Goal: Task Accomplishment & Management: Use online tool/utility

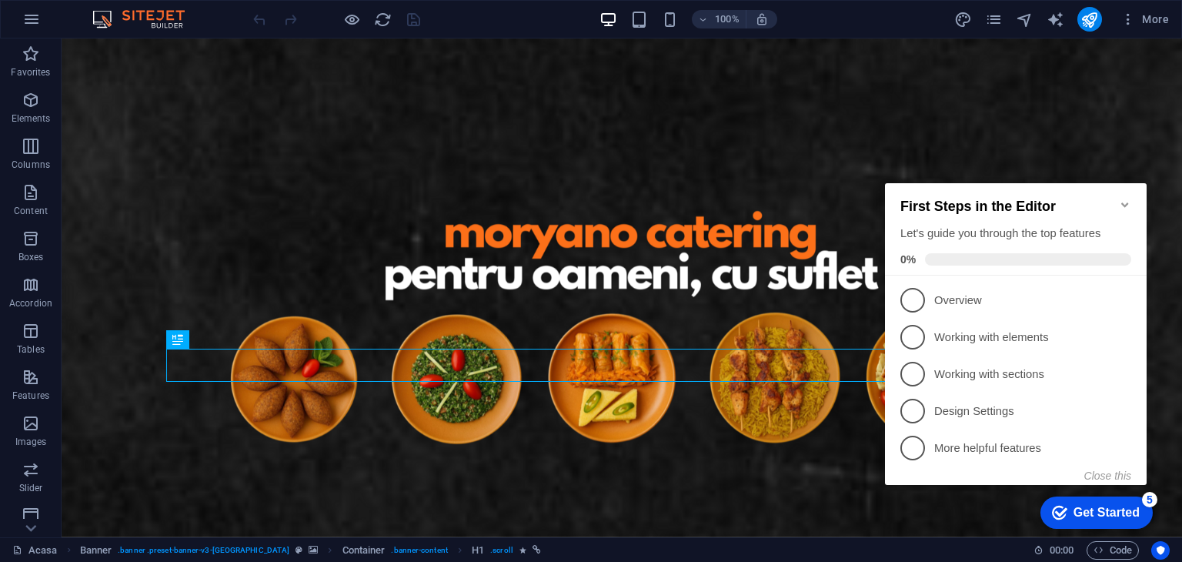
click at [1121, 202] on icon "Minimize checklist" at bounding box center [1124, 204] width 7 height 5
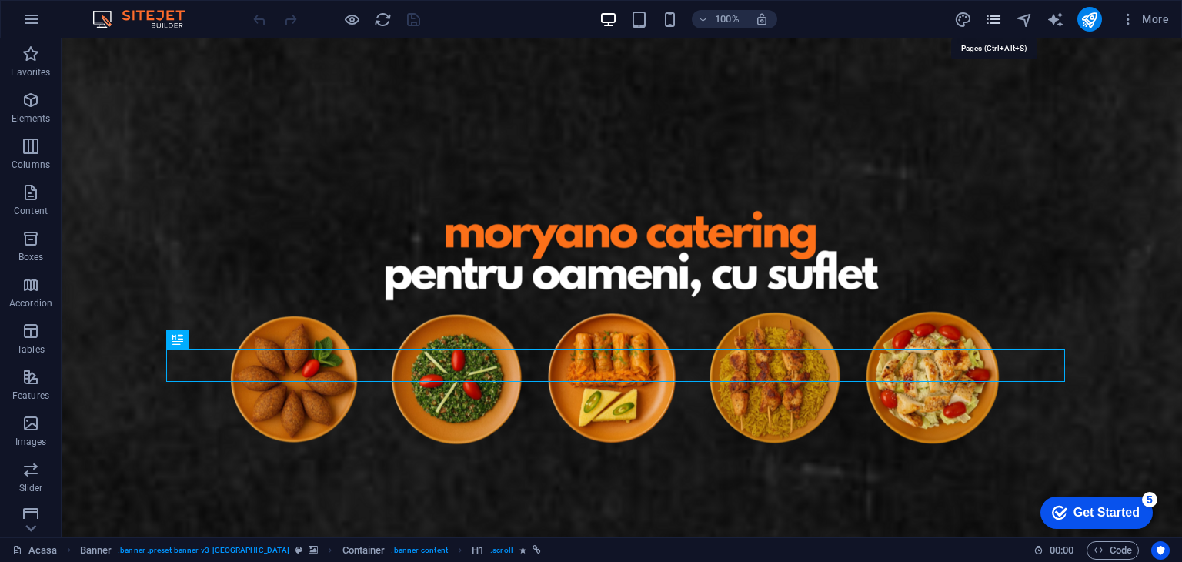
click at [996, 18] on icon "pages" at bounding box center [994, 20] width 18 height 18
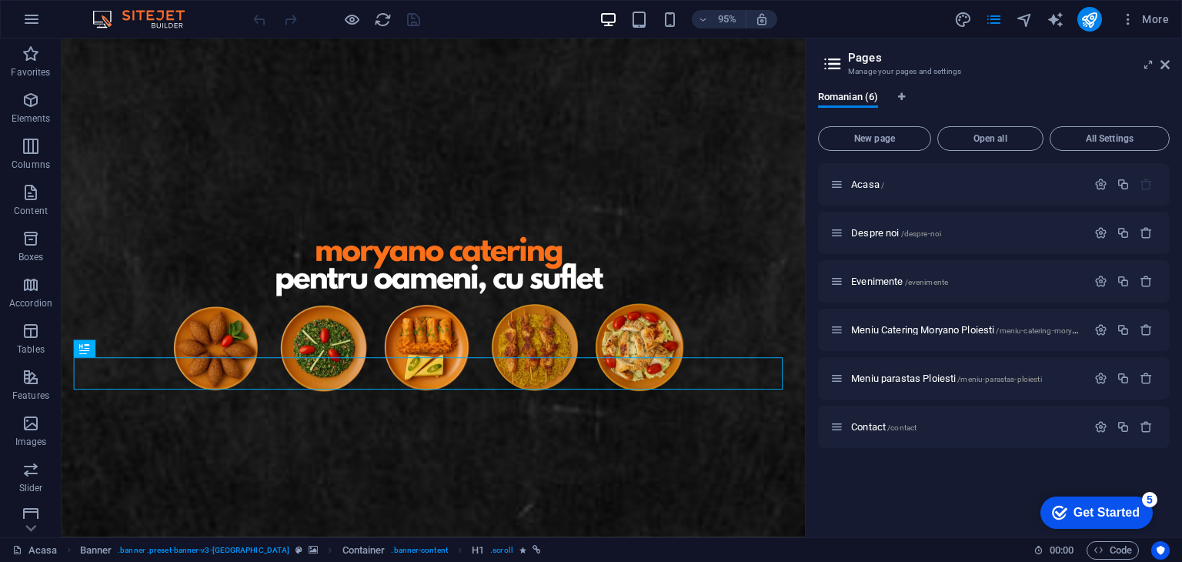
click at [1167, 48] on header "Pages Manage your pages and settings" at bounding box center [995, 58] width 349 height 40
click at [1172, 55] on aside "Pages Manage your pages and settings Romanian (6) New page Open all All Setting…" at bounding box center [993, 287] width 377 height 499
click at [1157, 75] on header "Pages Manage your pages and settings" at bounding box center [995, 58] width 349 height 40
click at [1161, 65] on header "Pages Manage your pages and settings" at bounding box center [995, 58] width 349 height 40
click at [1166, 67] on icon at bounding box center [1164, 64] width 9 height 12
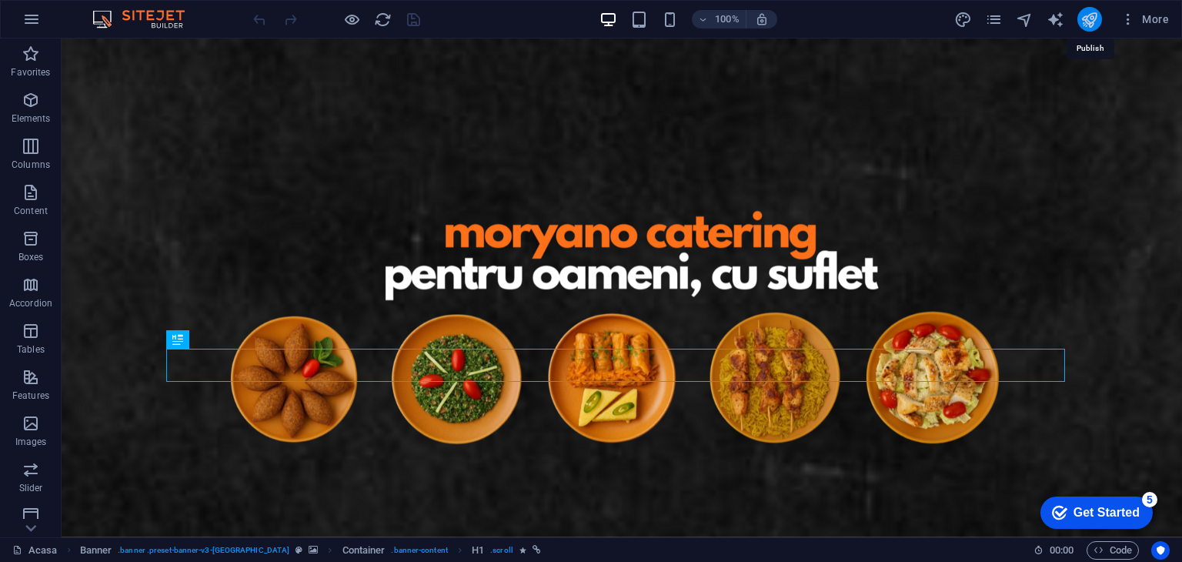
click at [1086, 12] on icon "publish" at bounding box center [1089, 20] width 18 height 18
click at [992, 19] on icon "pages" at bounding box center [994, 20] width 18 height 18
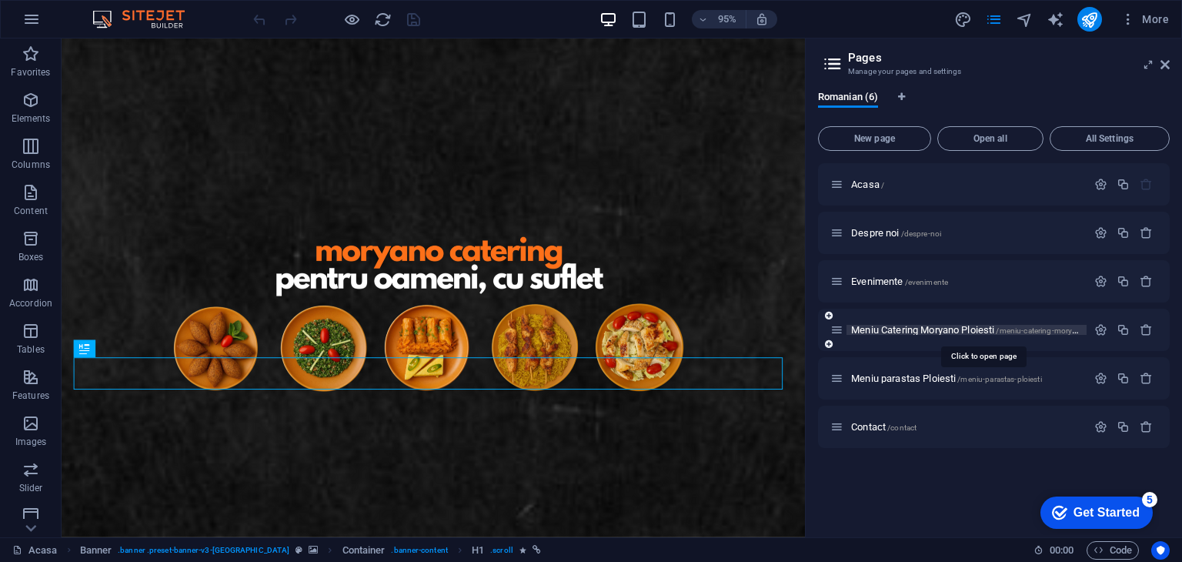
click at [906, 334] on span "Meniu Catering Moryano Ploiesti /meniu-catering-moryano-ploiesti" at bounding box center [982, 330] width 262 height 12
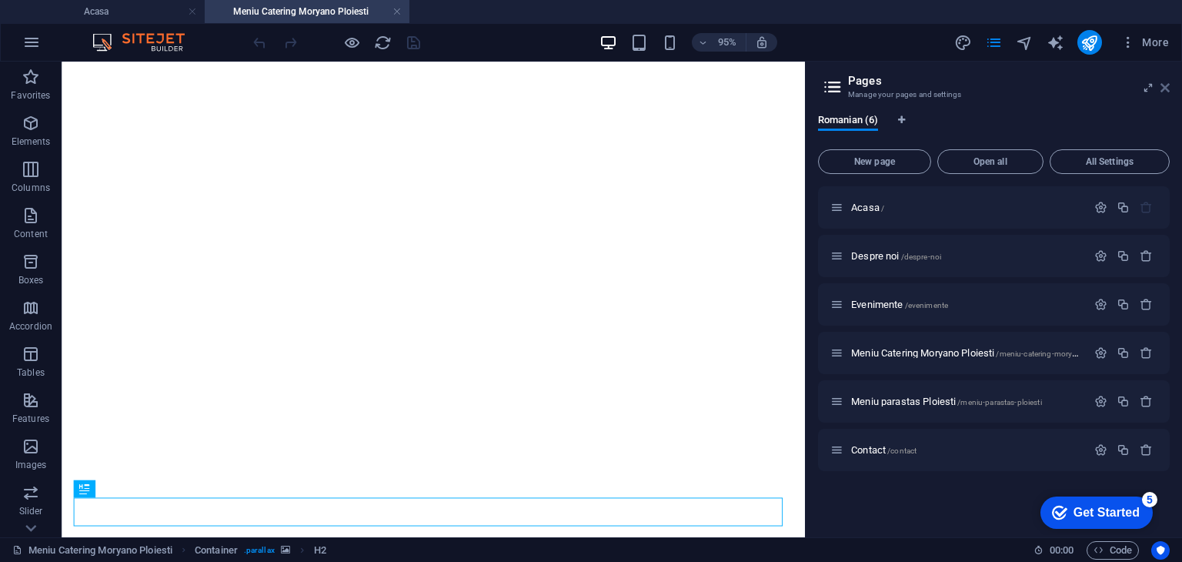
click at [1161, 89] on icon at bounding box center [1164, 88] width 9 height 12
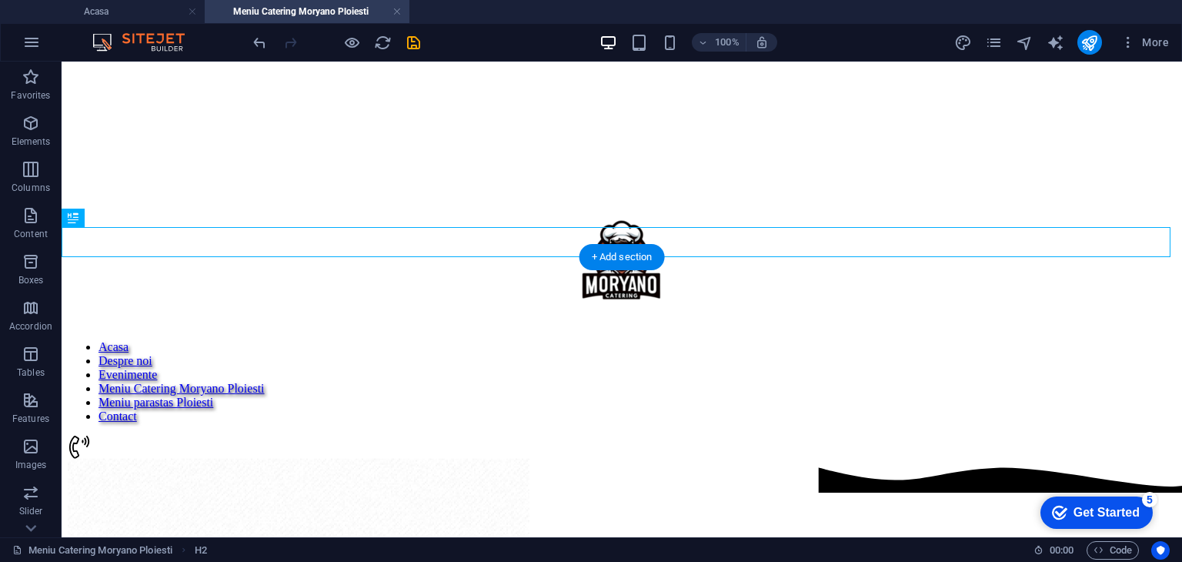
scroll to position [325, 0]
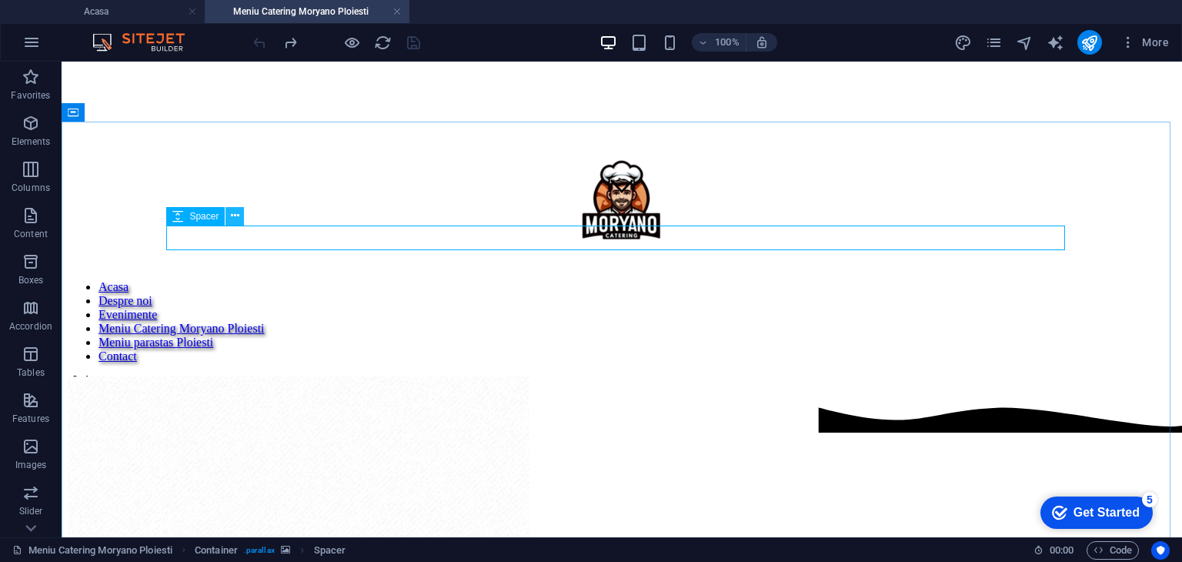
click at [235, 213] on icon at bounding box center [235, 216] width 8 height 16
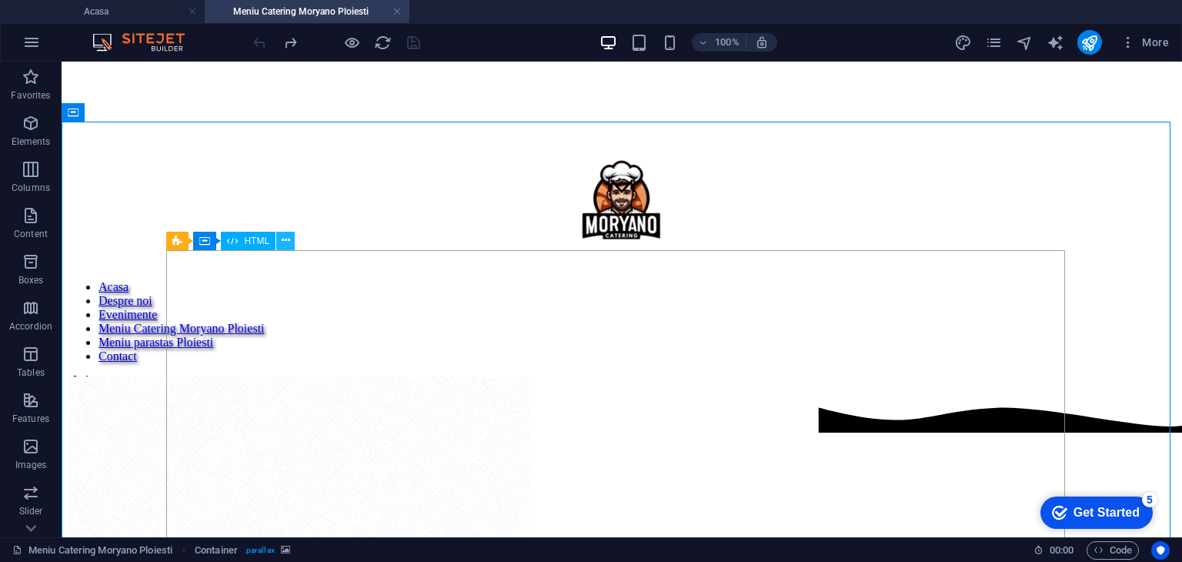
click at [288, 239] on icon at bounding box center [286, 240] width 8 height 16
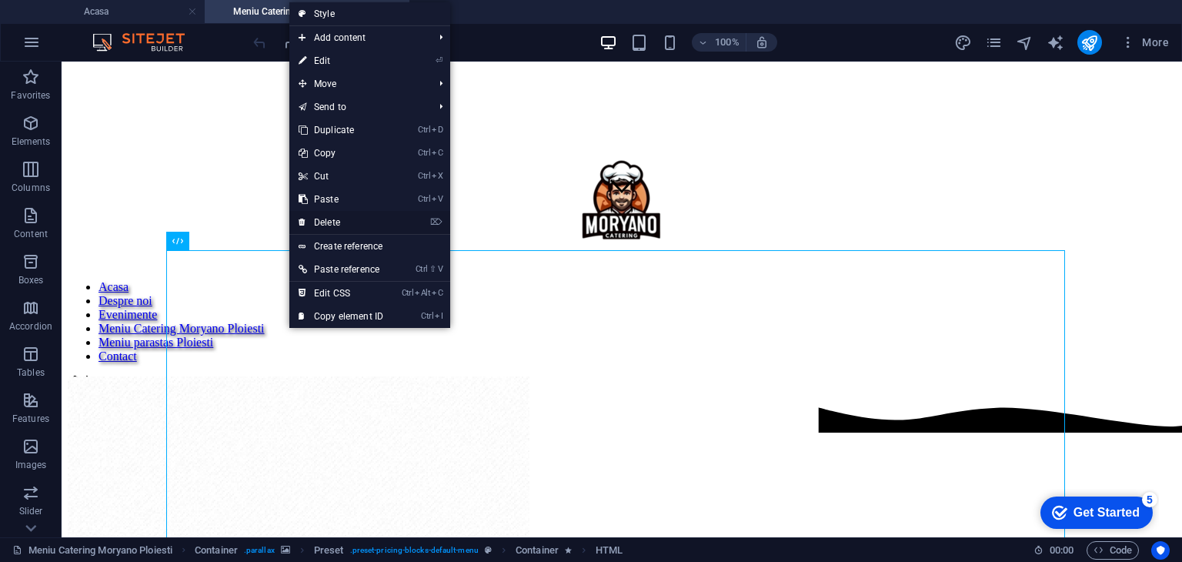
click at [308, 223] on link "⌦ Delete" at bounding box center [340, 222] width 103 height 23
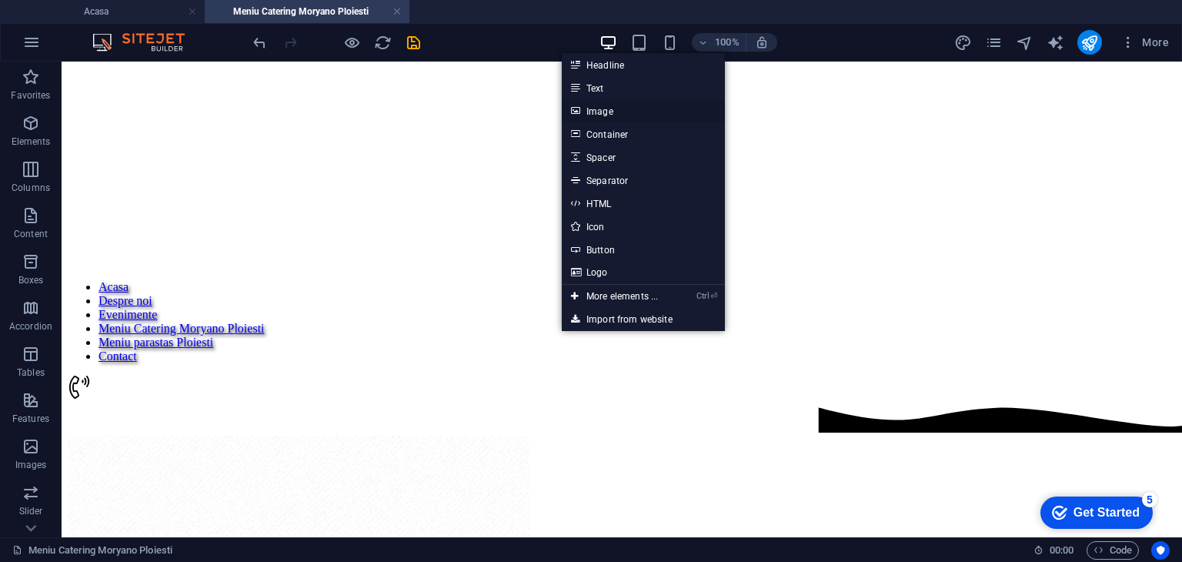
click at [594, 114] on link "Image" at bounding box center [643, 110] width 163 height 23
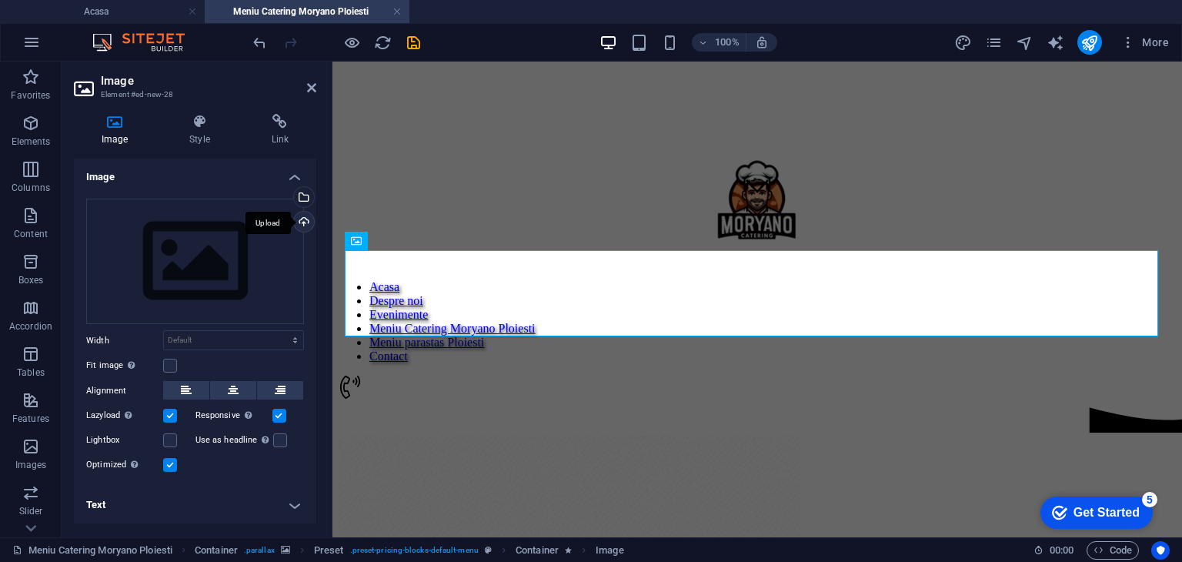
click at [301, 219] on div "Upload" at bounding box center [302, 223] width 23 height 23
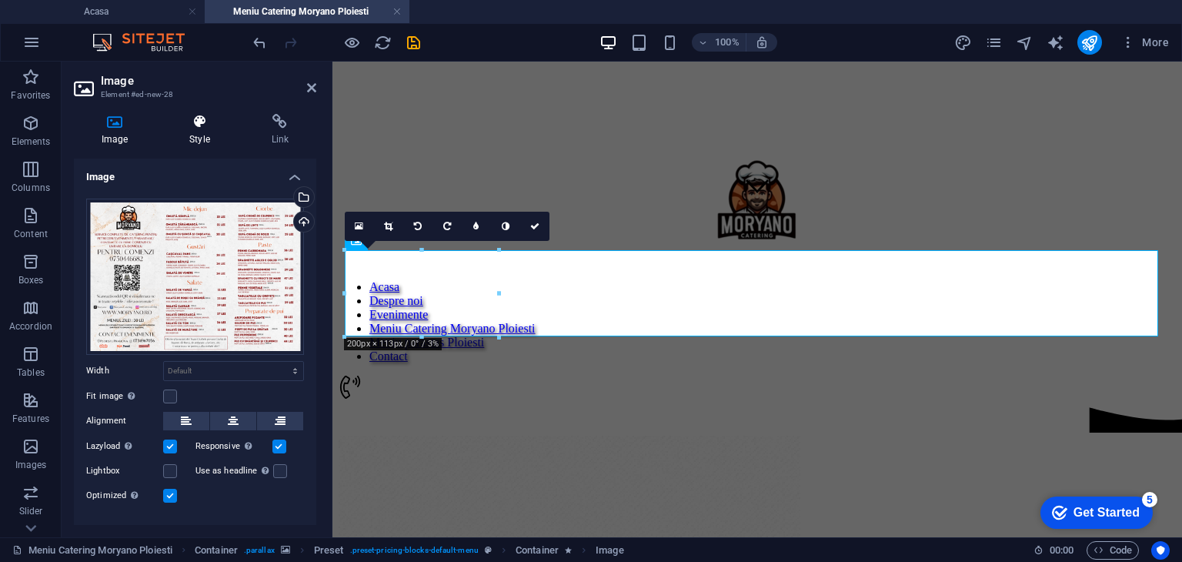
click at [211, 125] on icon at bounding box center [199, 121] width 75 height 15
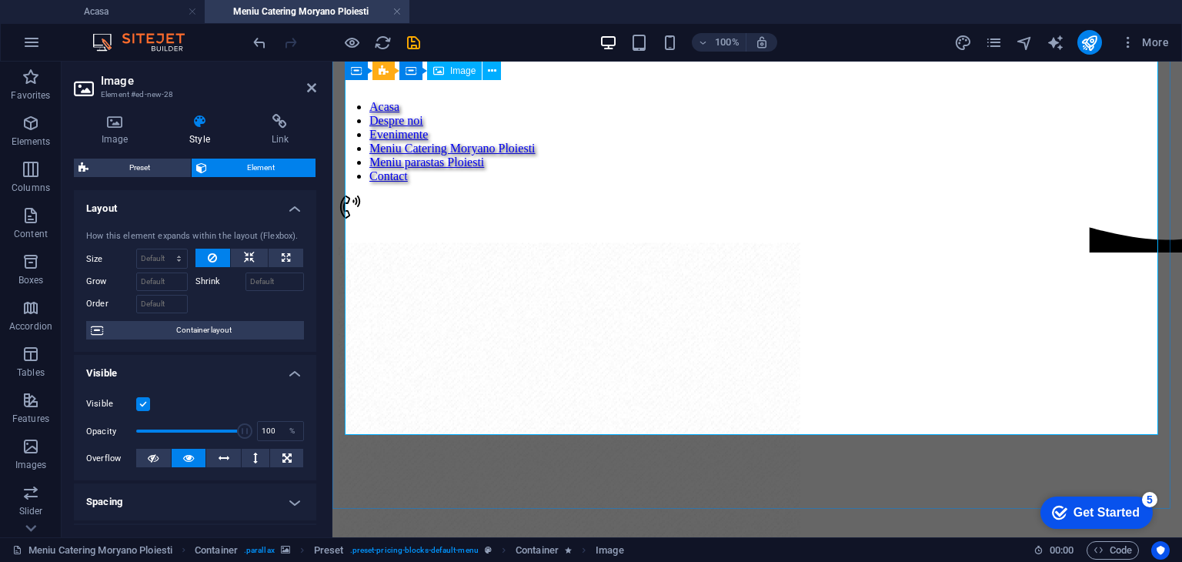
scroll to position [325, 0]
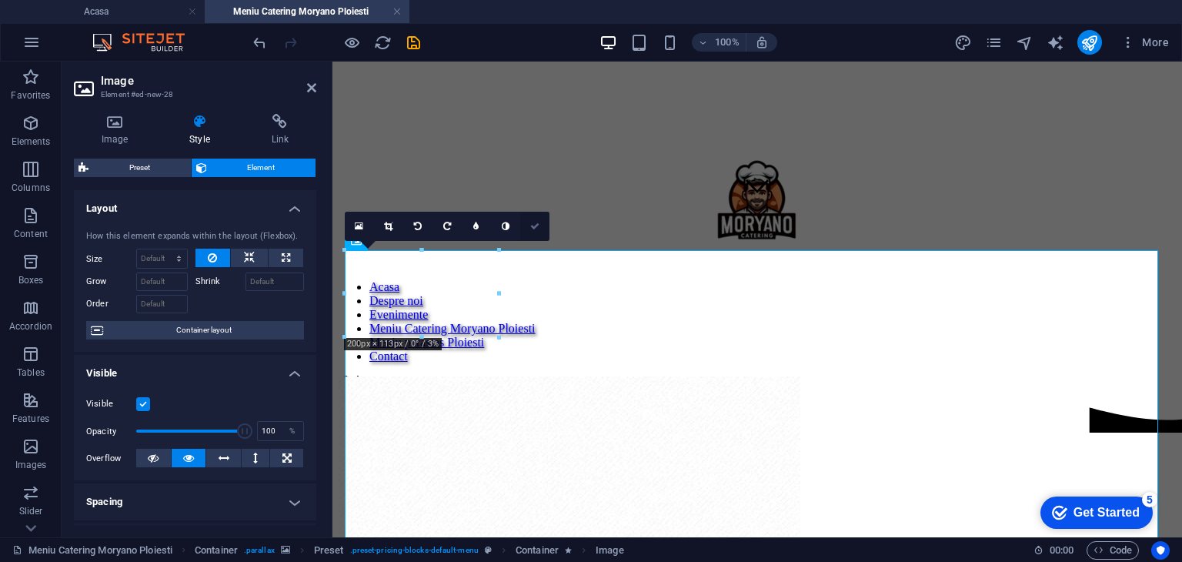
click at [532, 224] on icon at bounding box center [534, 226] width 9 height 9
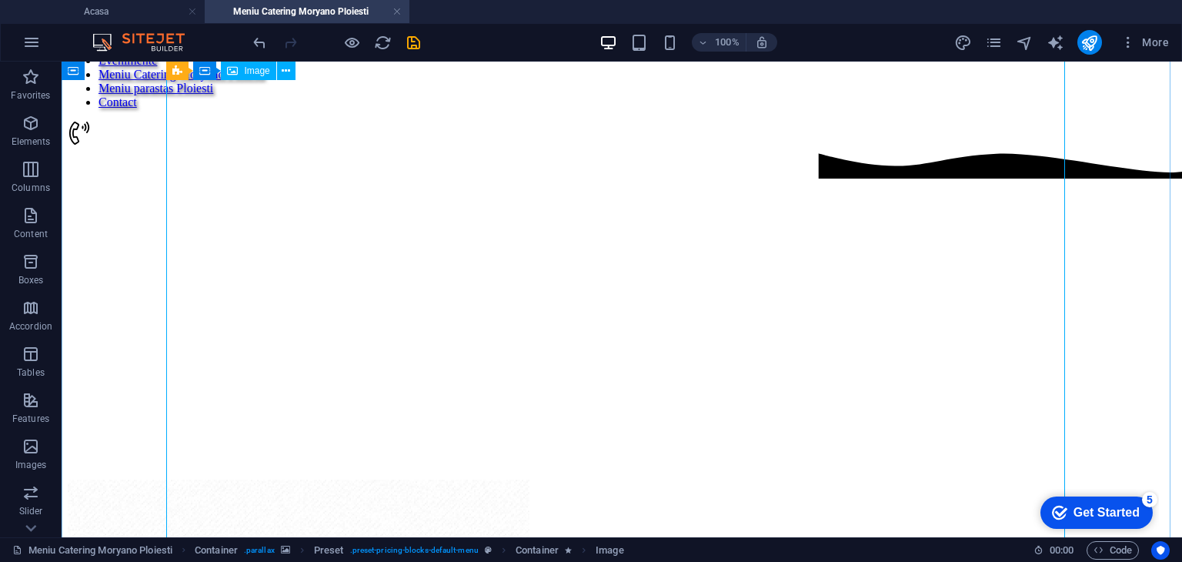
scroll to position [555, 0]
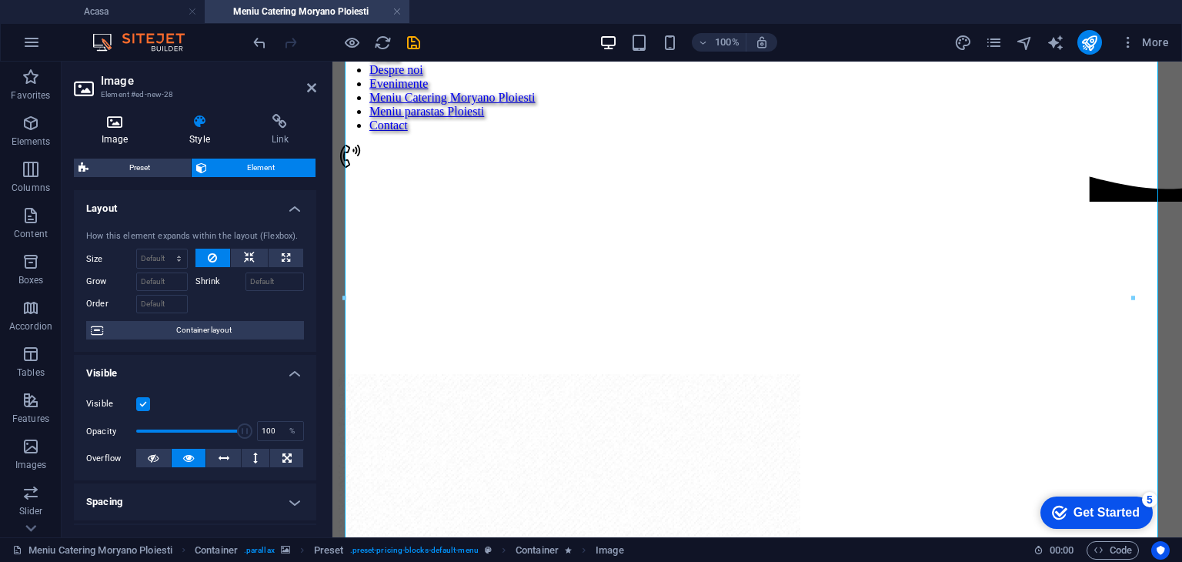
click at [108, 135] on h4 "Image" at bounding box center [118, 130] width 88 height 32
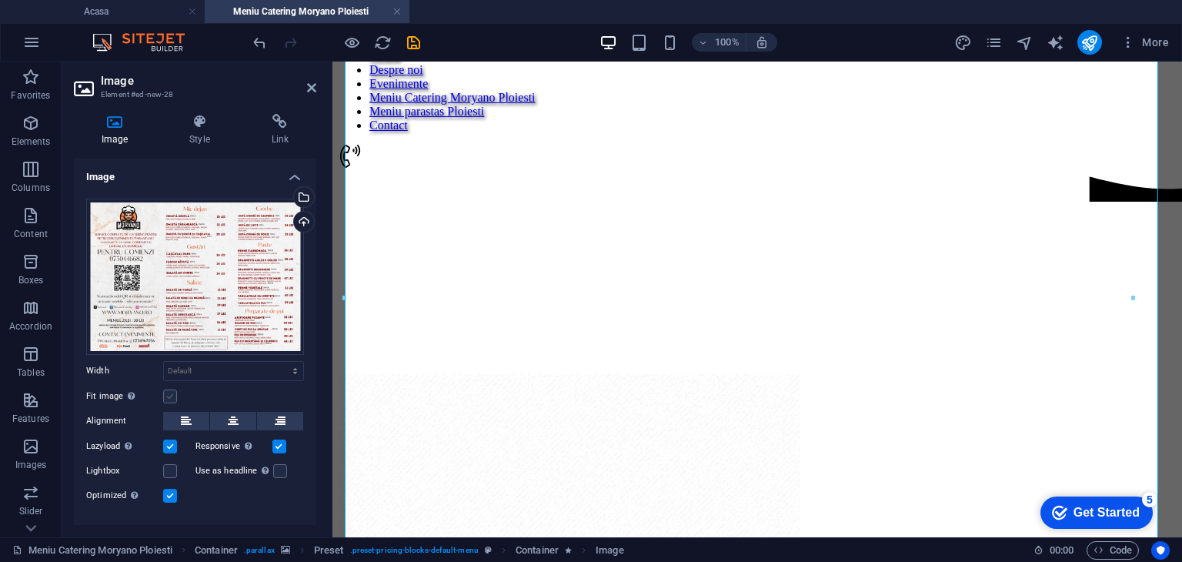
click at [169, 400] on label at bounding box center [170, 396] width 14 height 14
click at [0, 0] on input "Fit image Automatically fit image to a fixed width and height" at bounding box center [0, 0] width 0 height 0
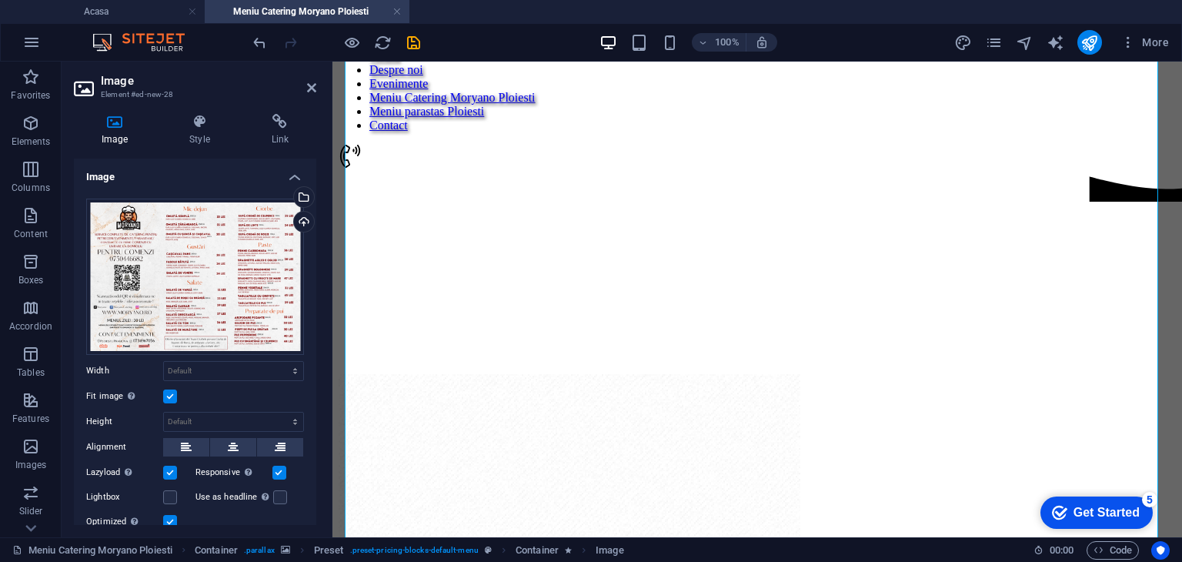
click at [169, 400] on label at bounding box center [170, 396] width 14 height 14
click at [0, 0] on input "Fit image Automatically fit image to a fixed width and height" at bounding box center [0, 0] width 0 height 0
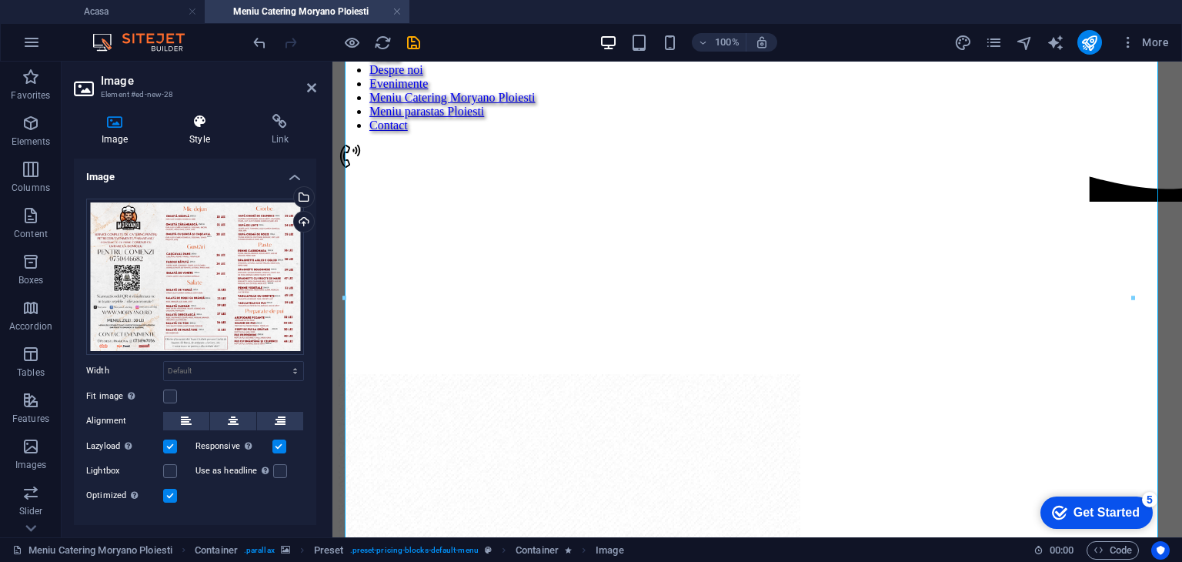
click at [178, 124] on icon at bounding box center [199, 121] width 75 height 15
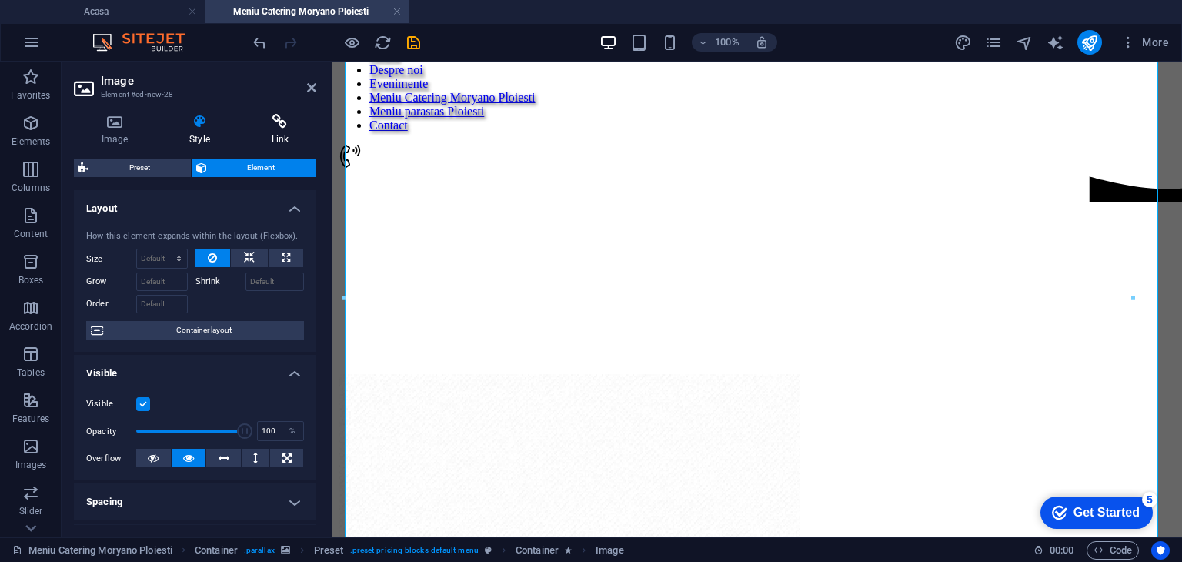
click at [300, 118] on icon at bounding box center [280, 121] width 72 height 15
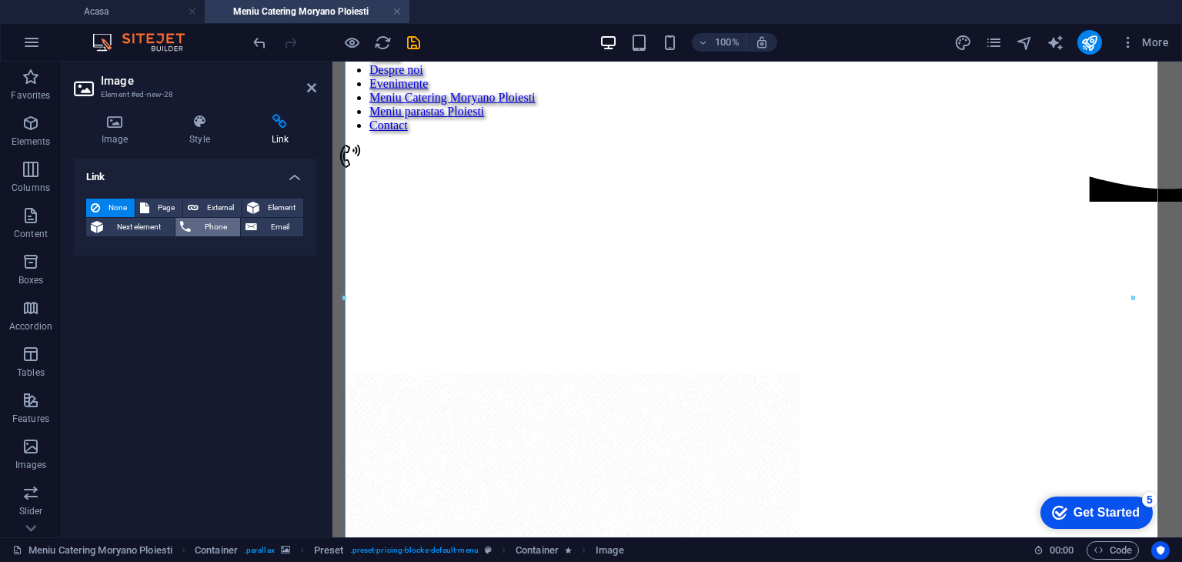
click at [200, 222] on span "Phone" at bounding box center [215, 227] width 41 height 18
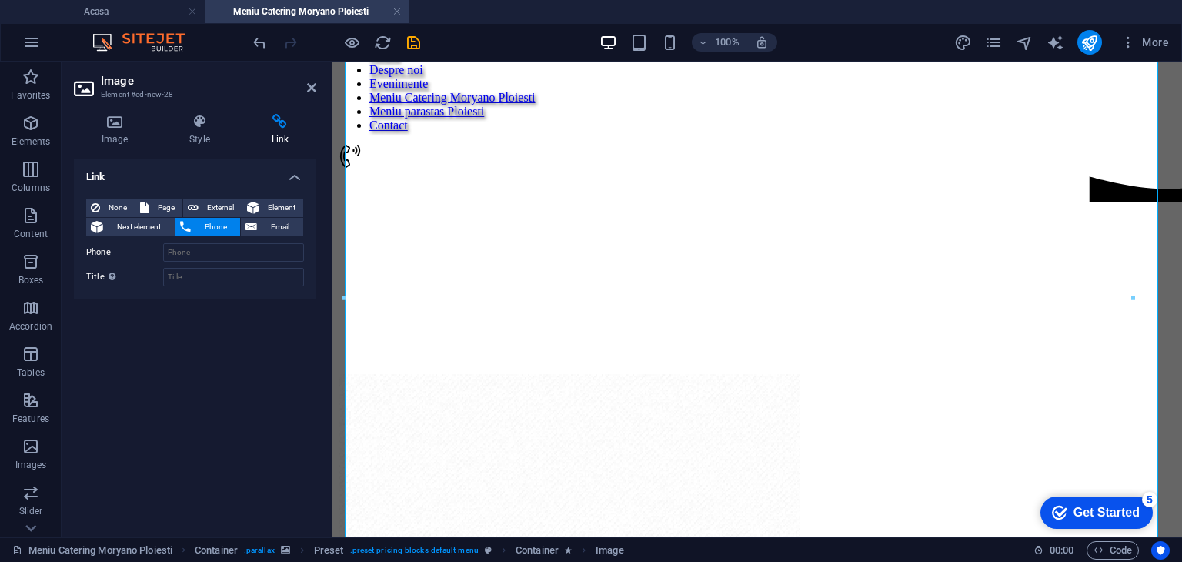
click at [190, 306] on div "Link None Page External Element Next element Phone Email Page Acasa Despre noi …" at bounding box center [195, 341] width 242 height 366
click at [102, 204] on button "None" at bounding box center [110, 207] width 48 height 18
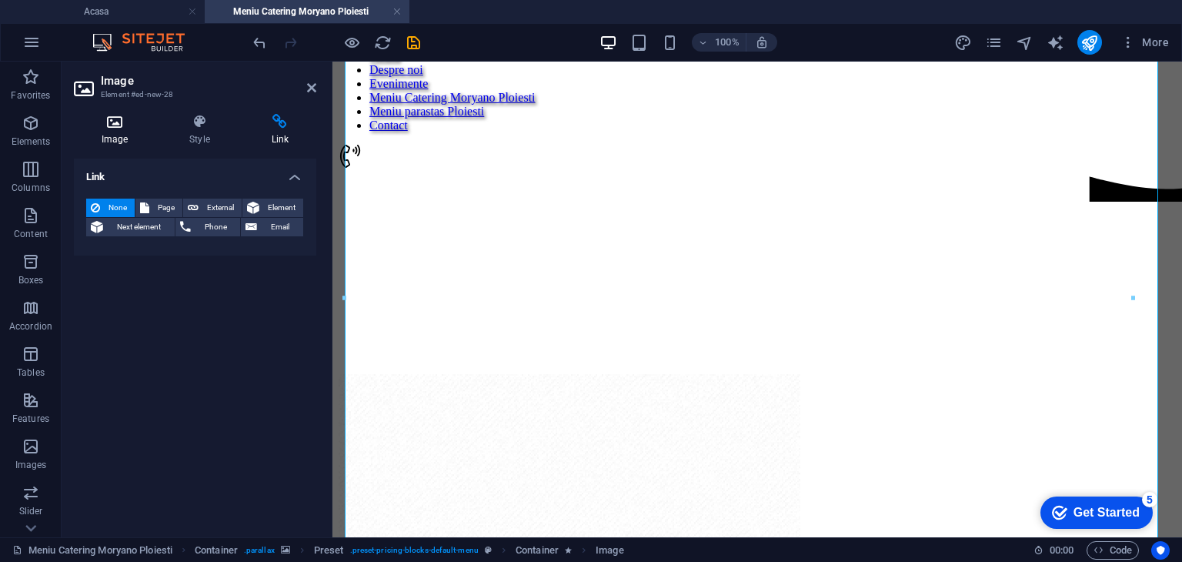
click at [125, 131] on h4 "Image" at bounding box center [118, 130] width 88 height 32
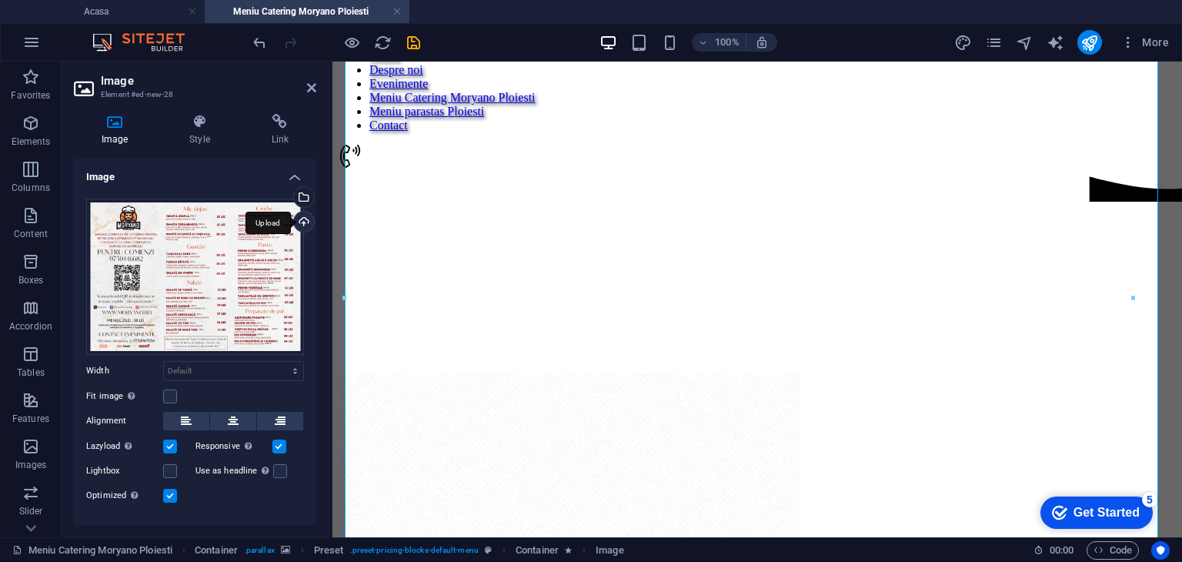
click at [300, 219] on div "Upload" at bounding box center [302, 223] width 23 height 23
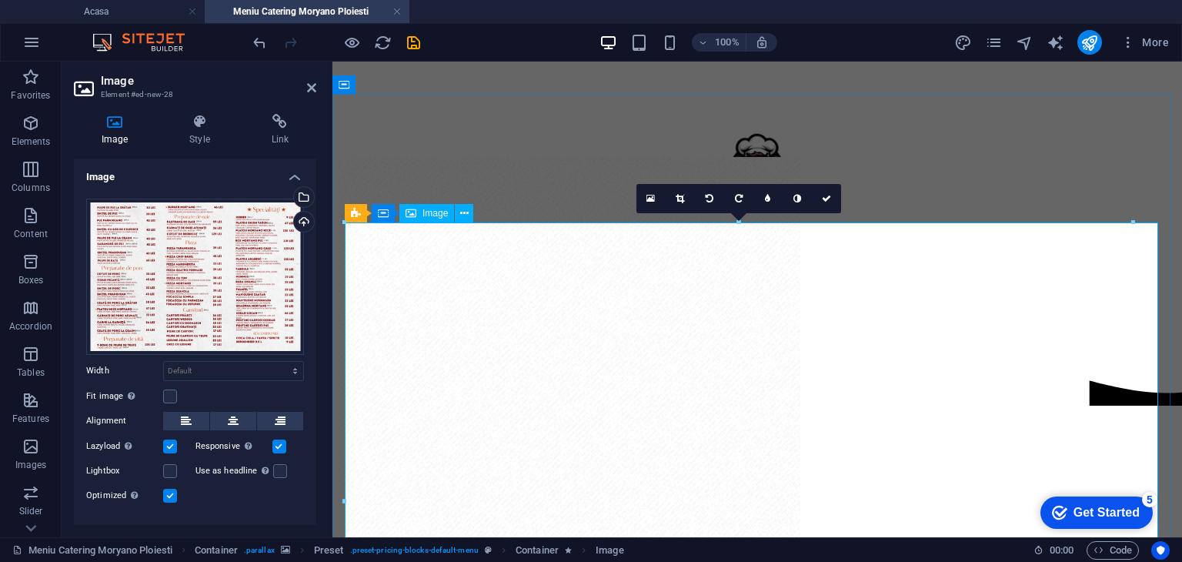
scroll to position [402, 0]
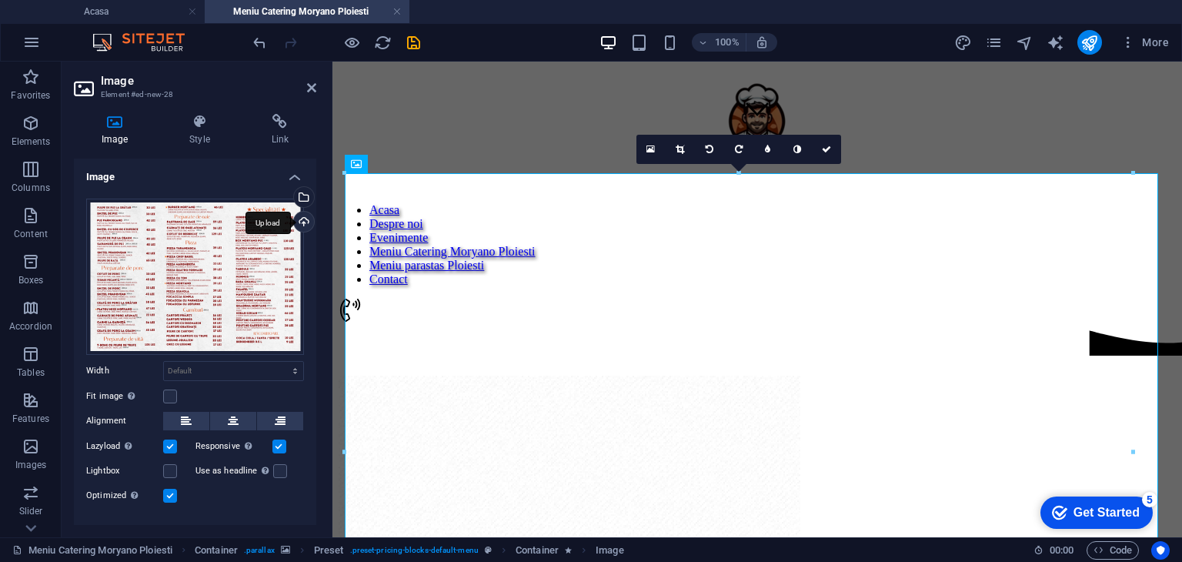
click at [295, 223] on div "Upload" at bounding box center [302, 223] width 23 height 23
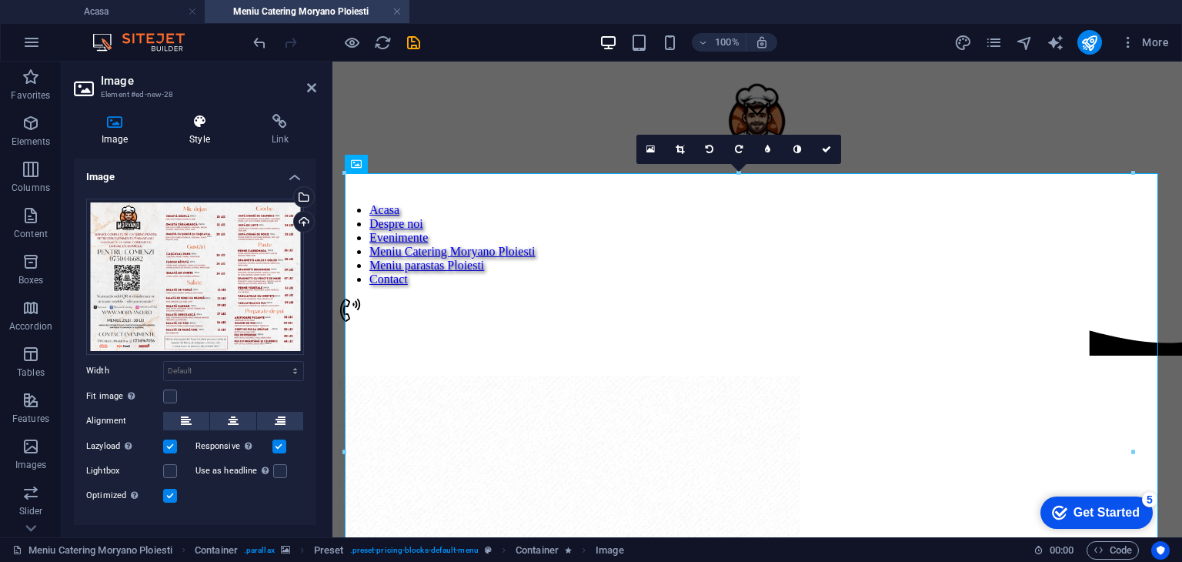
click at [203, 135] on h4 "Style" at bounding box center [203, 130] width 82 height 32
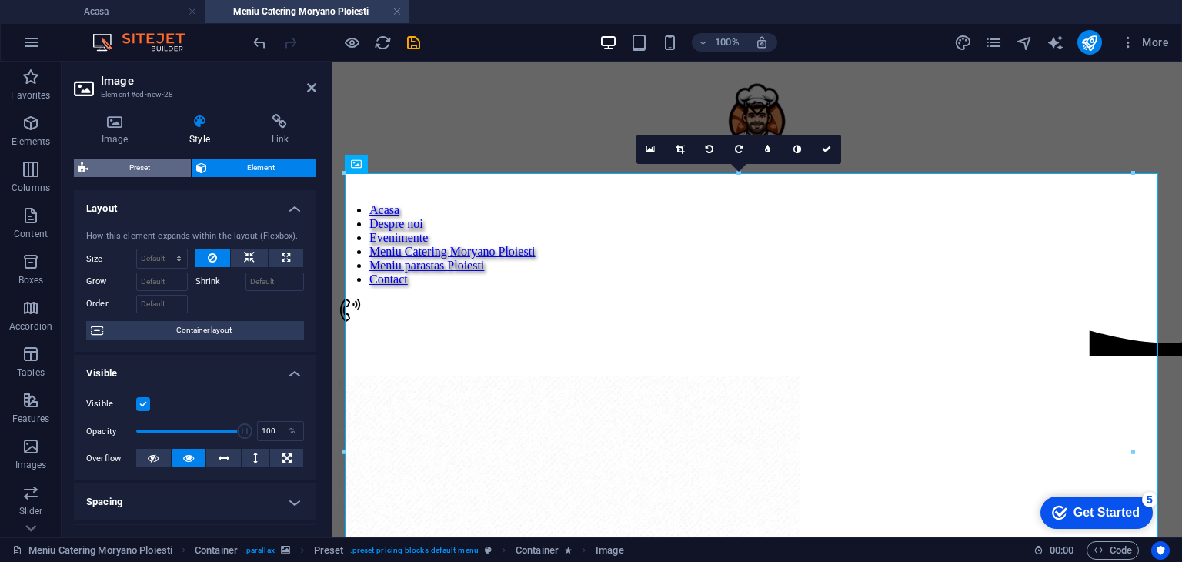
click at [172, 170] on span "Preset" at bounding box center [139, 167] width 93 height 18
select select "px"
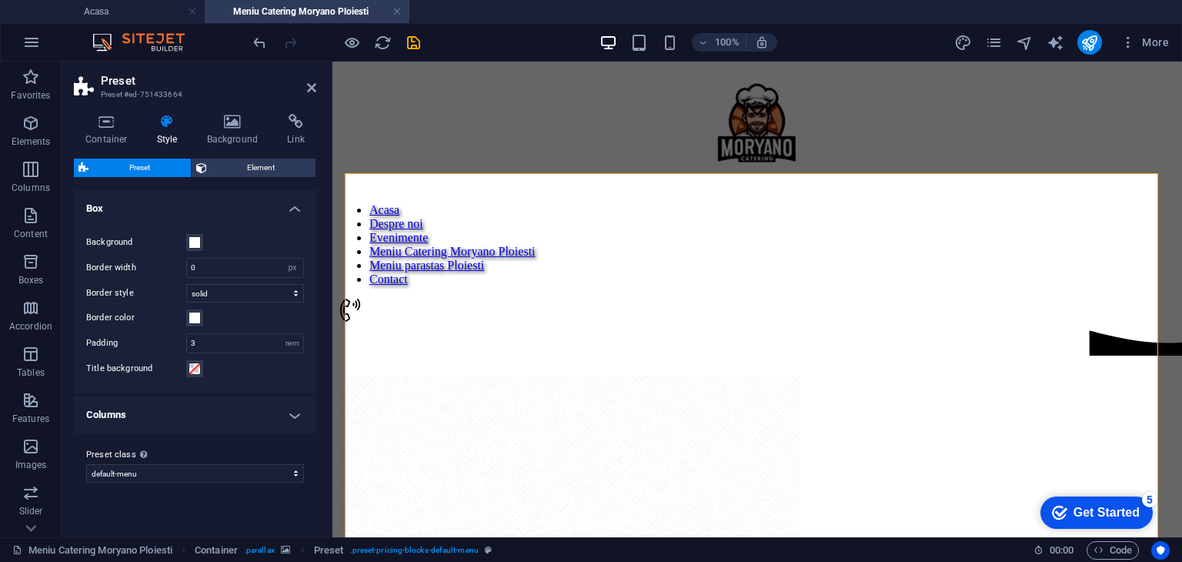
click at [203, 168] on icon at bounding box center [201, 167] width 11 height 18
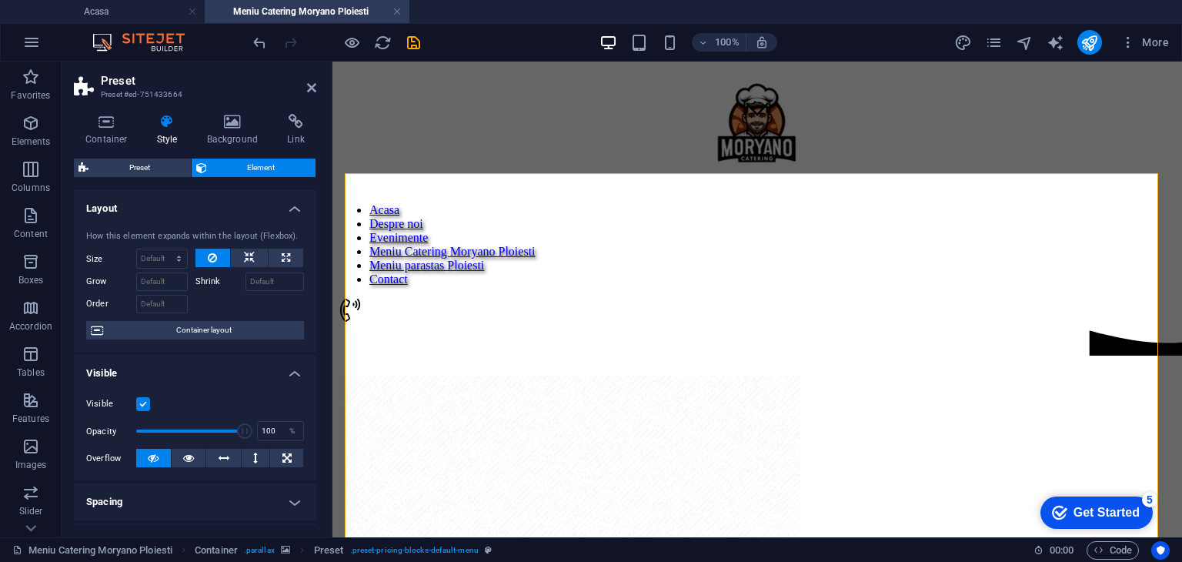
scroll to position [77, 0]
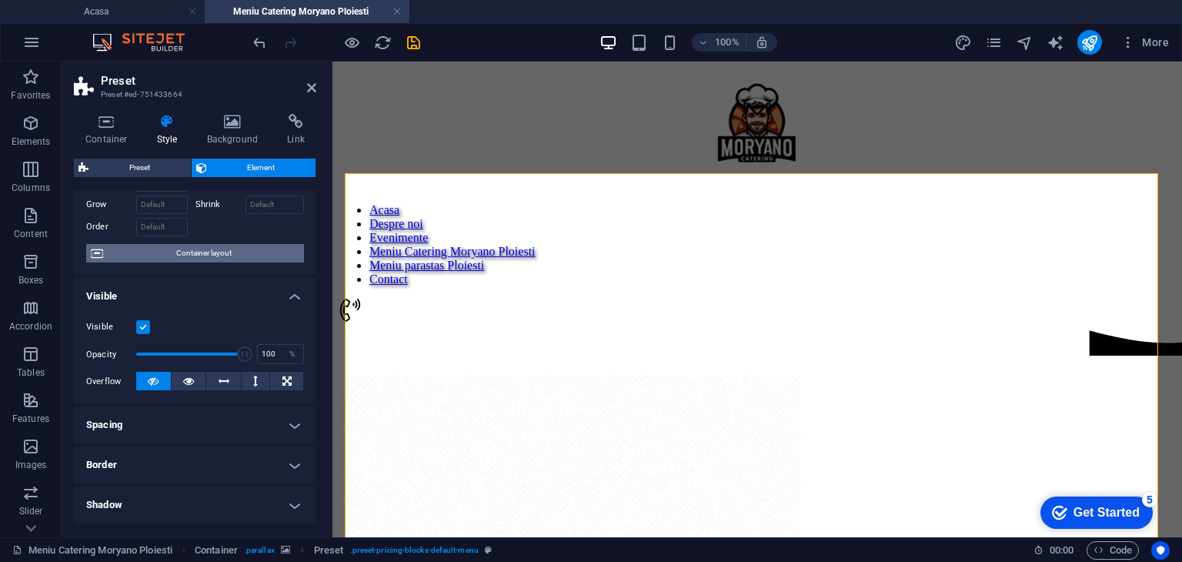
click at [232, 254] on span "Container layout" at bounding box center [204, 253] width 192 height 18
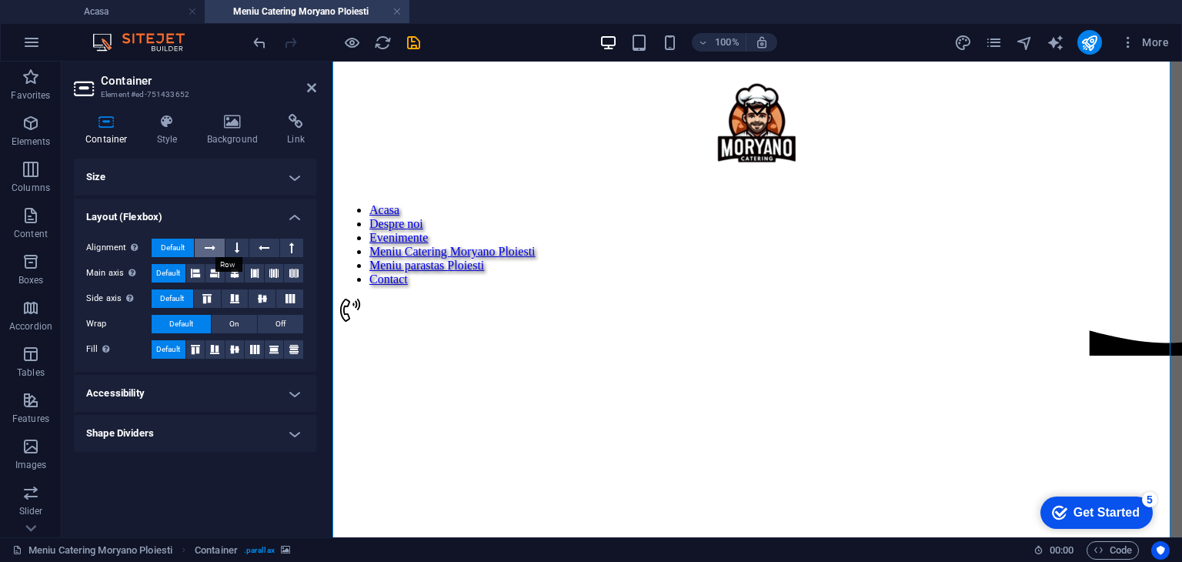
click at [207, 251] on icon at bounding box center [210, 248] width 11 height 18
click at [280, 169] on h4 "Size" at bounding box center [195, 176] width 242 height 37
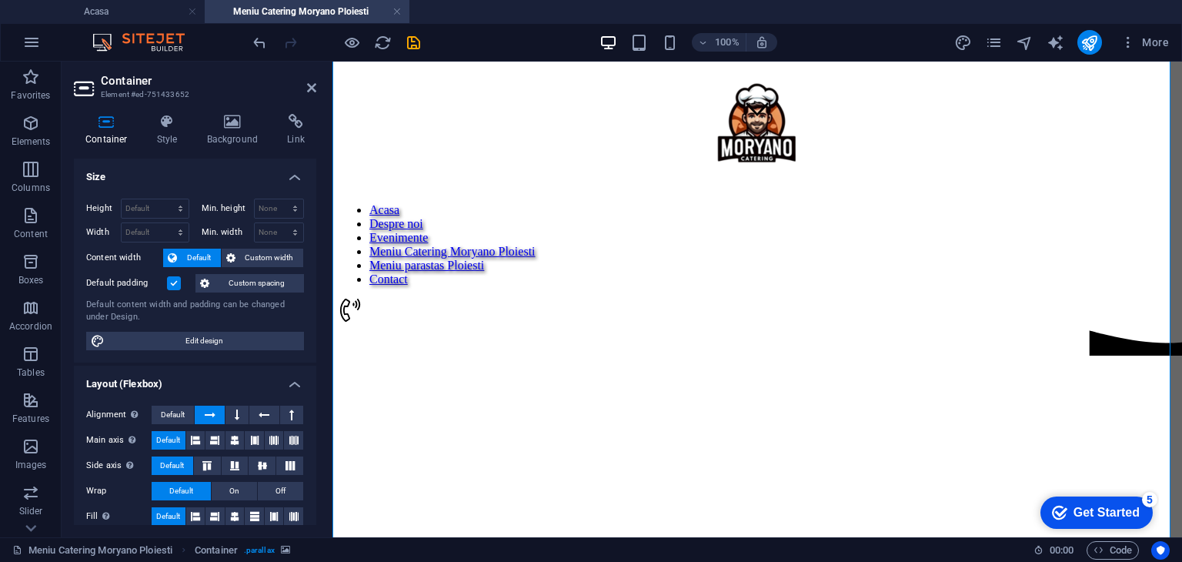
click at [281, 172] on h4 "Size" at bounding box center [195, 172] width 242 height 28
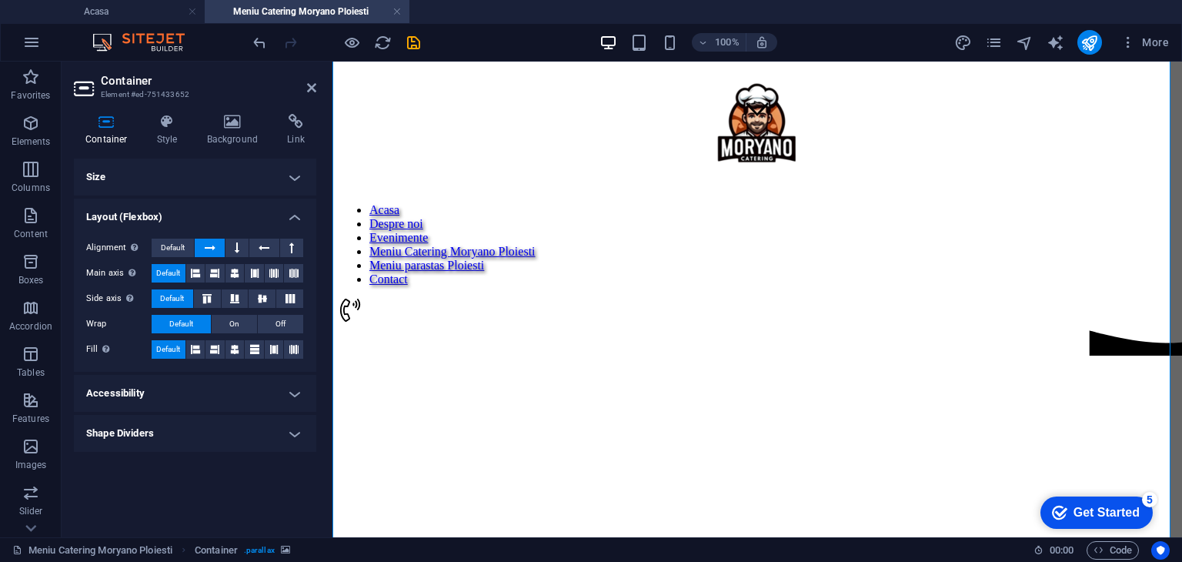
click at [210, 383] on h4 "Accessibility" at bounding box center [195, 393] width 242 height 37
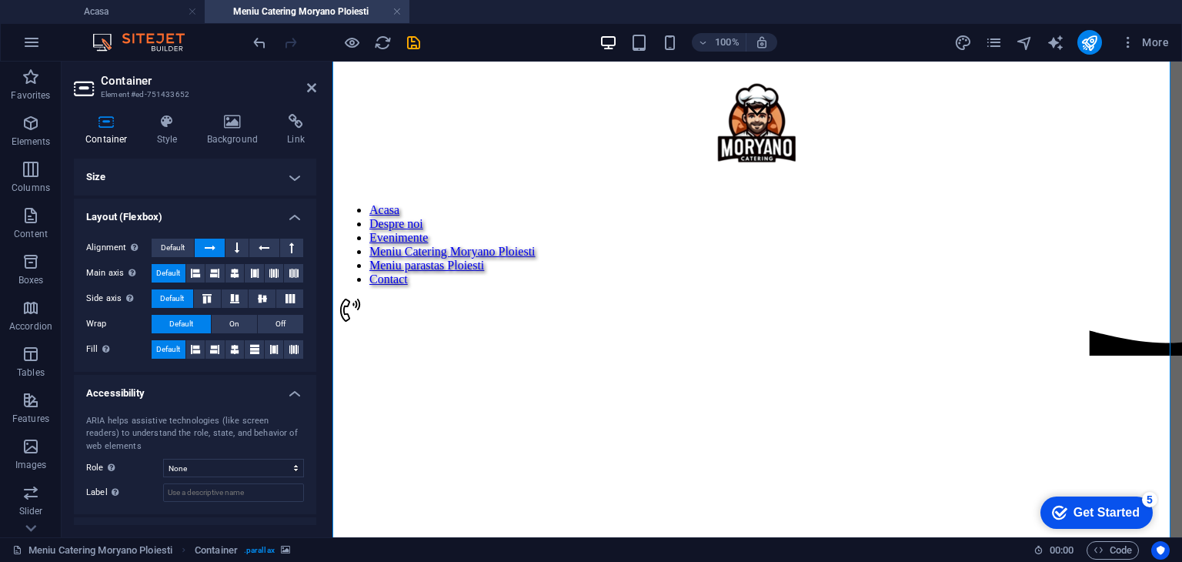
click at [210, 383] on h4 "Accessibility" at bounding box center [195, 389] width 242 height 28
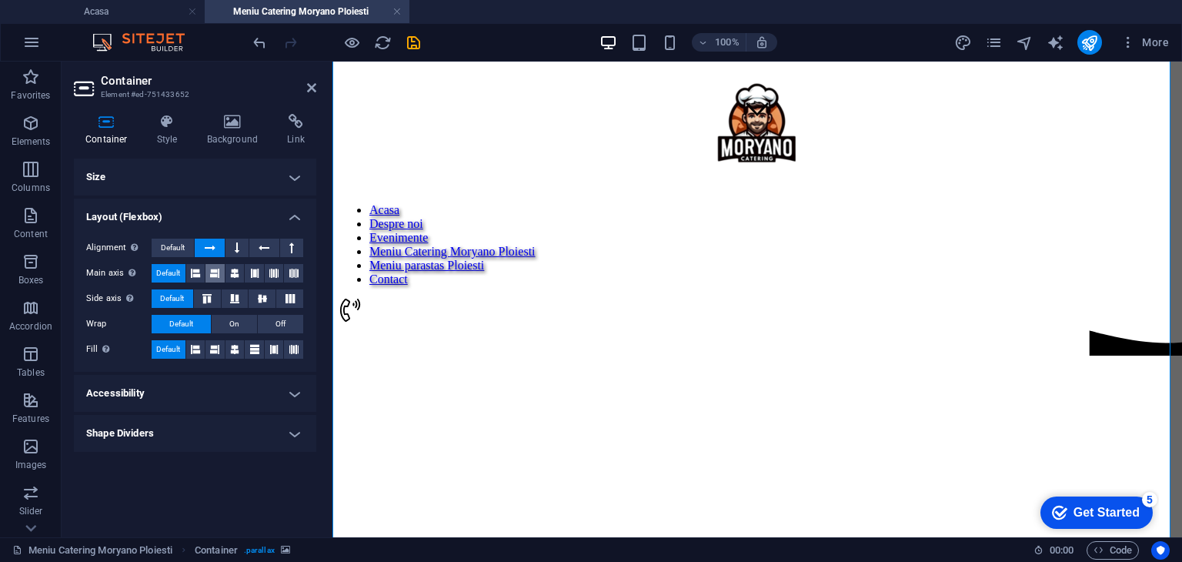
click at [213, 270] on icon at bounding box center [214, 273] width 9 height 18
click at [165, 269] on span "Default" at bounding box center [168, 273] width 24 height 18
click at [294, 212] on h4 "Layout (Flexbox)" at bounding box center [195, 212] width 242 height 28
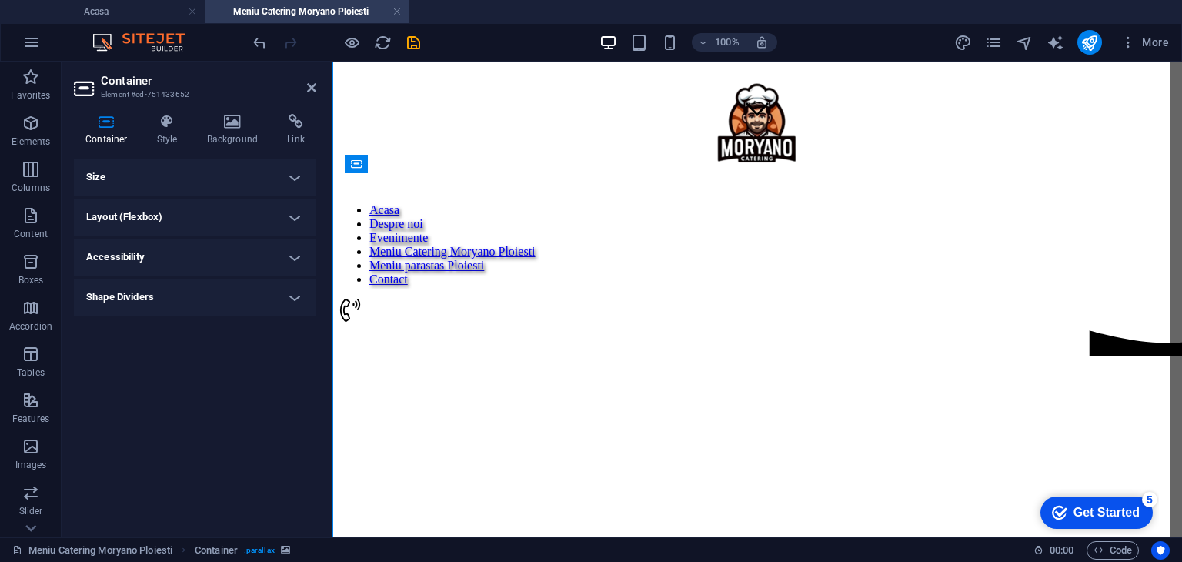
click at [294, 212] on h4 "Layout (Flexbox)" at bounding box center [195, 216] width 242 height 37
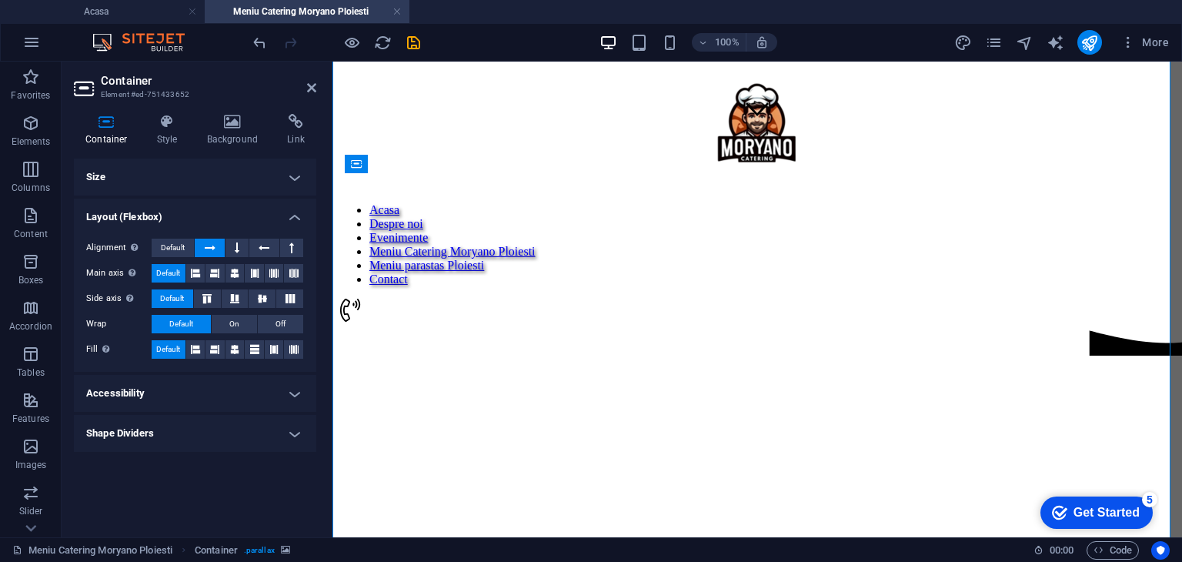
click at [297, 439] on h4 "Shape Dividers" at bounding box center [195, 433] width 242 height 37
click at [169, 132] on h4 "Style" at bounding box center [170, 130] width 50 height 32
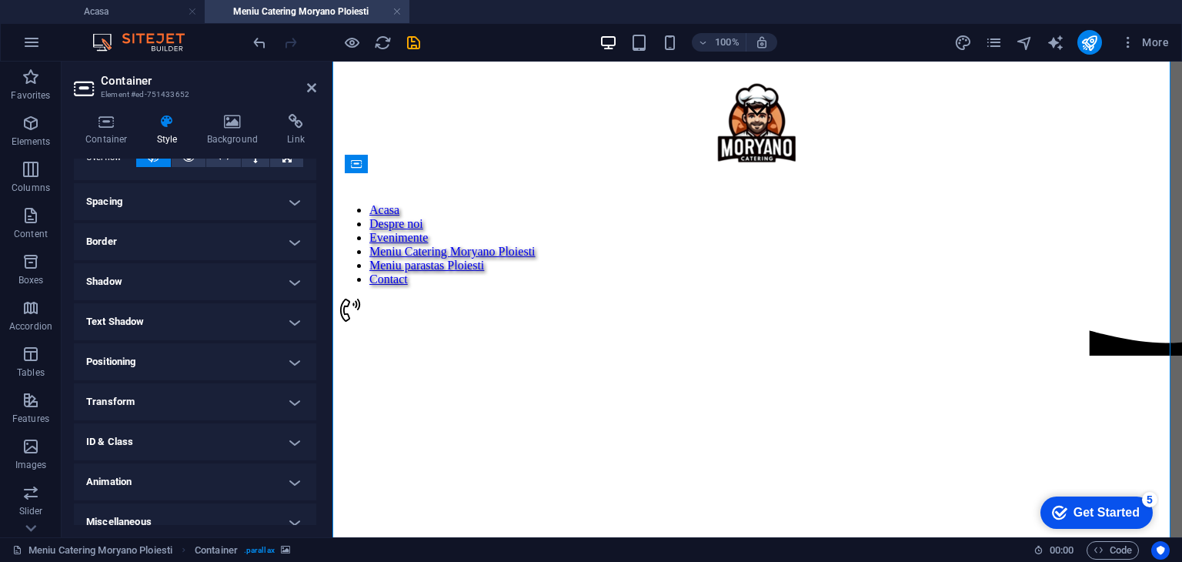
scroll to position [119, 0]
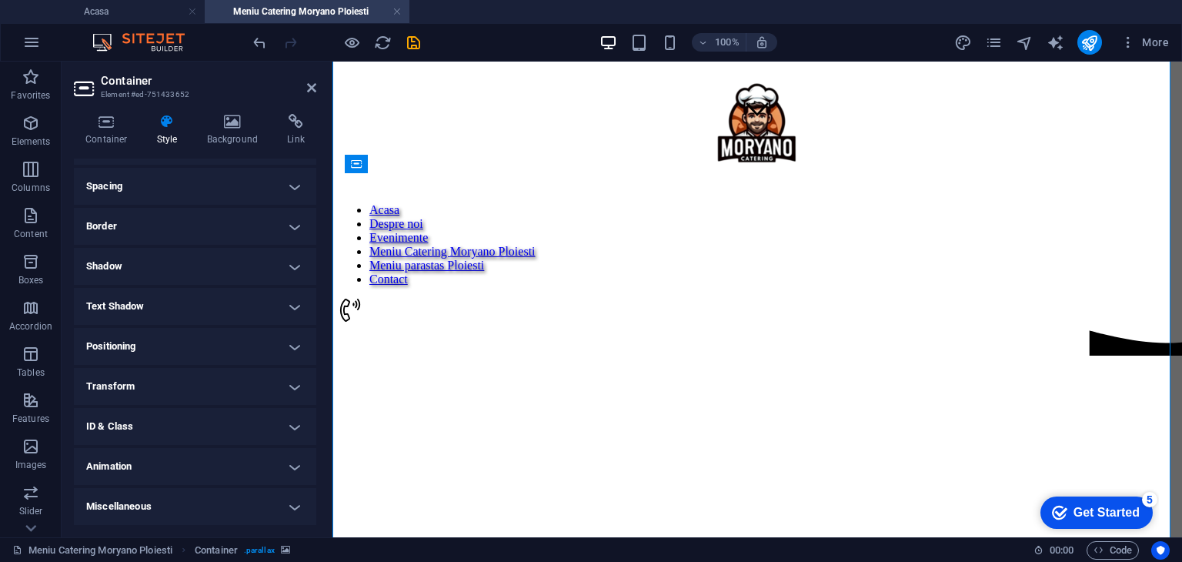
click at [192, 345] on h4 "Positioning" at bounding box center [195, 346] width 242 height 37
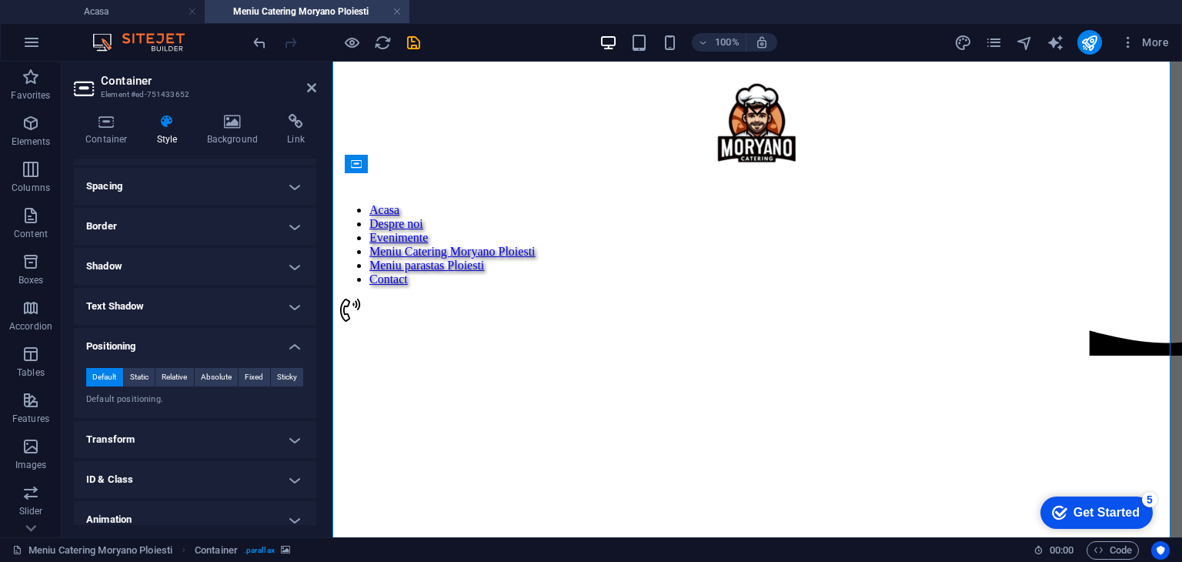
click at [192, 345] on h4 "Positioning" at bounding box center [195, 342] width 242 height 28
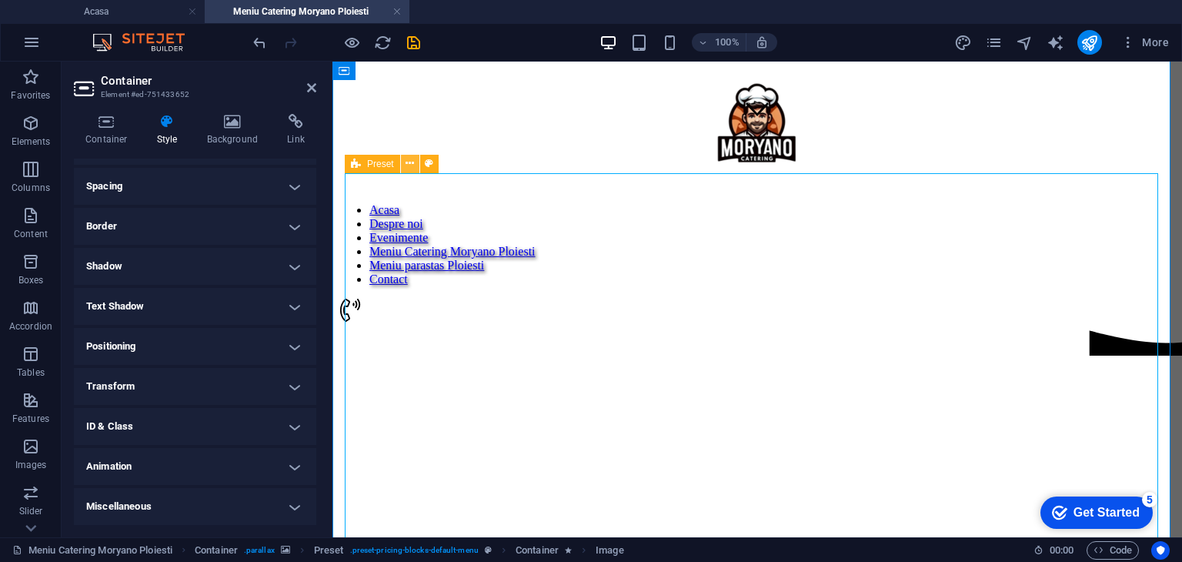
click at [403, 167] on button at bounding box center [410, 164] width 18 height 18
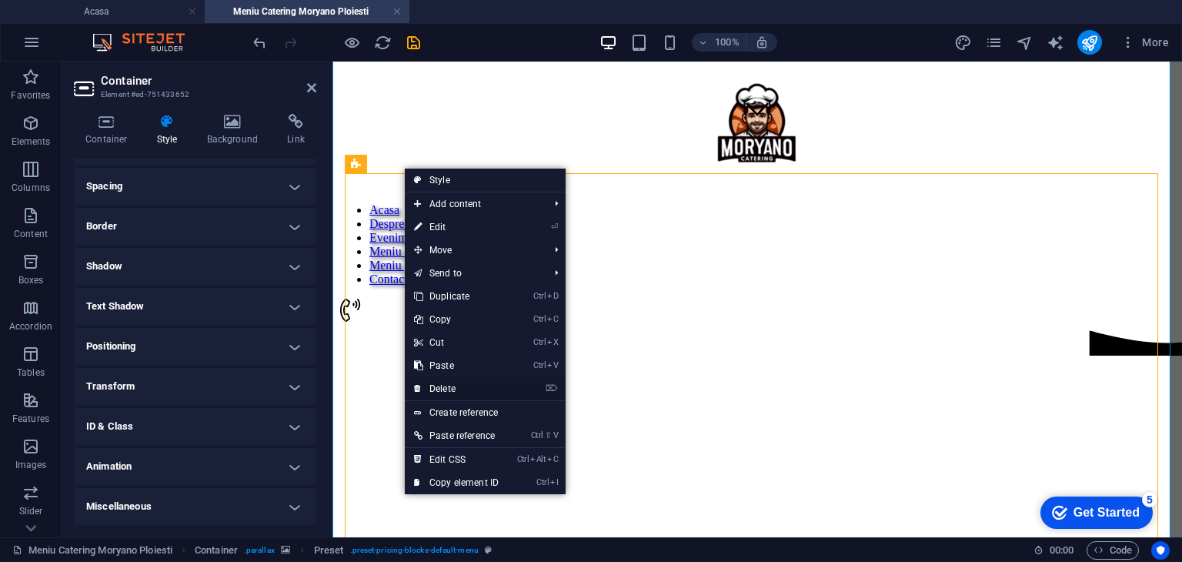
click at [468, 389] on link "⌦ Delete" at bounding box center [456, 388] width 103 height 23
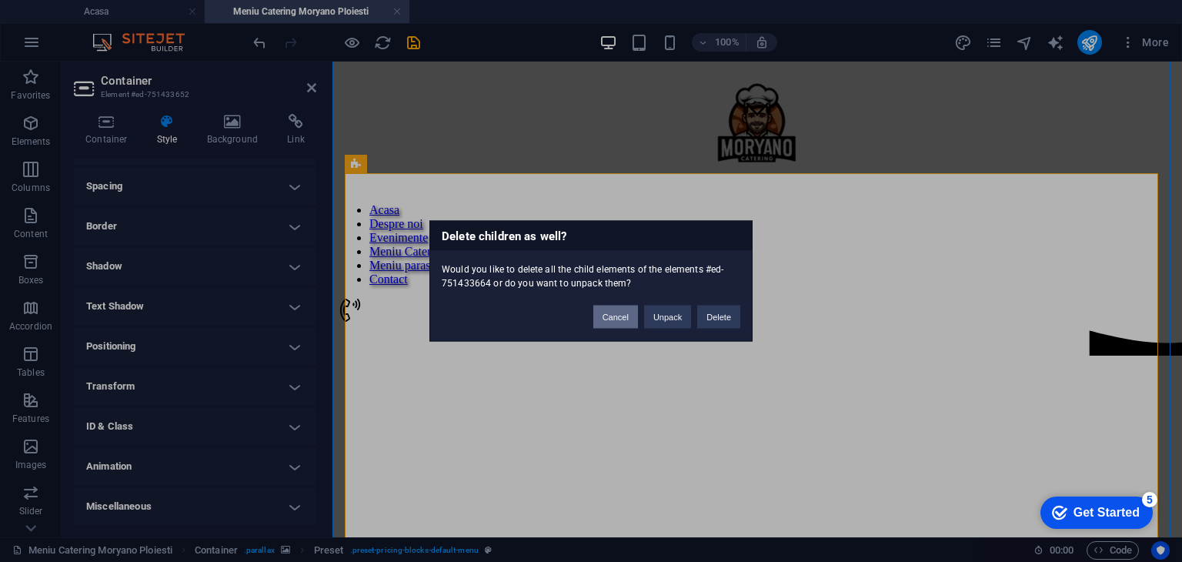
click at [606, 327] on button "Cancel" at bounding box center [615, 316] width 45 height 23
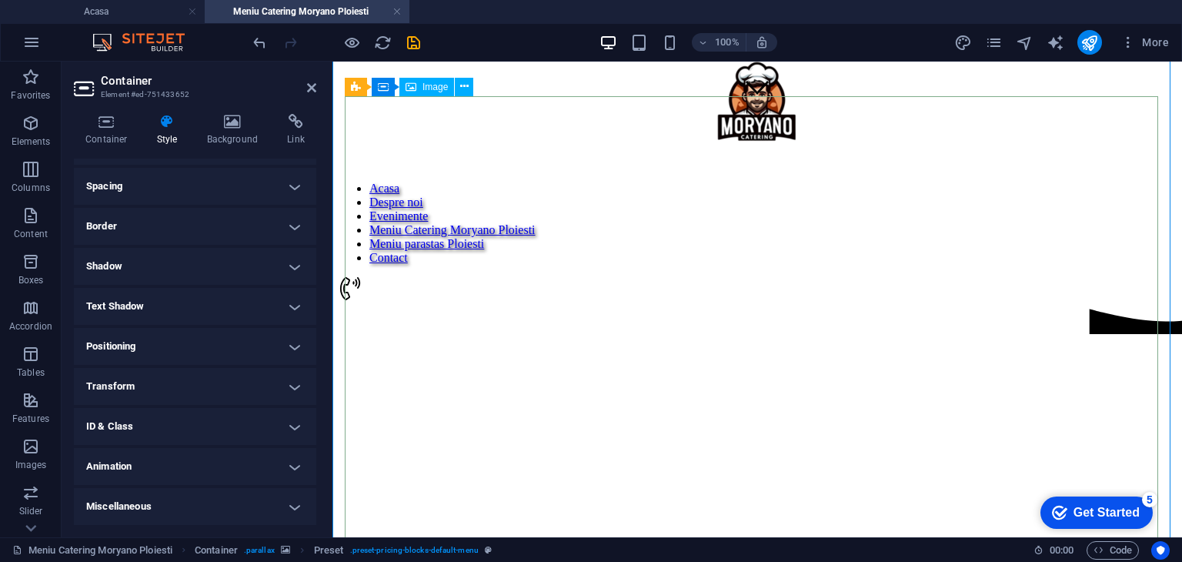
scroll to position [402, 0]
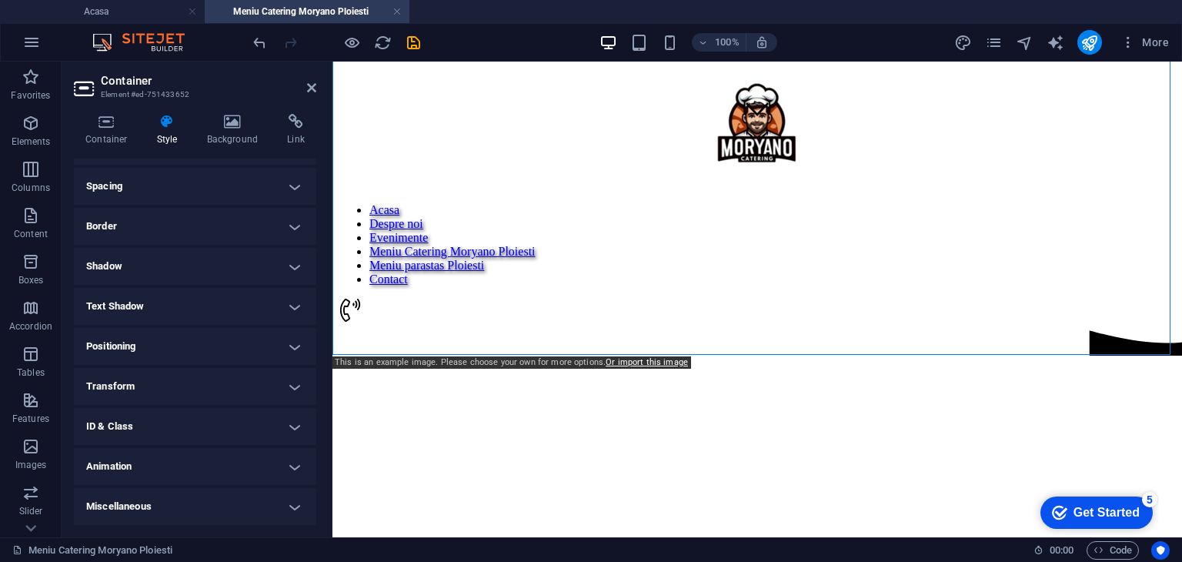
scroll to position [248, 0]
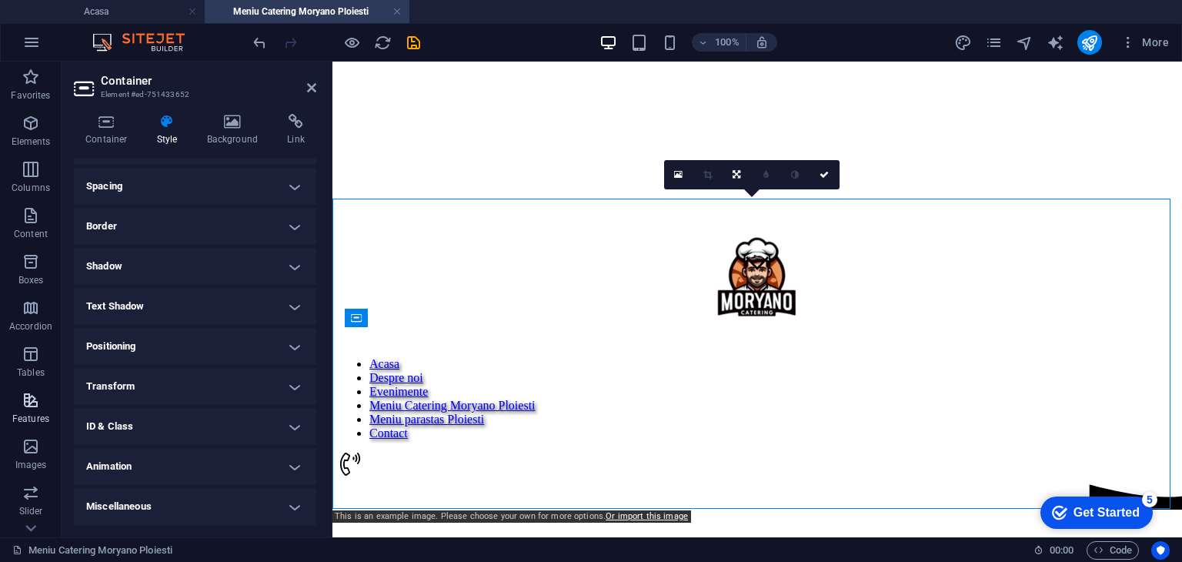
click at [31, 415] on p "Features" at bounding box center [30, 418] width 37 height 12
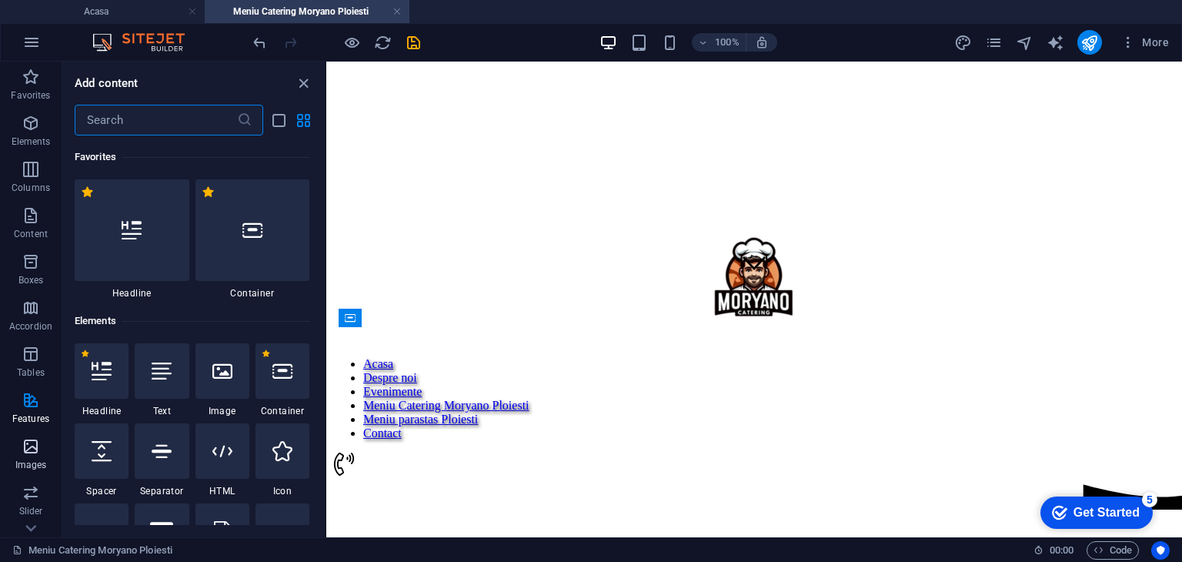
click at [29, 456] on span "Images" at bounding box center [31, 455] width 62 height 37
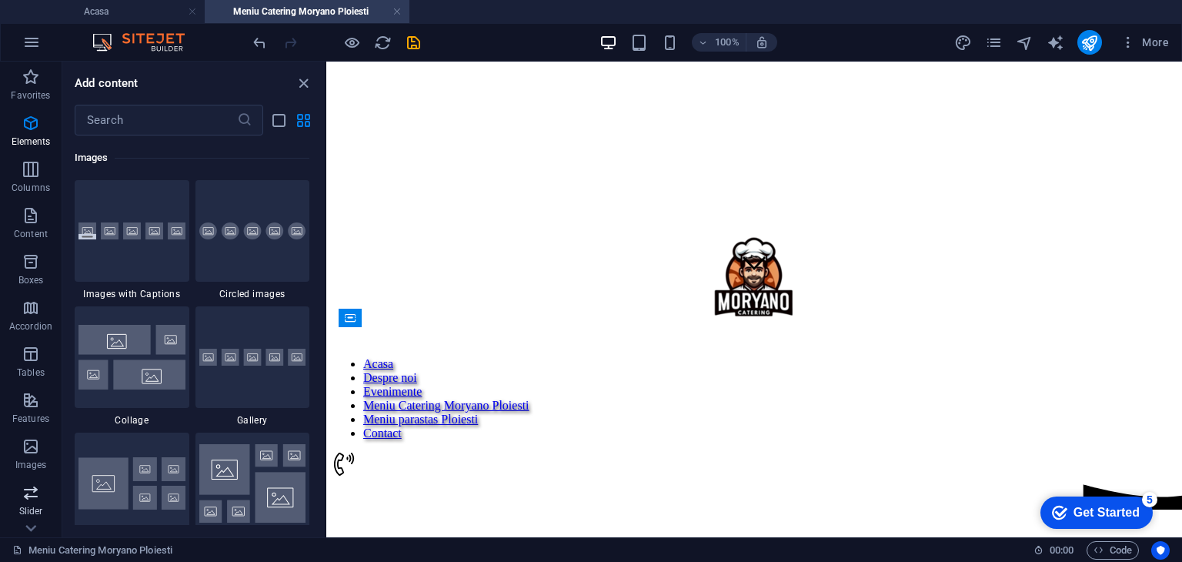
click at [19, 501] on span "Slider" at bounding box center [31, 501] width 62 height 37
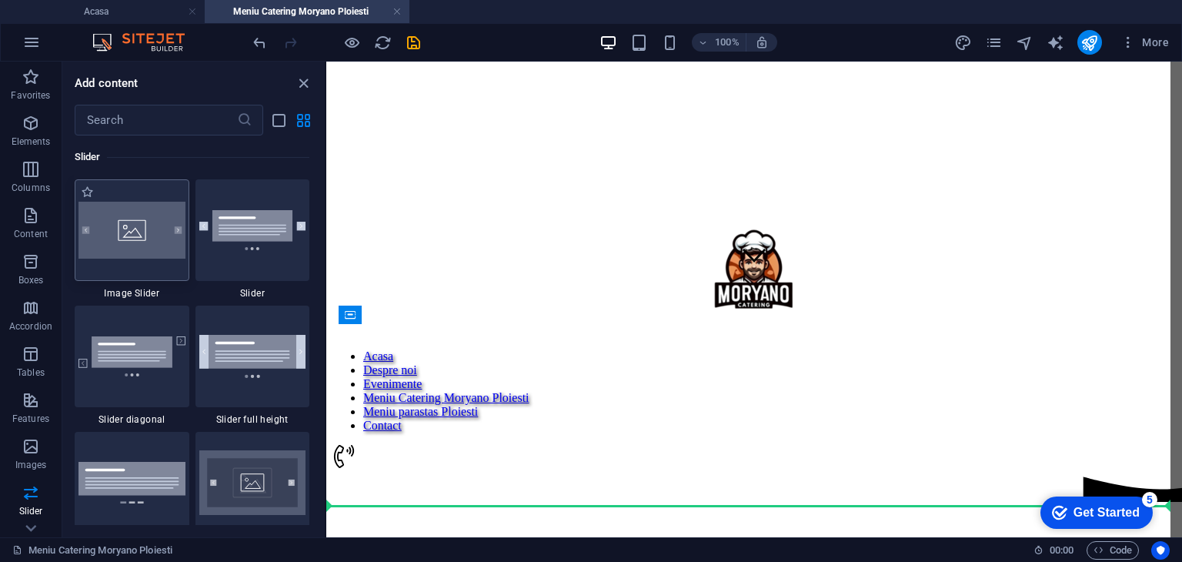
scroll to position [262, 0]
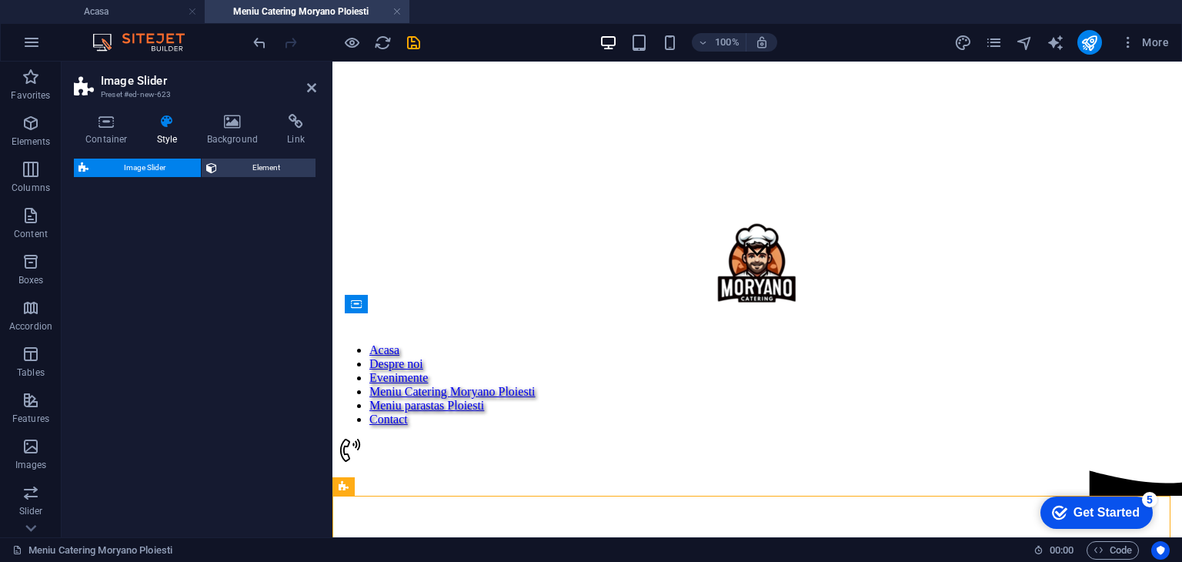
select select "rem"
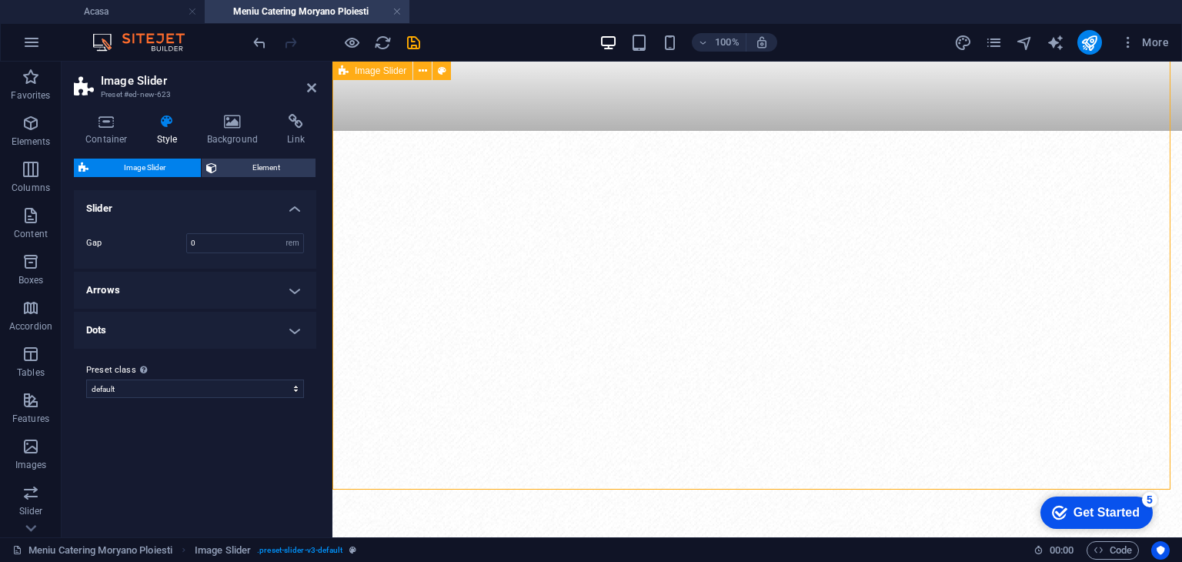
scroll to position [569, 0]
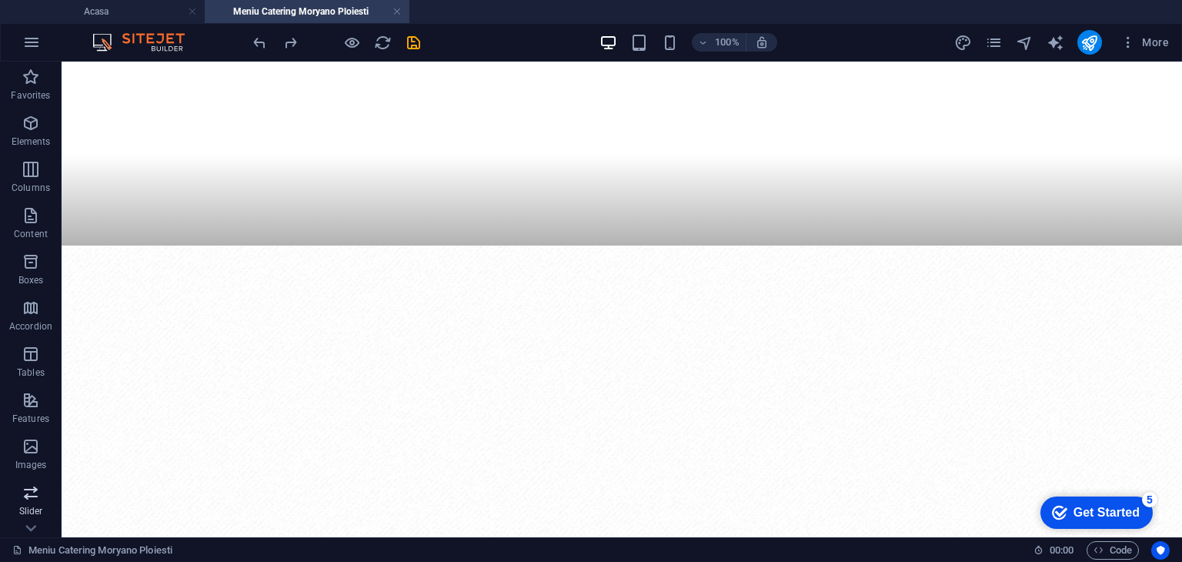
click at [31, 477] on button "Slider" at bounding box center [31, 500] width 62 height 46
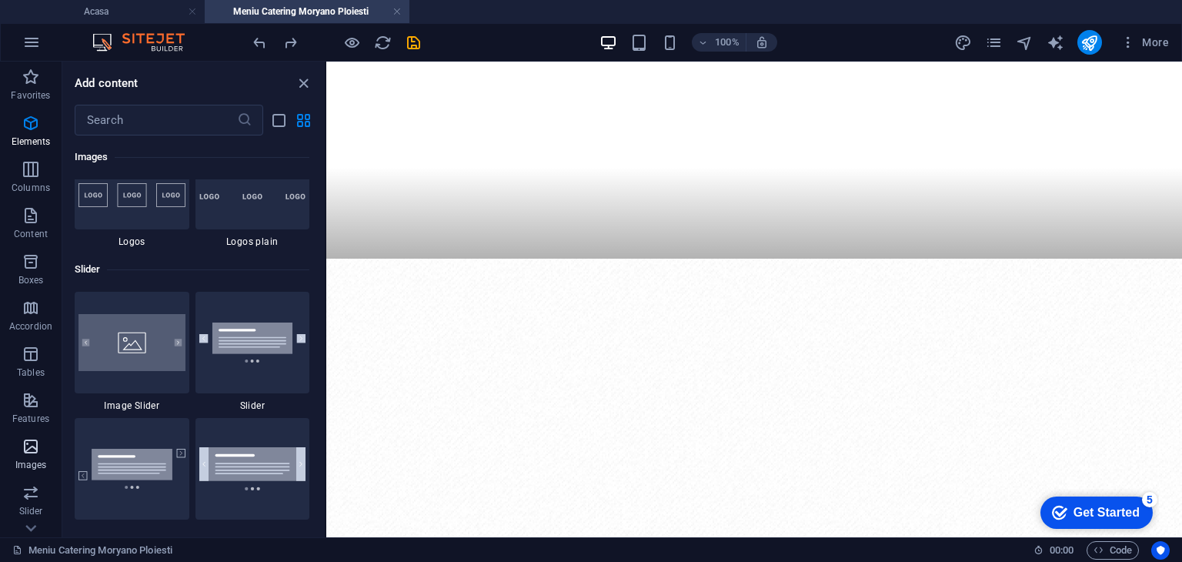
click at [36, 465] on p "Images" at bounding box center [31, 465] width 32 height 12
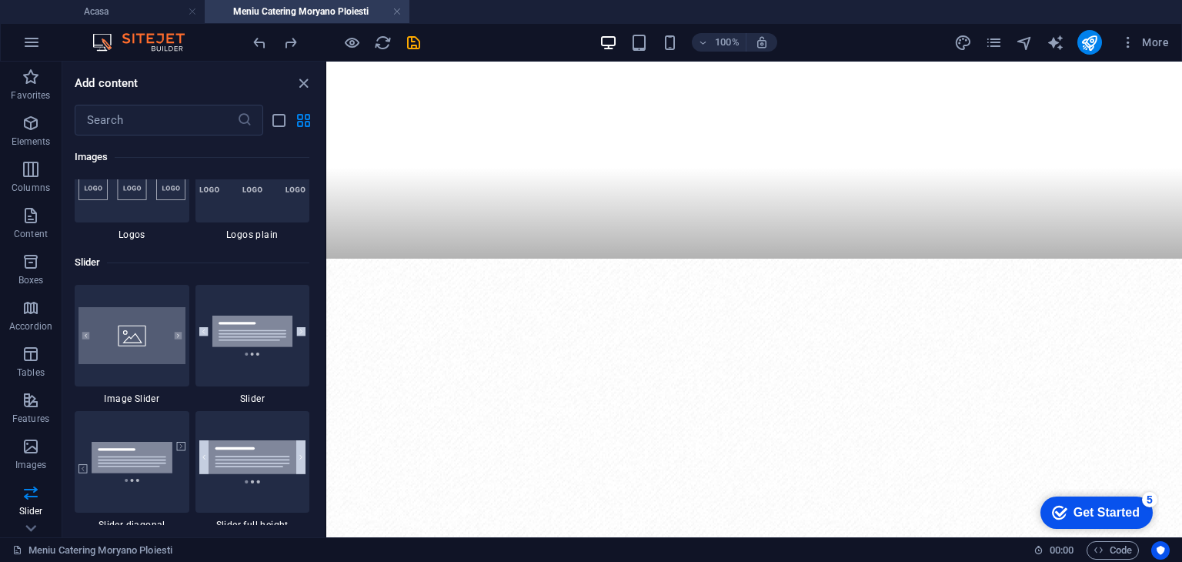
scroll to position [8571, 0]
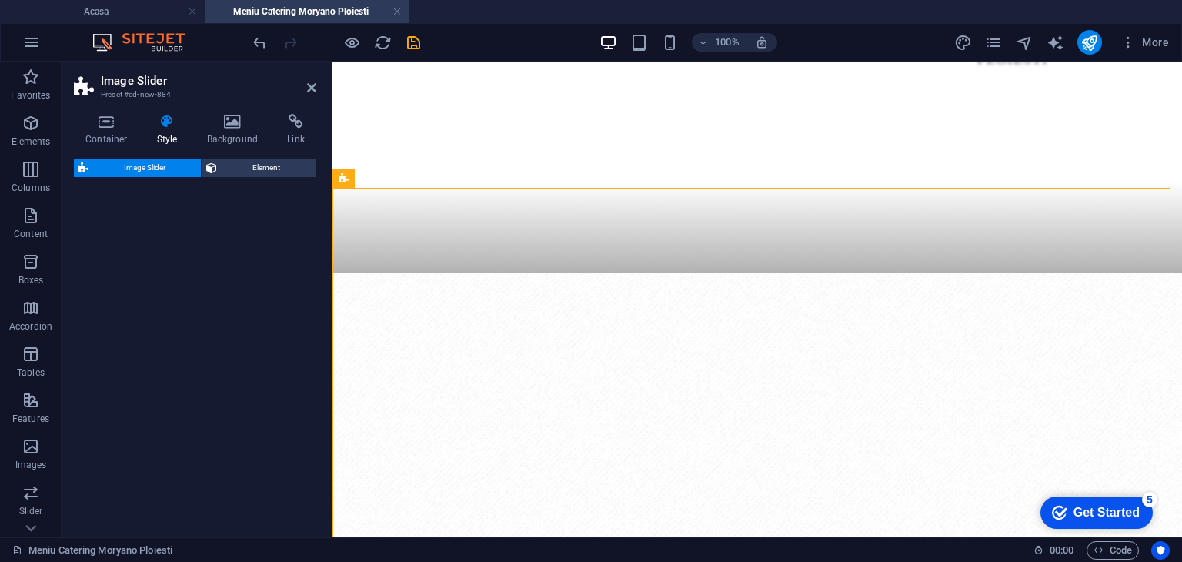
select select "rem"
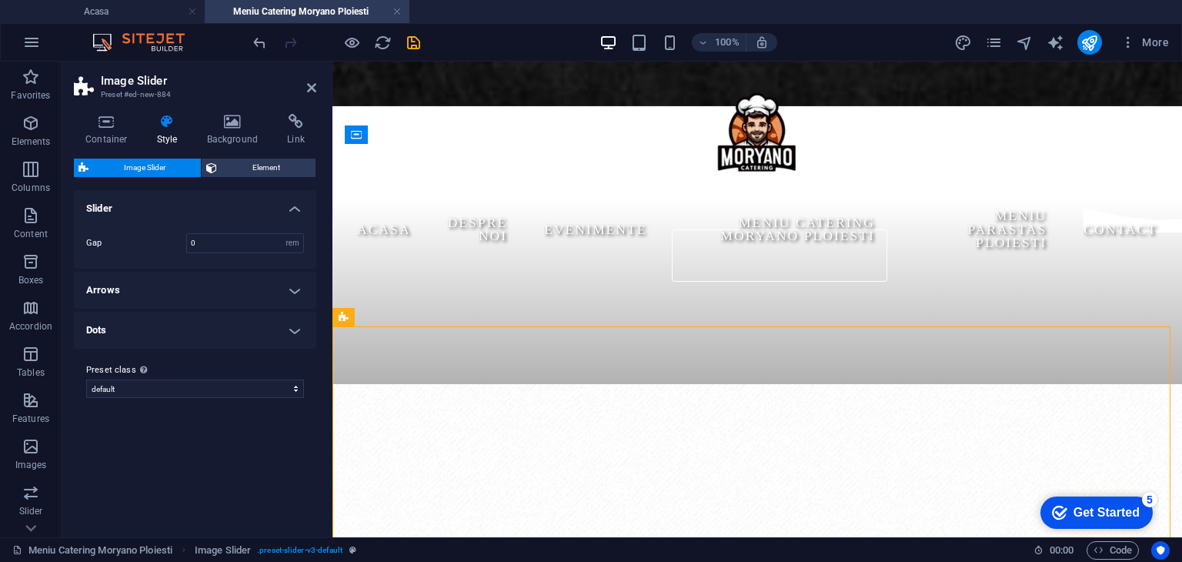
scroll to position [339, 0]
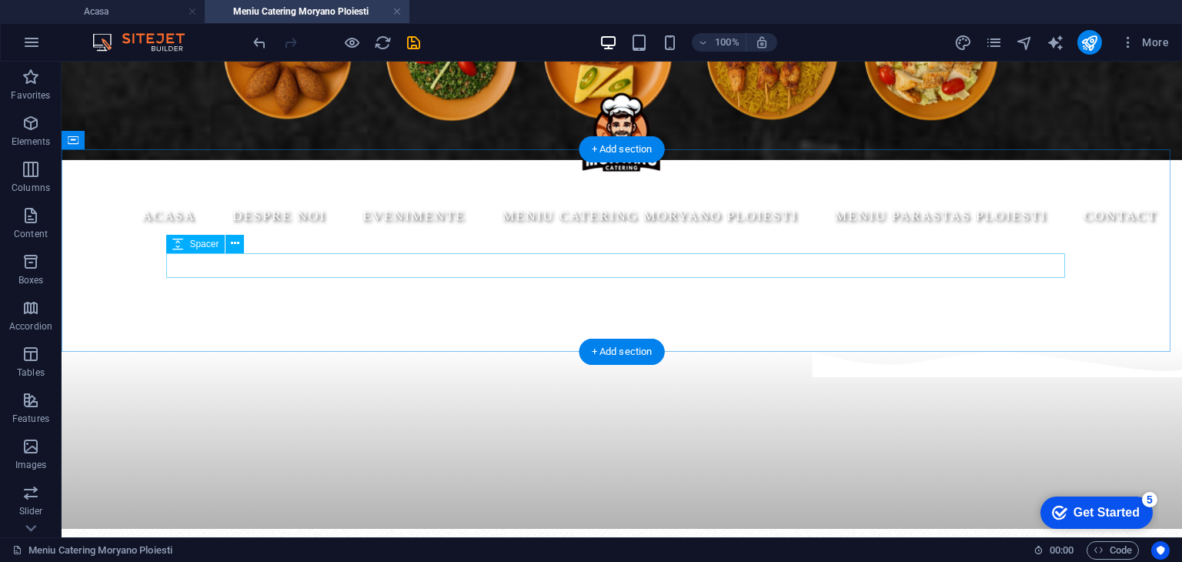
scroll to position [262, 0]
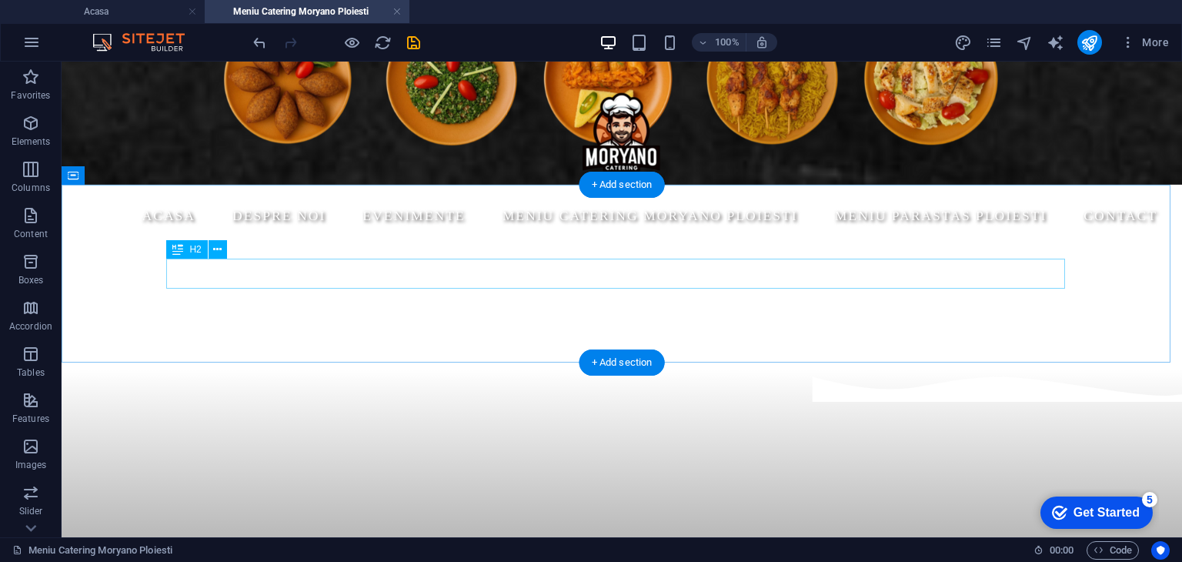
drag, startPoint x: 667, startPoint y: 262, endPoint x: 667, endPoint y: 327, distance: 64.6
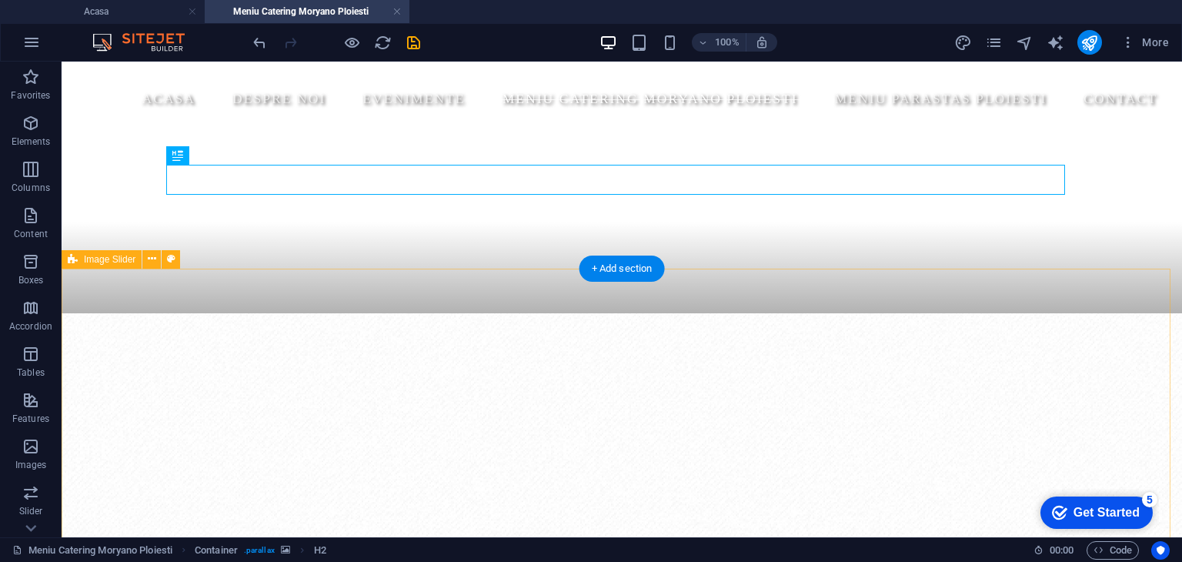
scroll to position [569, 0]
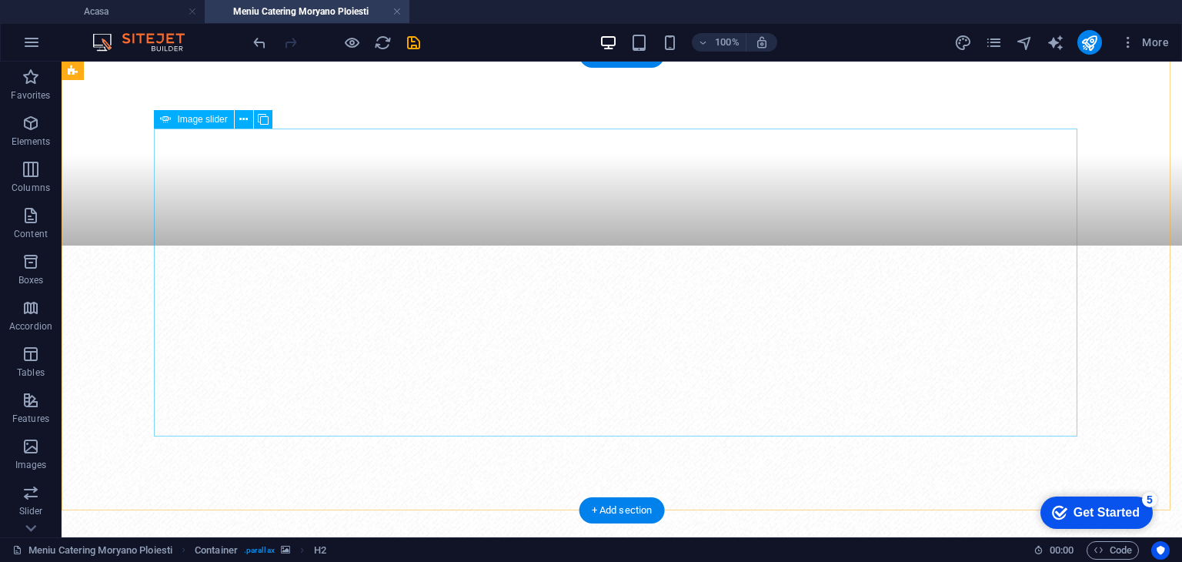
select select "px"
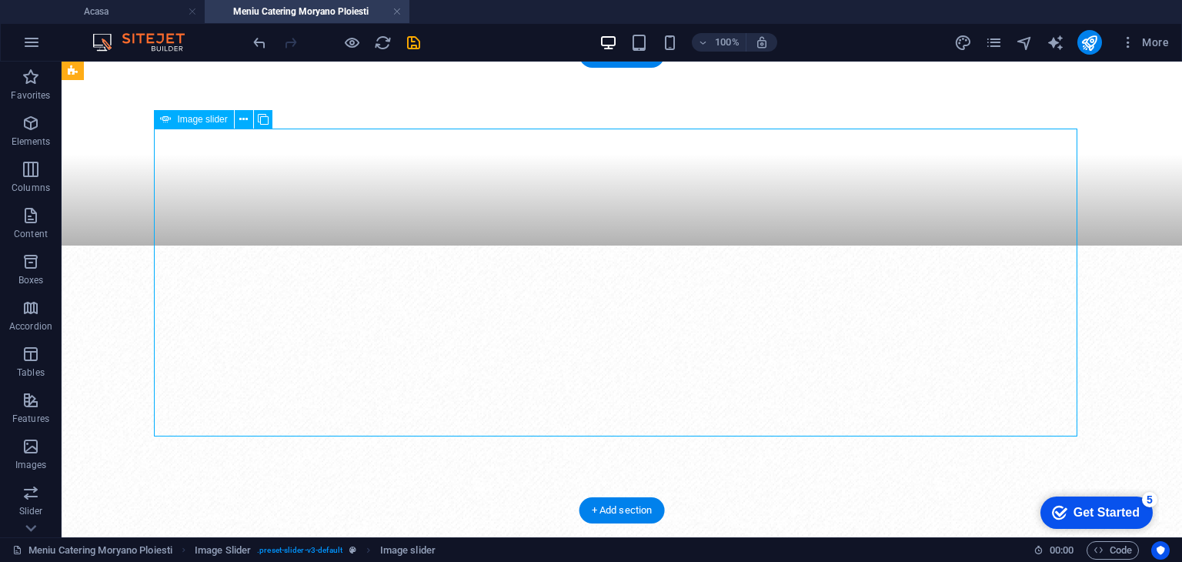
select select "ms"
select select "s"
select select "progressive"
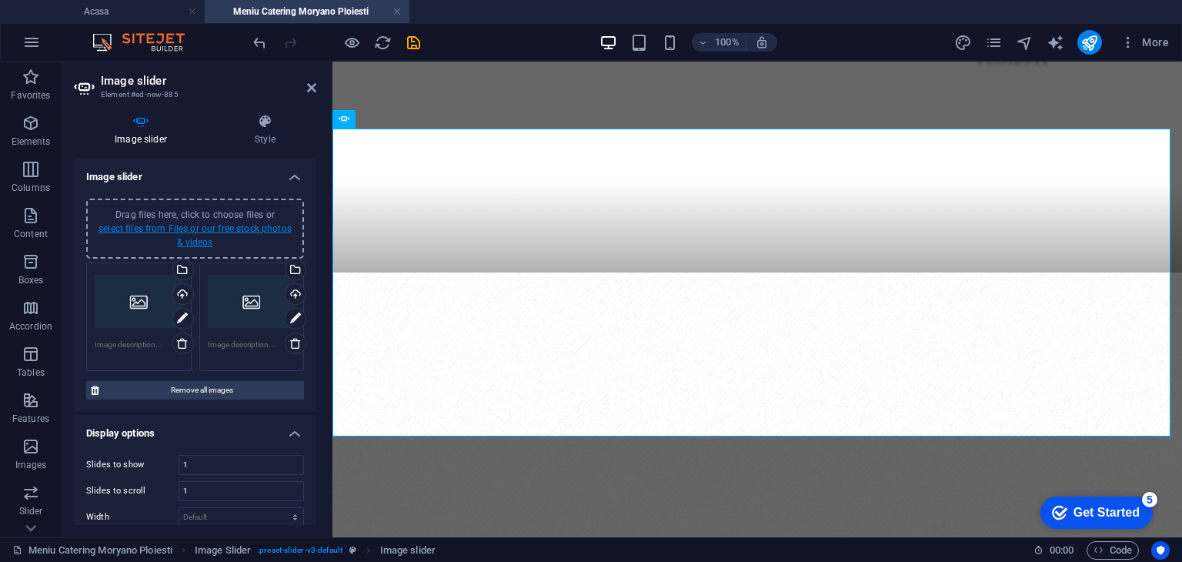
click at [191, 230] on link "select files from Files or our free stock photos & videos" at bounding box center [194, 235] width 193 height 25
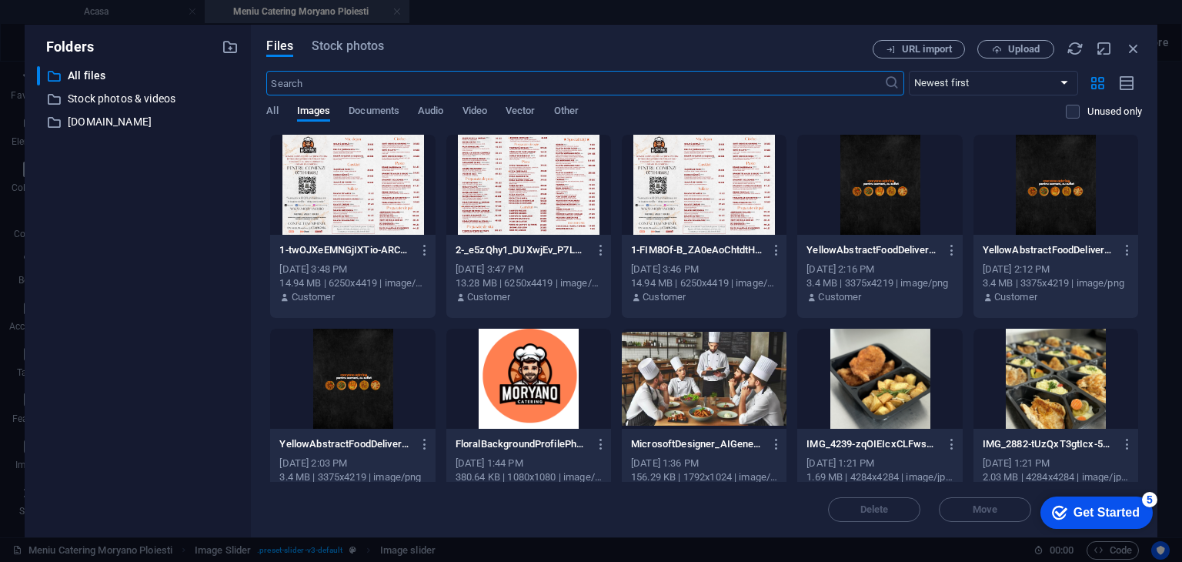
click at [354, 175] on div at bounding box center [352, 185] width 165 height 100
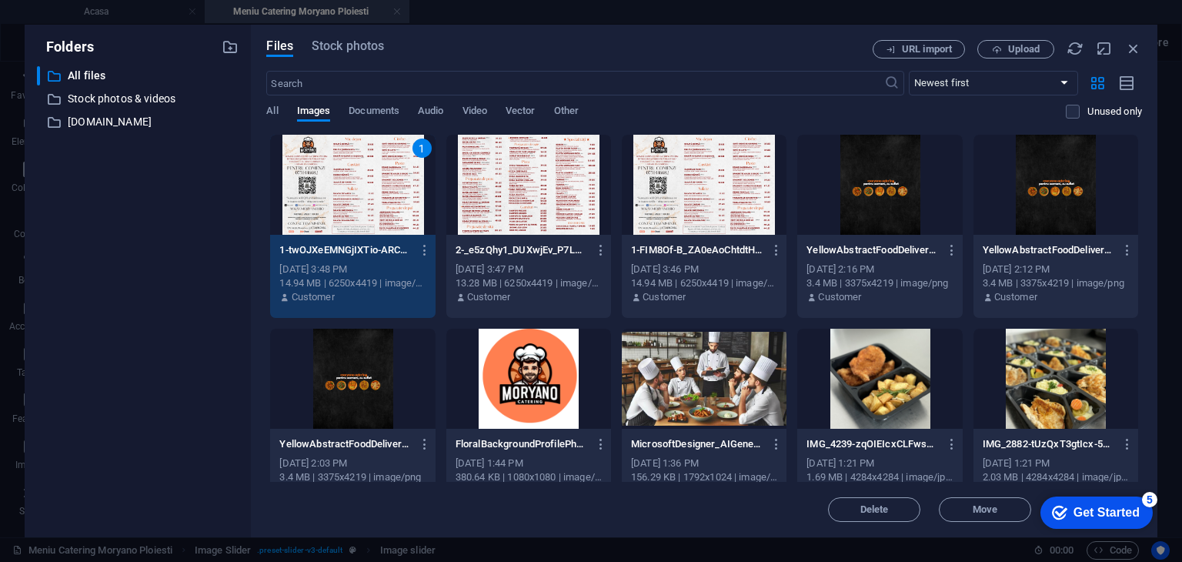
click at [485, 181] on div at bounding box center [528, 185] width 165 height 100
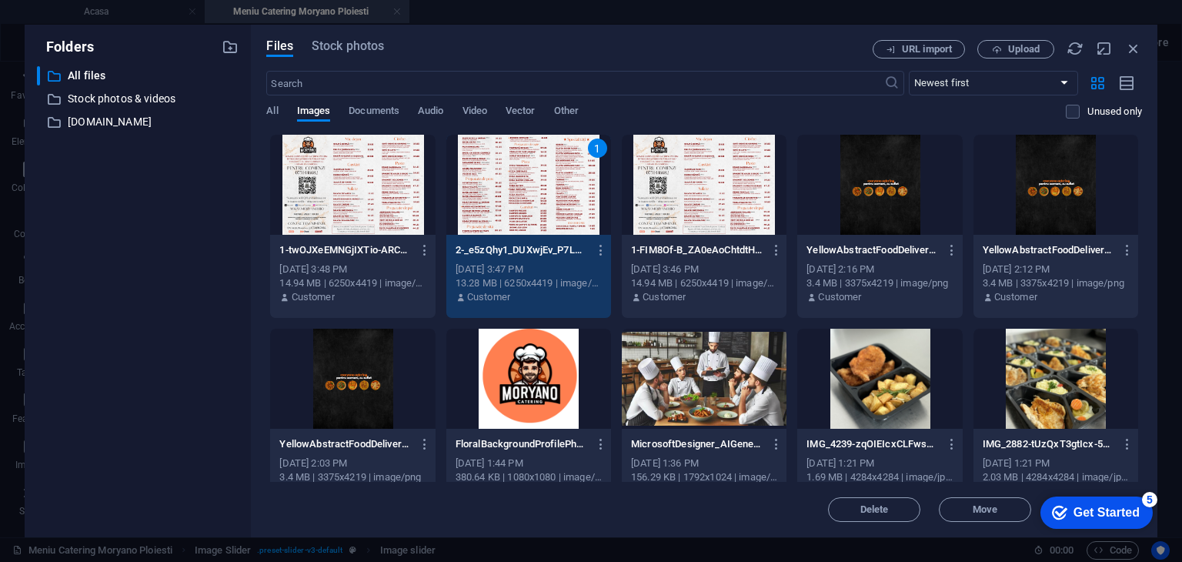
click at [366, 196] on div at bounding box center [352, 185] width 165 height 100
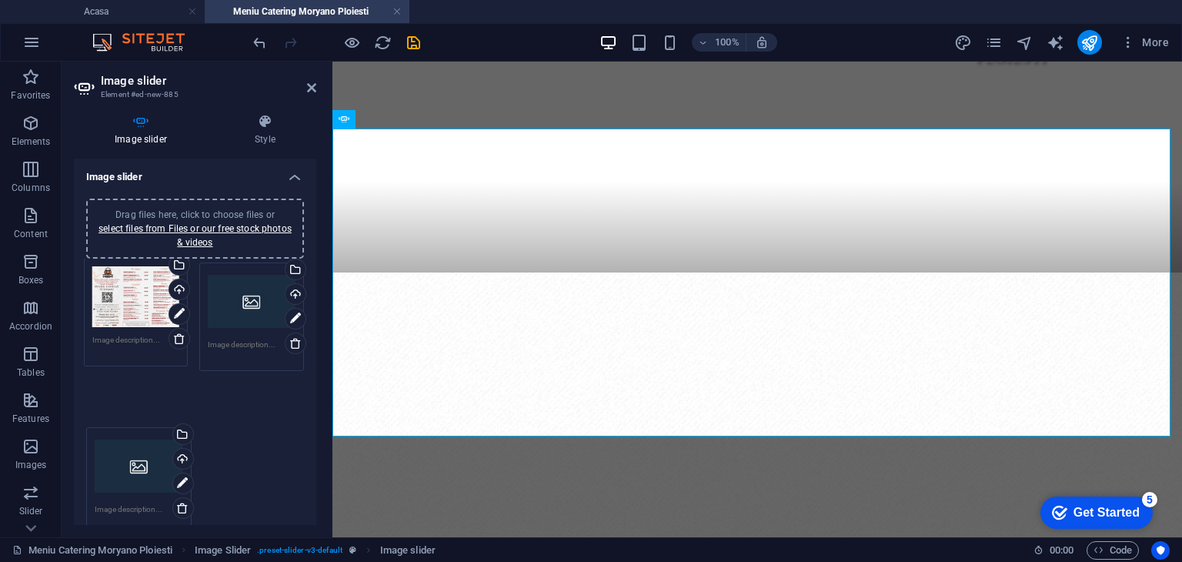
drag, startPoint x: 151, startPoint y: 407, endPoint x: 148, endPoint y: 286, distance: 120.8
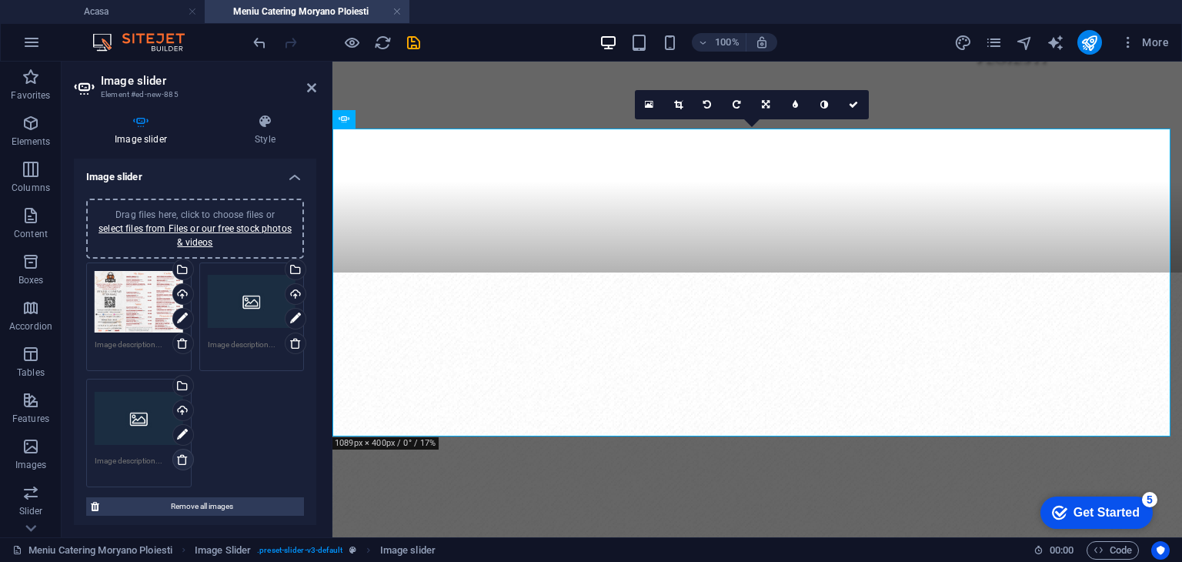
click at [181, 454] on icon at bounding box center [182, 459] width 12 height 12
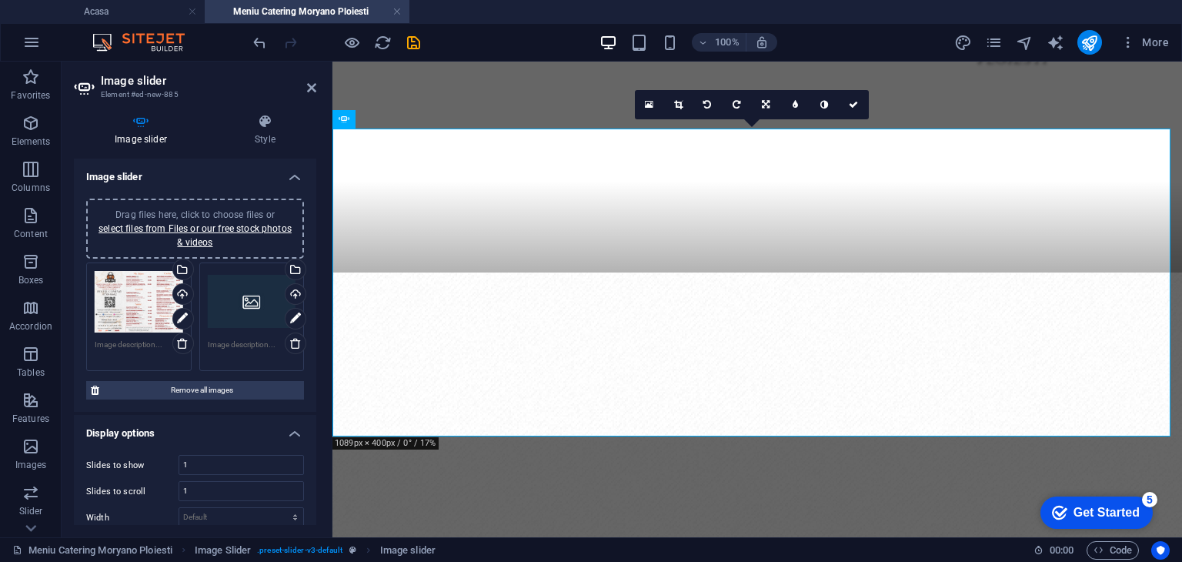
click at [257, 304] on div "Drag files here, click to choose files or select files from Files or our free s…" at bounding box center [252, 302] width 88 height 62
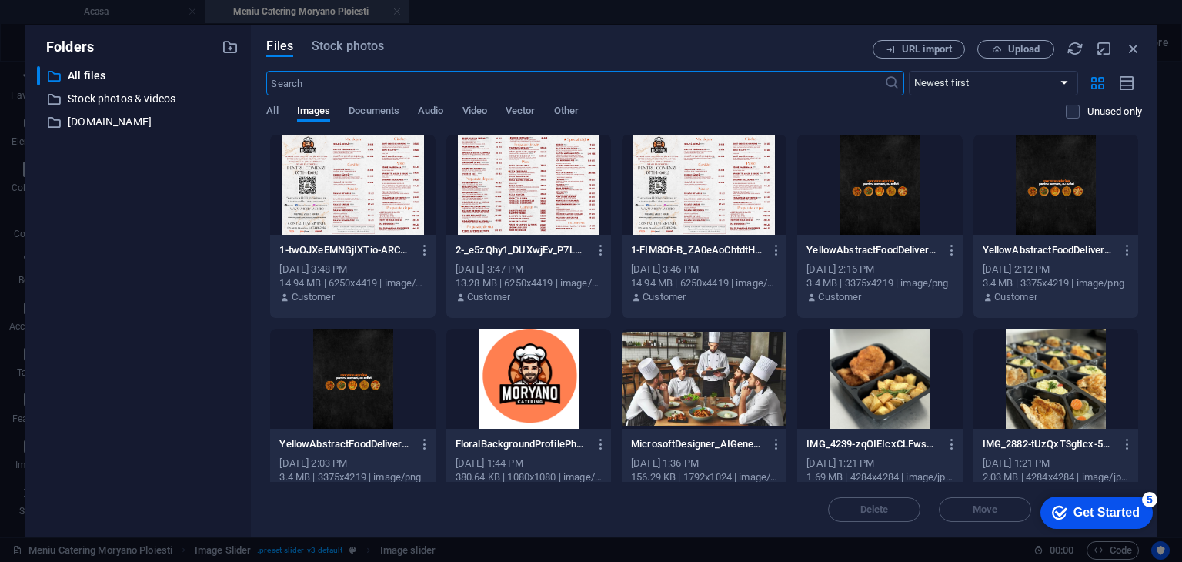
click at [578, 181] on div at bounding box center [528, 185] width 165 height 100
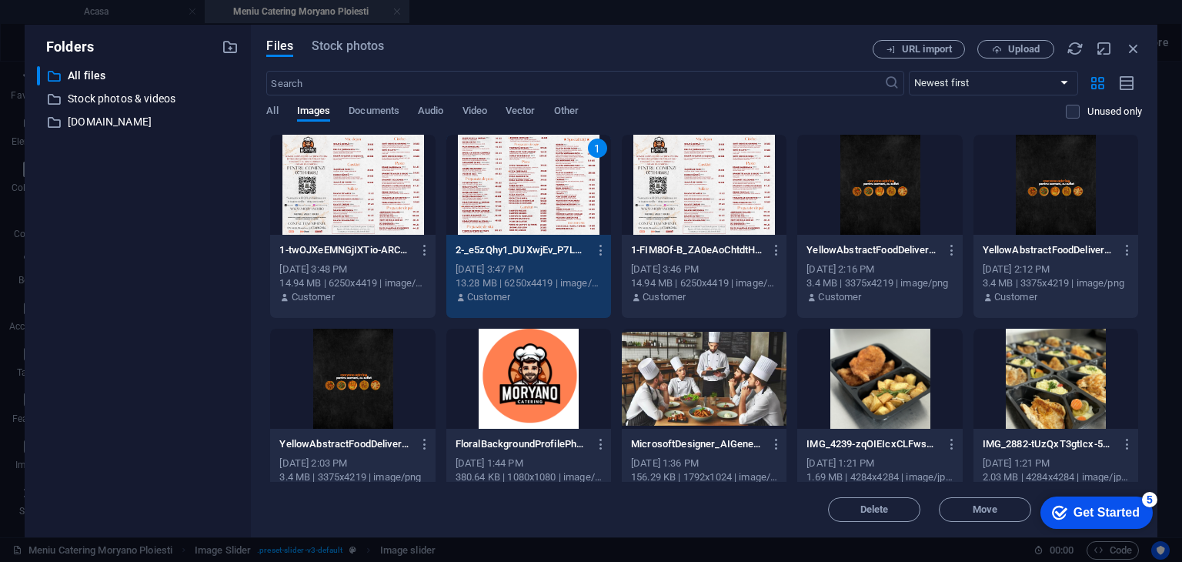
click at [1065, 506] on div "checkmark Get Started 5" at bounding box center [1096, 512] width 88 height 15
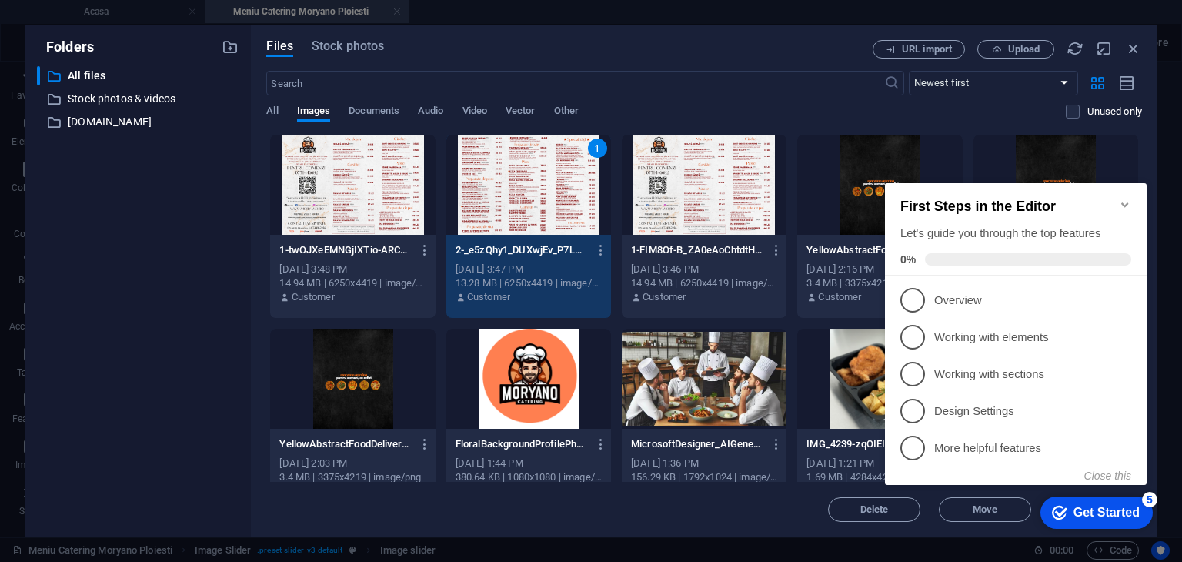
click at [1123, 188] on div "First Steps in the Editor Let's guide you through the top features 0%" at bounding box center [1016, 229] width 262 height 92
drag, startPoint x: 1124, startPoint y: 190, endPoint x: 1670, endPoint y: 352, distance: 569.1
click at [1124, 198] on icon "Minimize checklist" at bounding box center [1125, 204] width 12 height 12
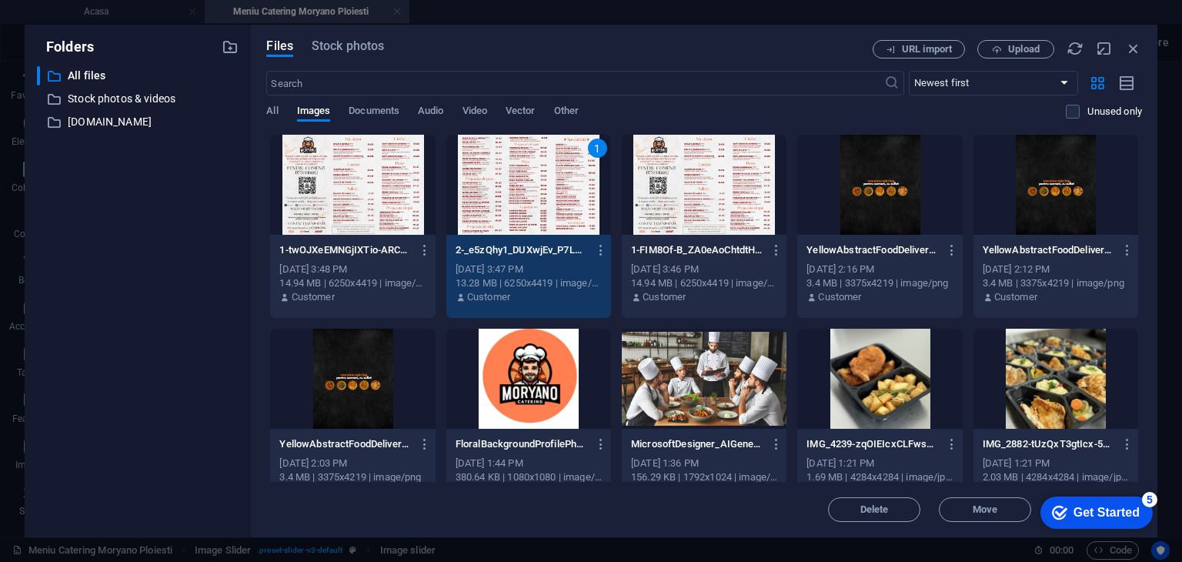
drag, startPoint x: 445, startPoint y: 168, endPoint x: 464, endPoint y: 170, distance: 19.3
click at [446, 168] on div "1" at bounding box center [528, 185] width 165 height 100
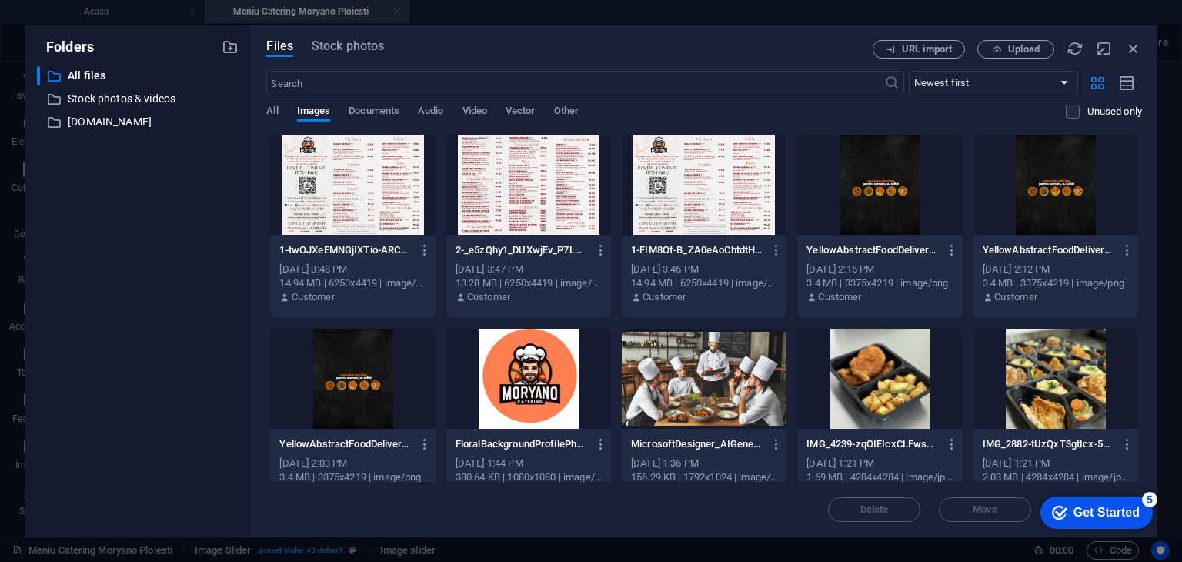
click at [499, 168] on div at bounding box center [528, 185] width 165 height 100
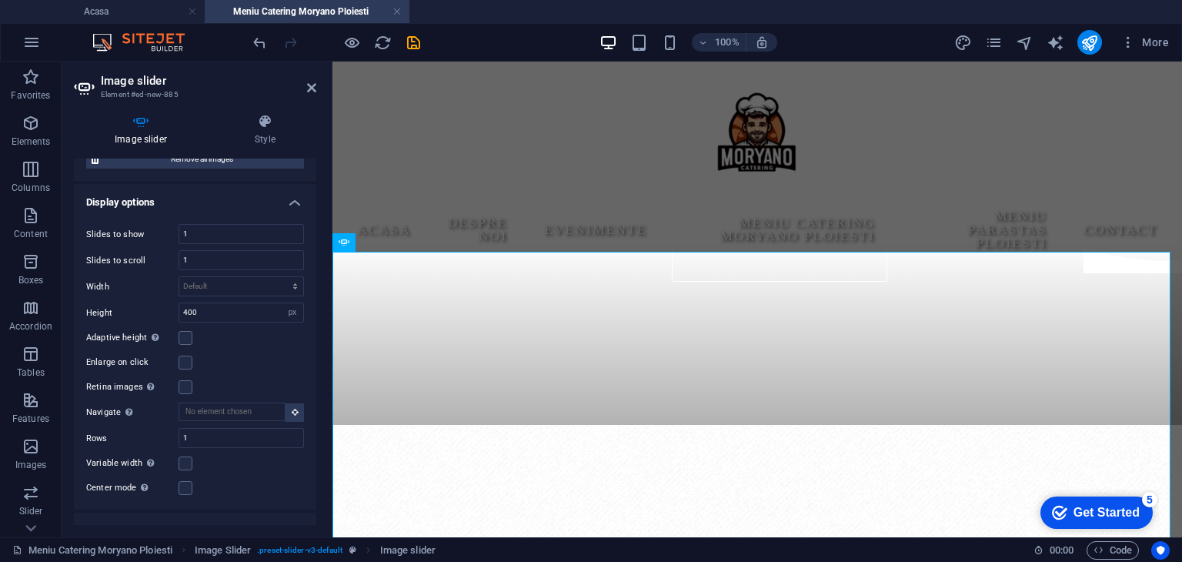
scroll to position [306, 0]
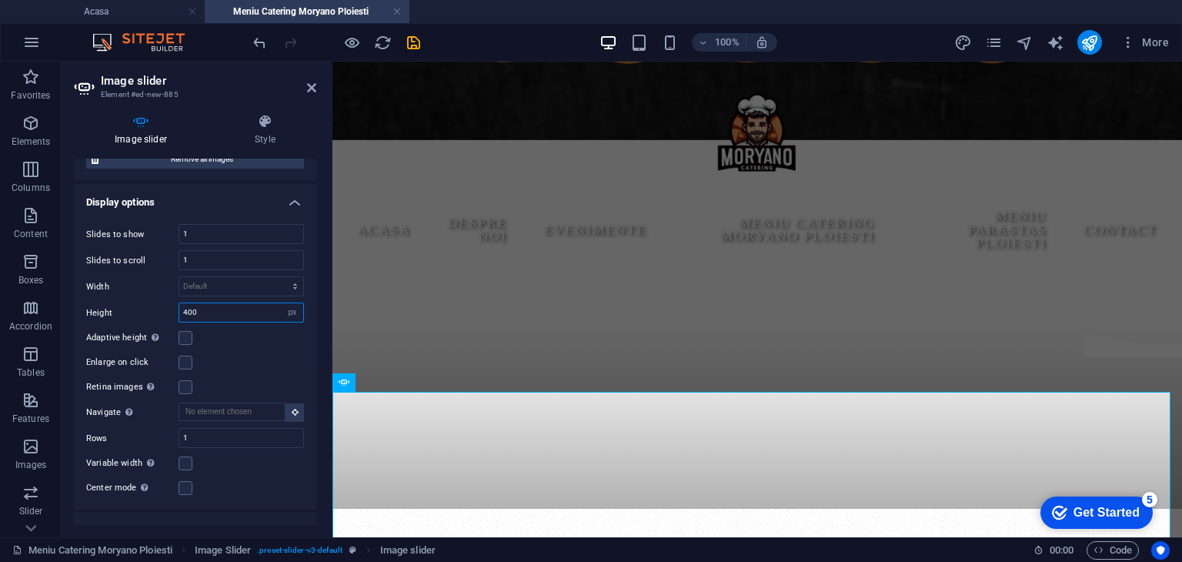
click at [237, 318] on input "400" at bounding box center [241, 312] width 124 height 18
type input "600"
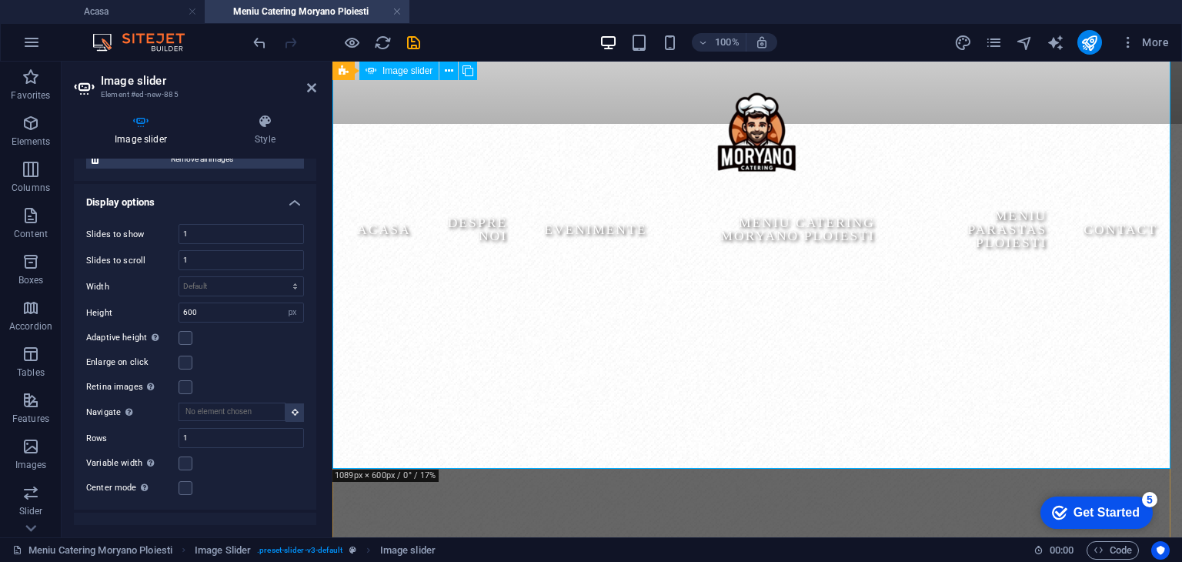
scroll to position [614, 0]
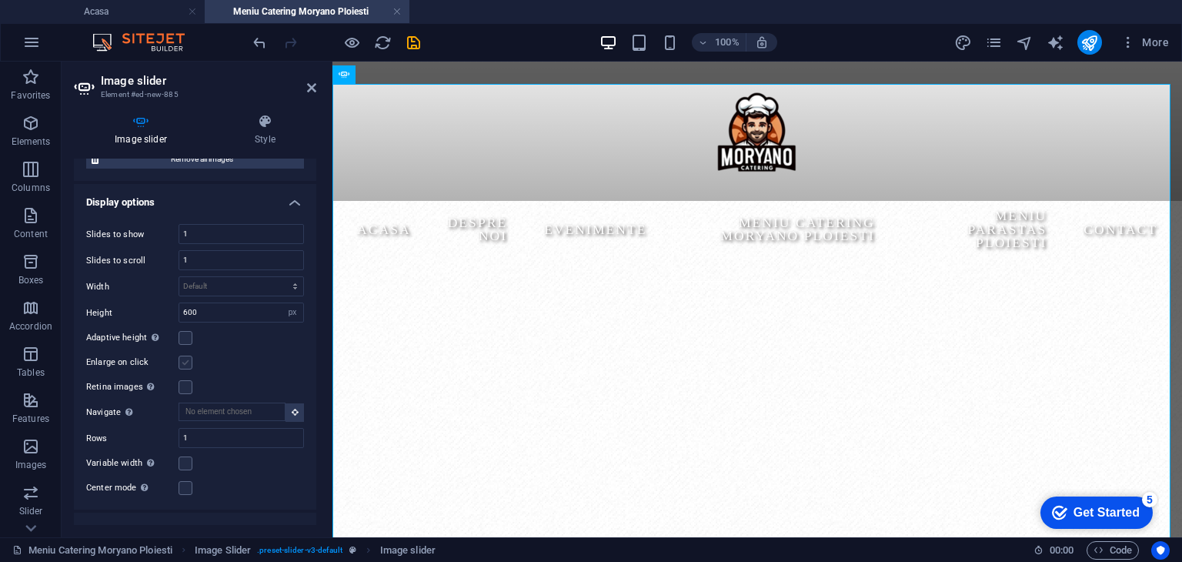
click at [181, 335] on label at bounding box center [185, 338] width 14 height 14
click at [0, 0] on input "Adaptive height Automatically adjust the height for single slide horizontal sli…" at bounding box center [0, 0] width 0 height 0
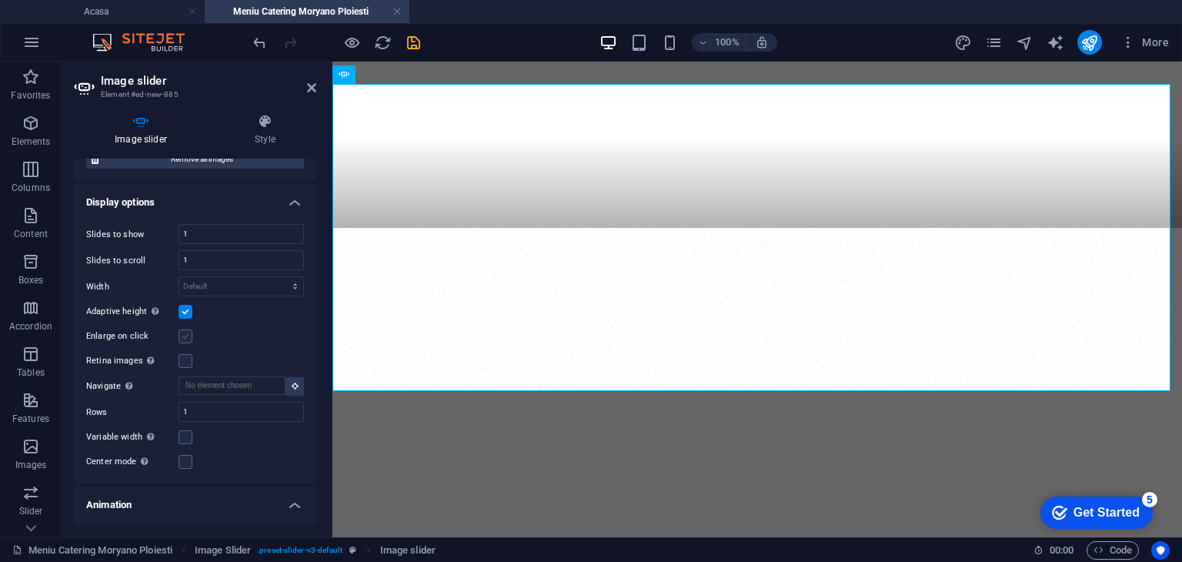
click at [185, 330] on label at bounding box center [185, 336] width 14 height 14
click at [0, 0] on input "Enlarge on click" at bounding box center [0, 0] width 0 height 0
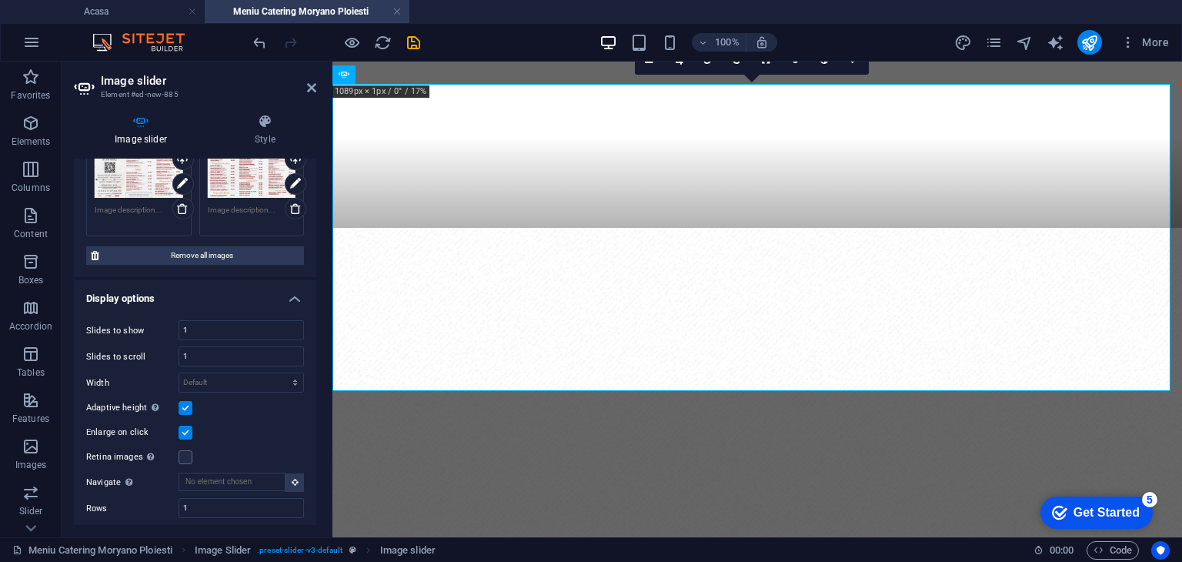
scroll to position [77, 0]
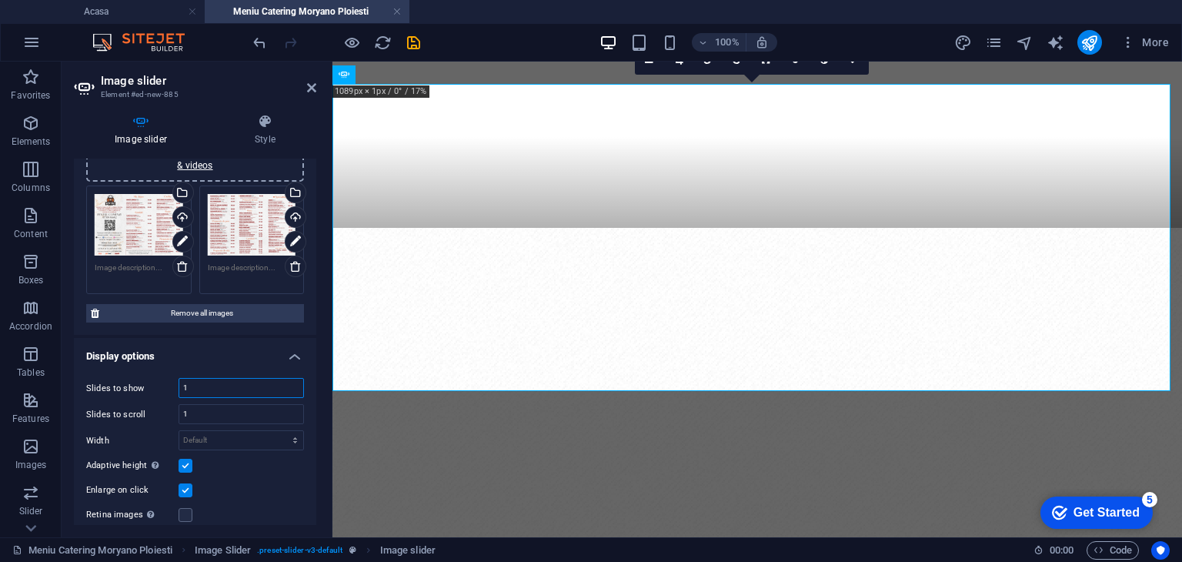
click at [229, 381] on input "1" at bounding box center [241, 388] width 124 height 18
click at [242, 405] on input "1" at bounding box center [241, 414] width 124 height 18
click at [255, 381] on input "1" at bounding box center [241, 388] width 124 height 18
drag, startPoint x: 255, startPoint y: 381, endPoint x: 167, endPoint y: 399, distance: 90.2
click at [162, 399] on div "Slides to show 1 Slides to scroll 1 Width Default px % rem em vw vh Height 600 …" at bounding box center [195, 501] width 242 height 272
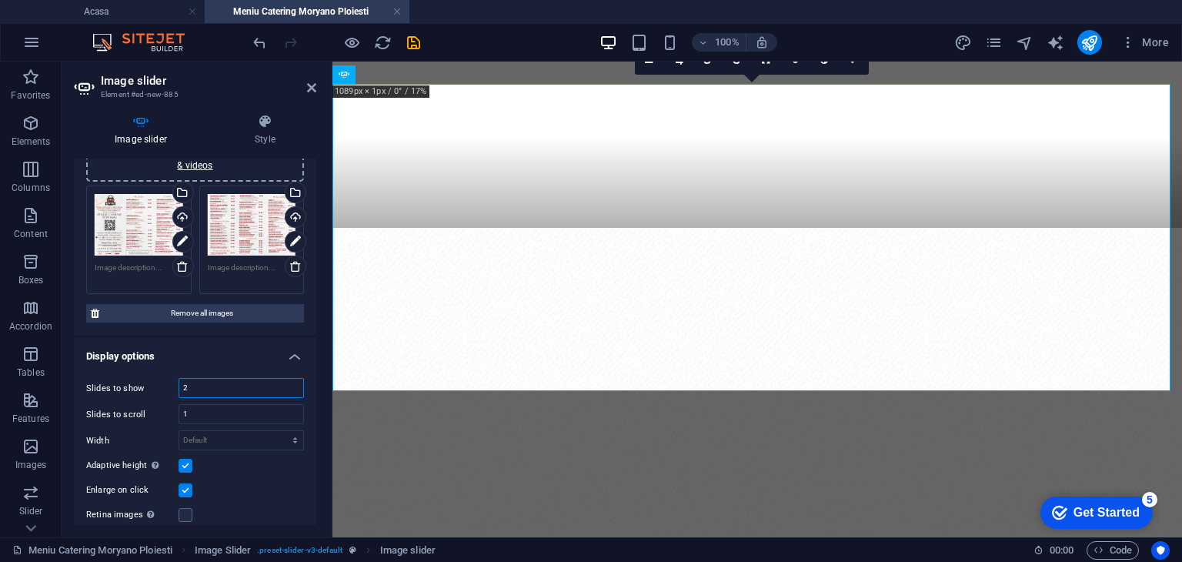
type input "2"
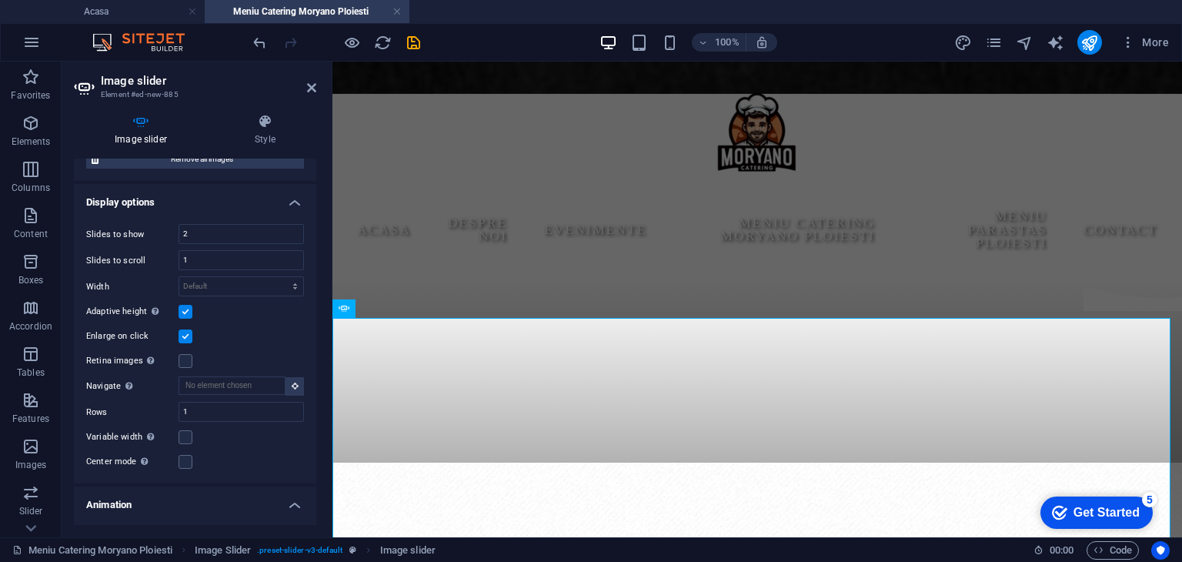
scroll to position [351, 0]
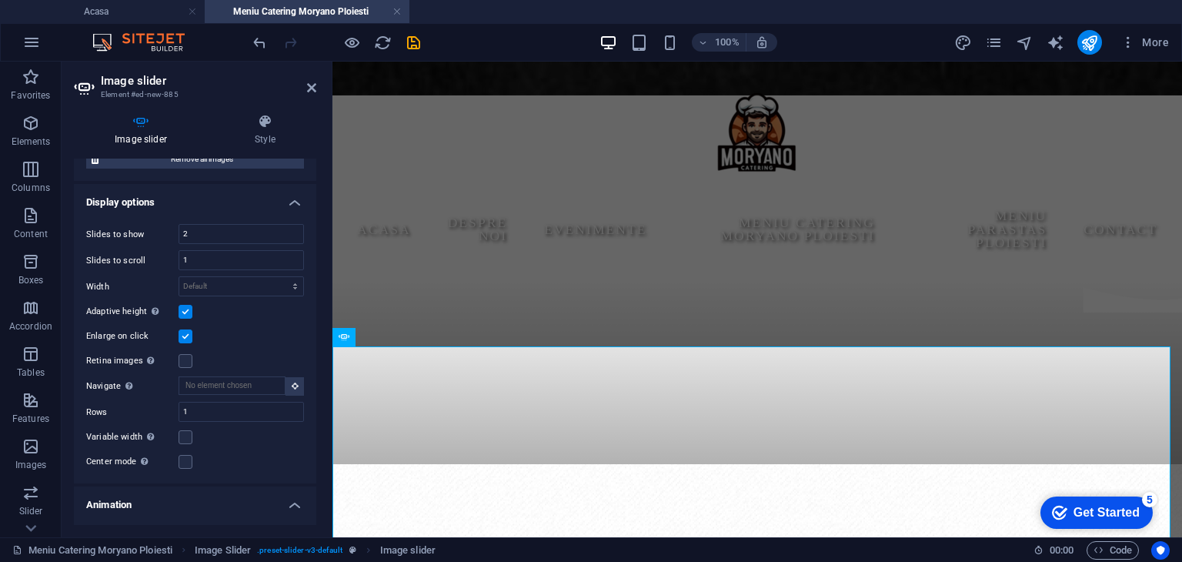
click at [183, 339] on label at bounding box center [185, 336] width 14 height 14
click at [0, 0] on input "Enlarge on click" at bounding box center [0, 0] width 0 height 0
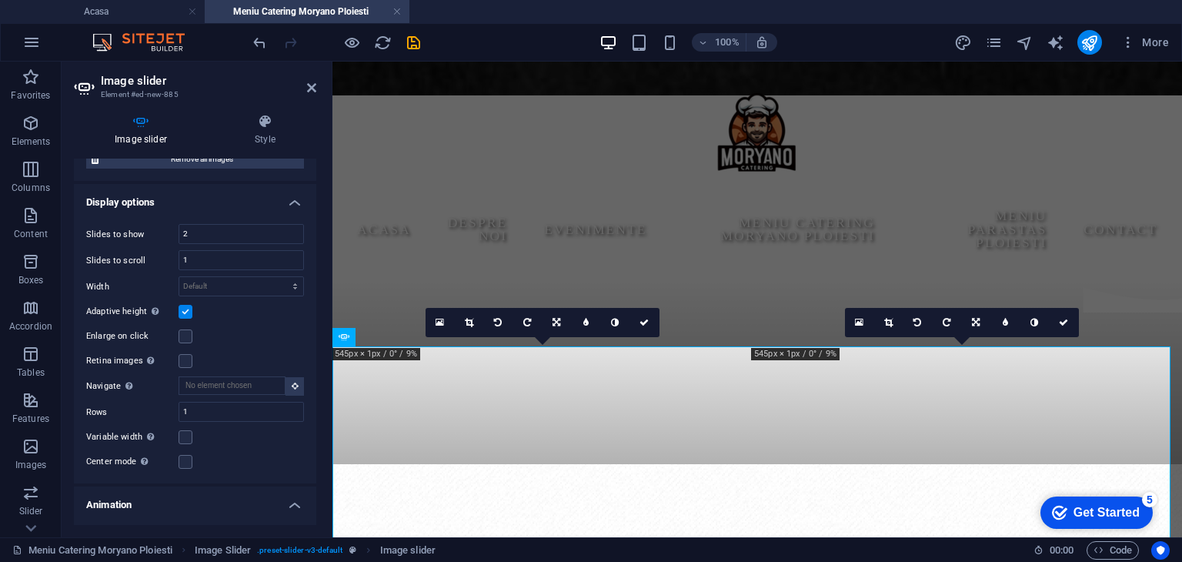
click at [190, 312] on label at bounding box center [185, 312] width 14 height 14
click at [0, 0] on input "Adaptive height Automatically adjust the height for single slide horizontal sli…" at bounding box center [0, 0] width 0 height 0
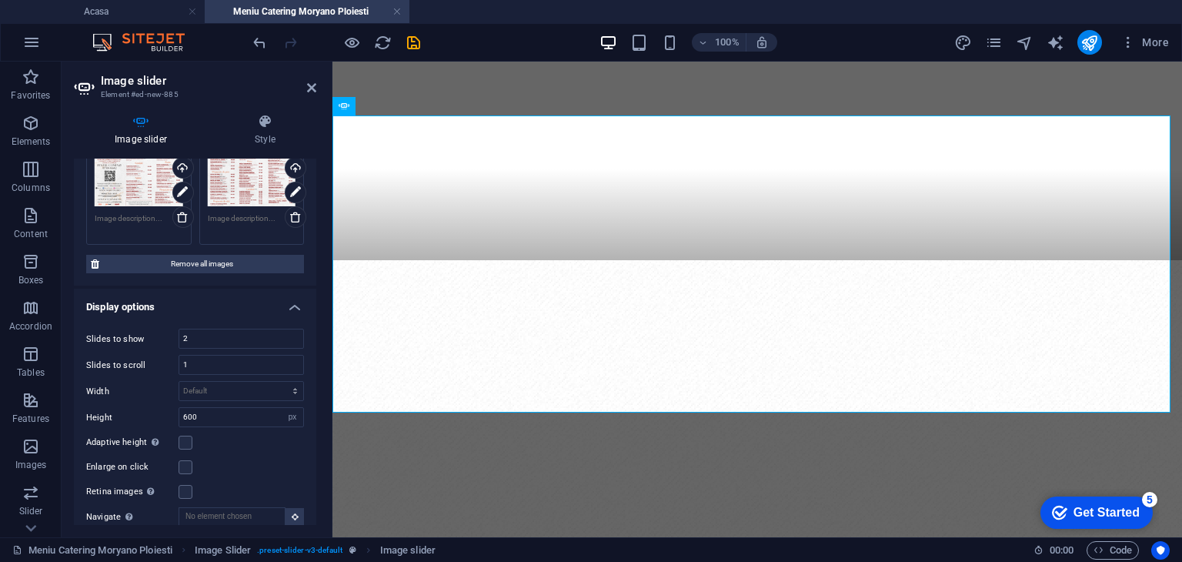
scroll to position [49, 0]
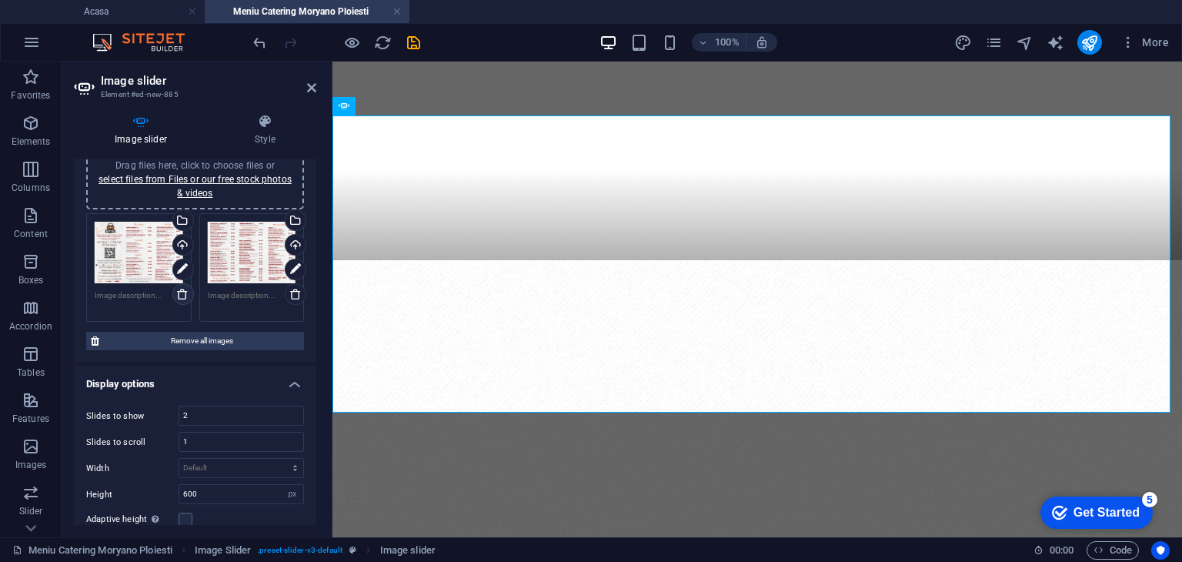
click at [178, 284] on link at bounding box center [183, 294] width 22 height 22
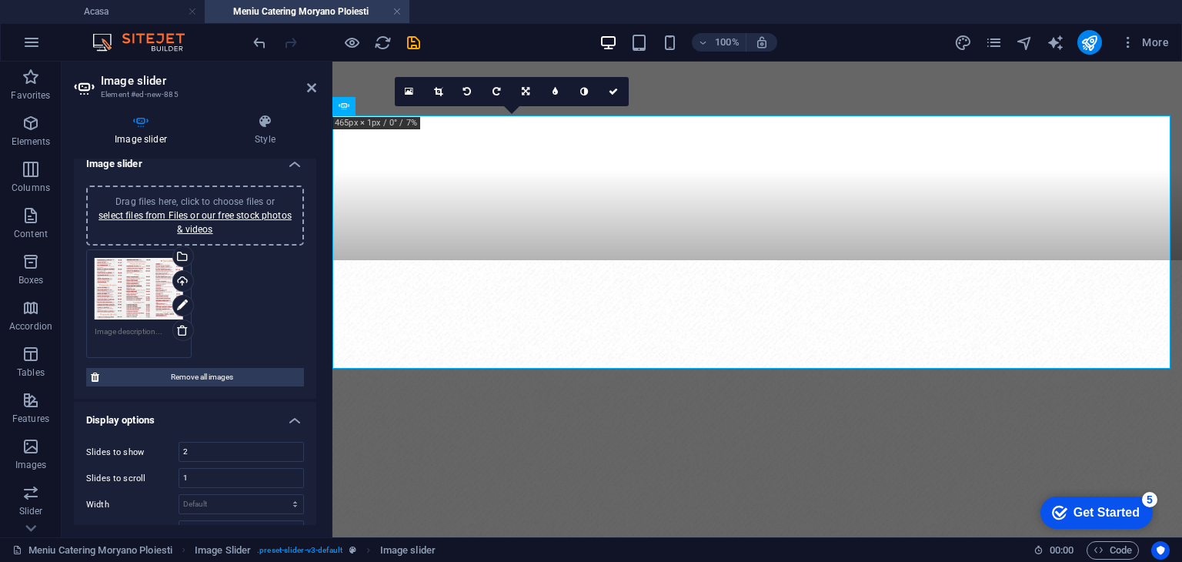
scroll to position [0, 0]
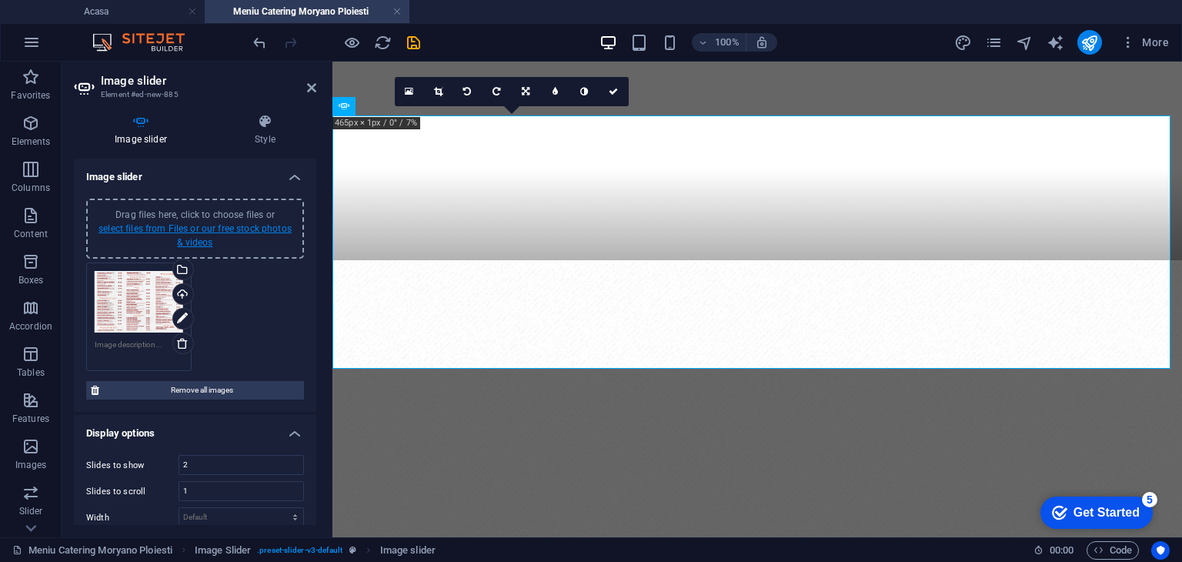
click at [240, 230] on link "select files from Files or our free stock photos & videos" at bounding box center [194, 235] width 193 height 25
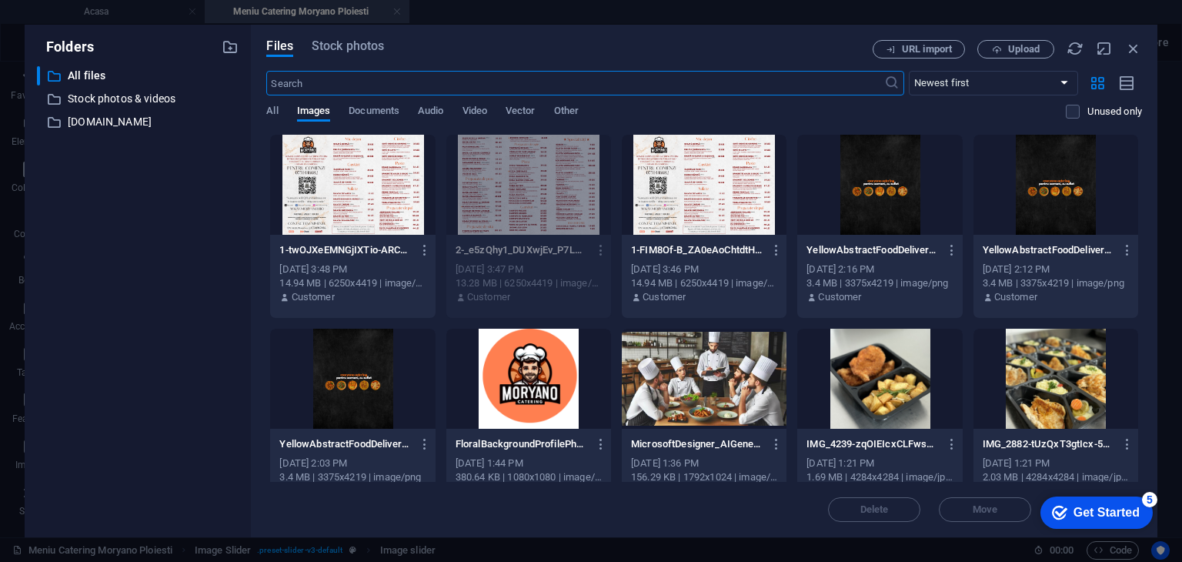
scroll to position [539, 0]
drag, startPoint x: 394, startPoint y: 182, endPoint x: 432, endPoint y: 213, distance: 49.3
click at [393, 182] on div at bounding box center [352, 185] width 165 height 100
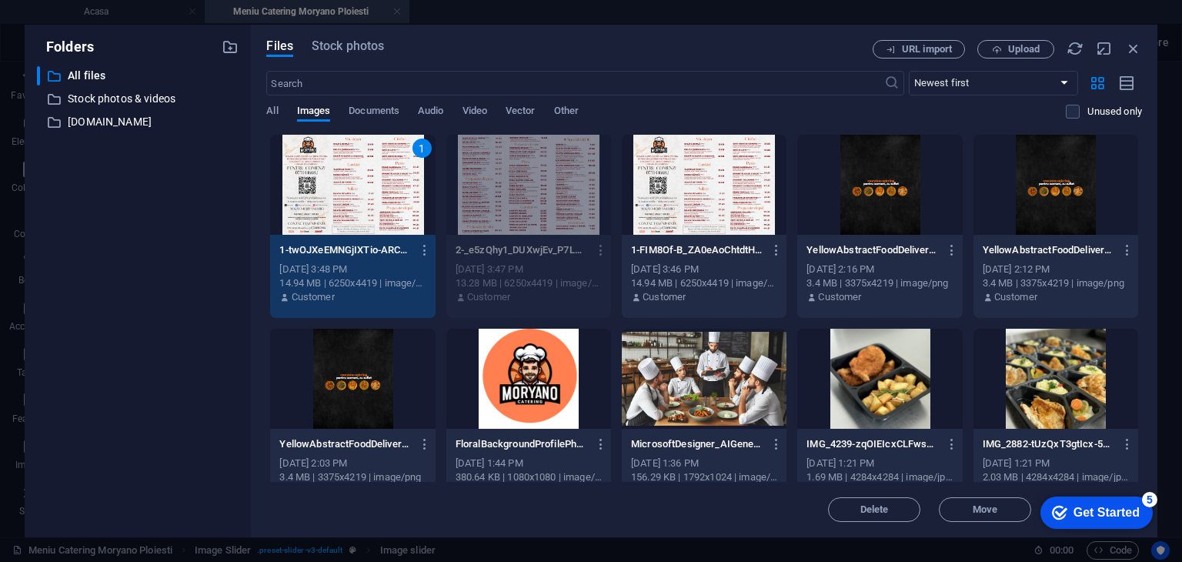
click at [333, 182] on div "1" at bounding box center [352, 185] width 165 height 100
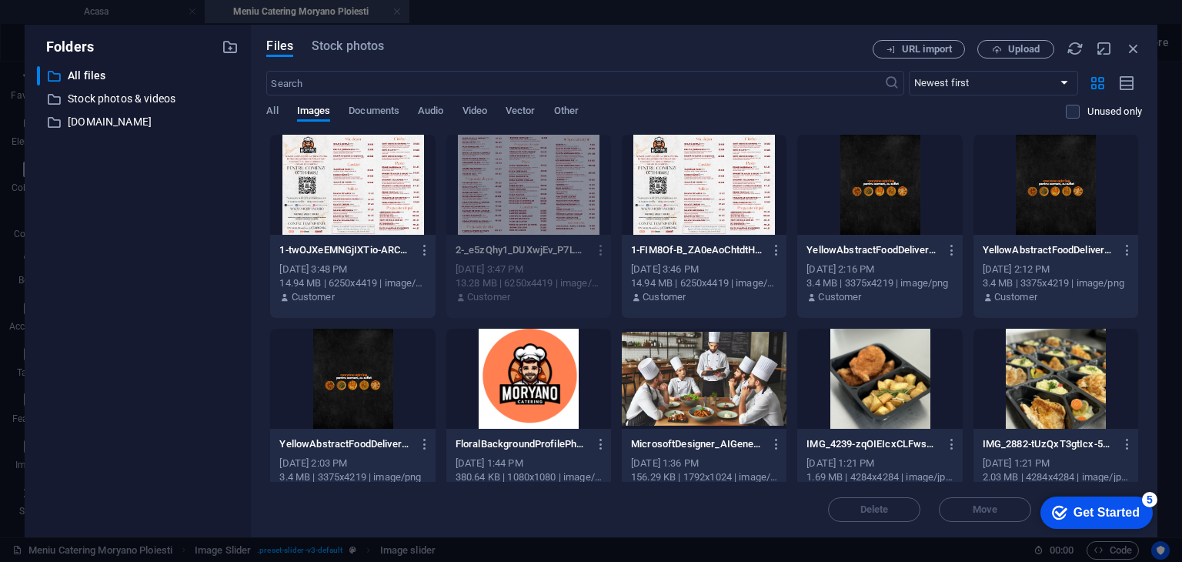
click at [365, 225] on div at bounding box center [352, 185] width 165 height 100
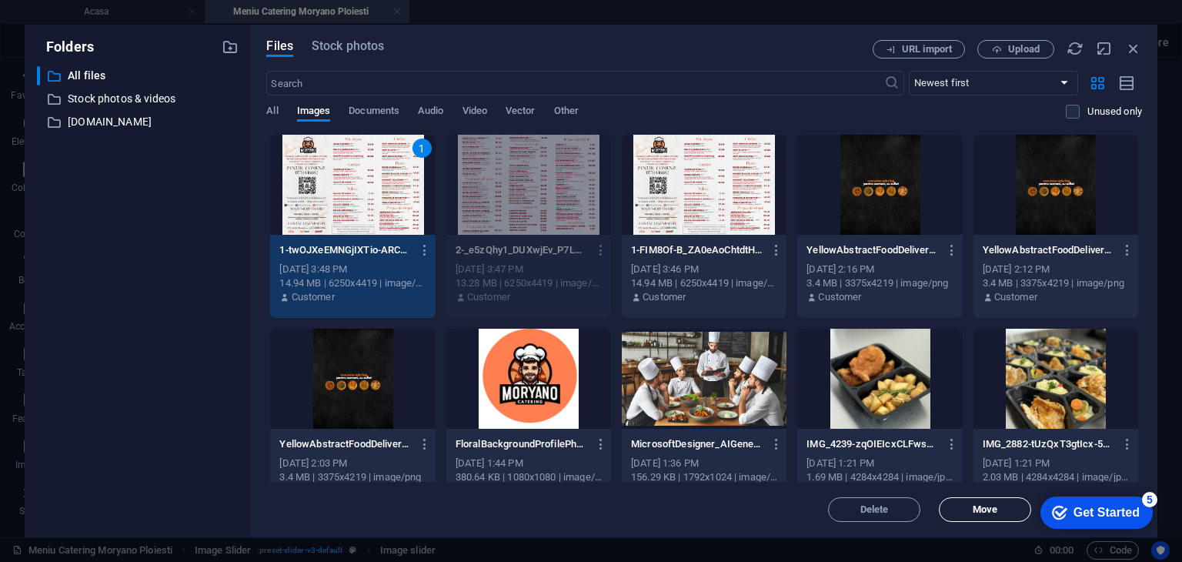
click at [998, 519] on button "Move" at bounding box center [985, 509] width 92 height 25
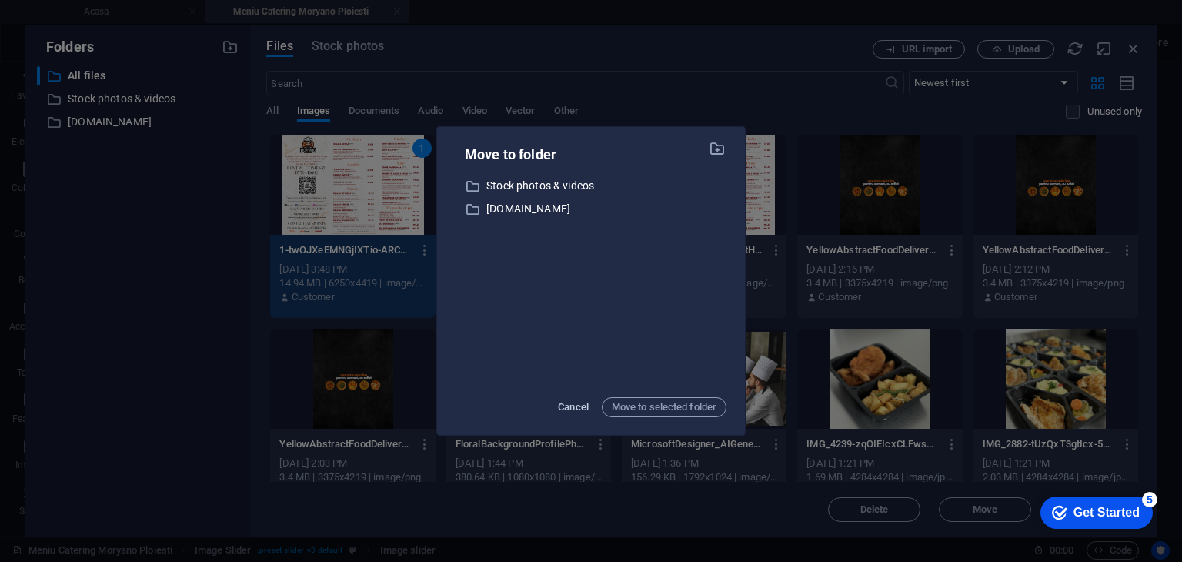
click at [568, 406] on span "Cancel" at bounding box center [573, 407] width 31 height 18
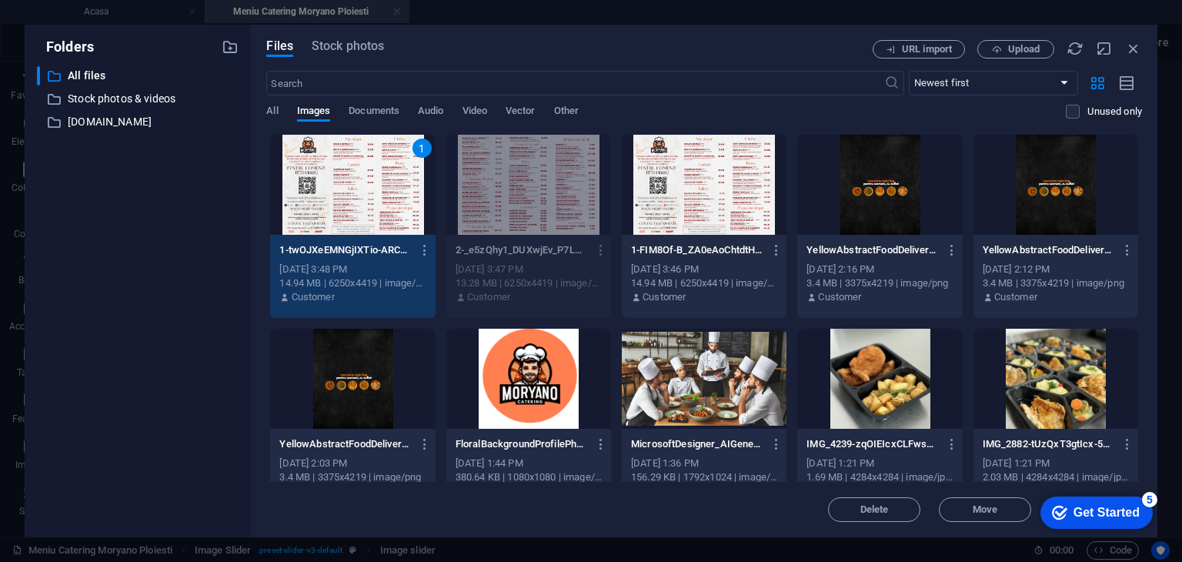
click at [400, 216] on div "1" at bounding box center [352, 185] width 165 height 100
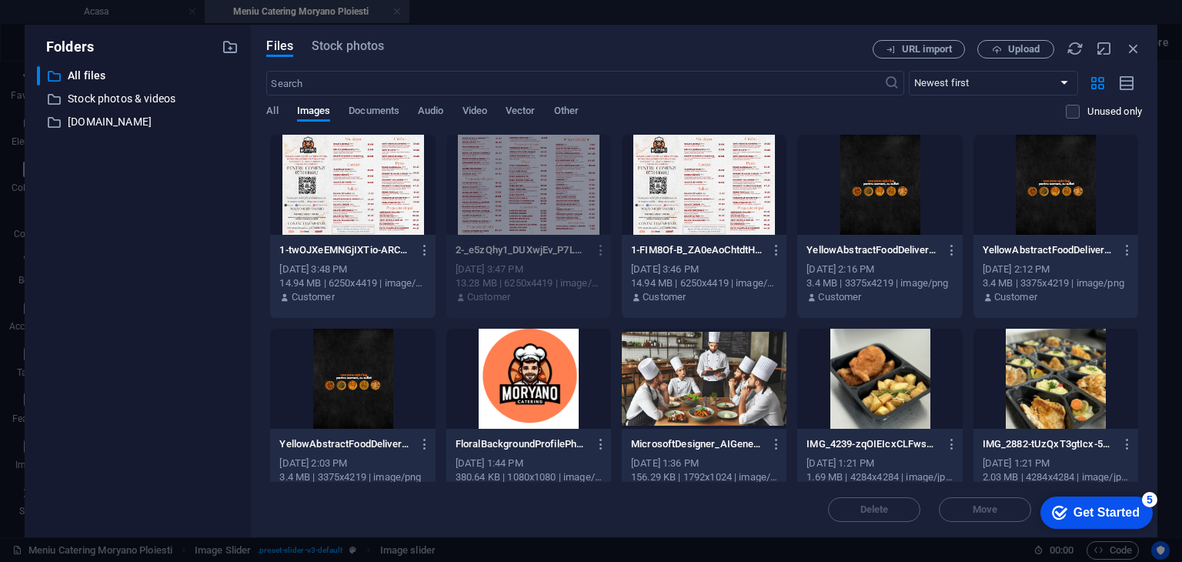
click at [385, 211] on div at bounding box center [352, 185] width 165 height 100
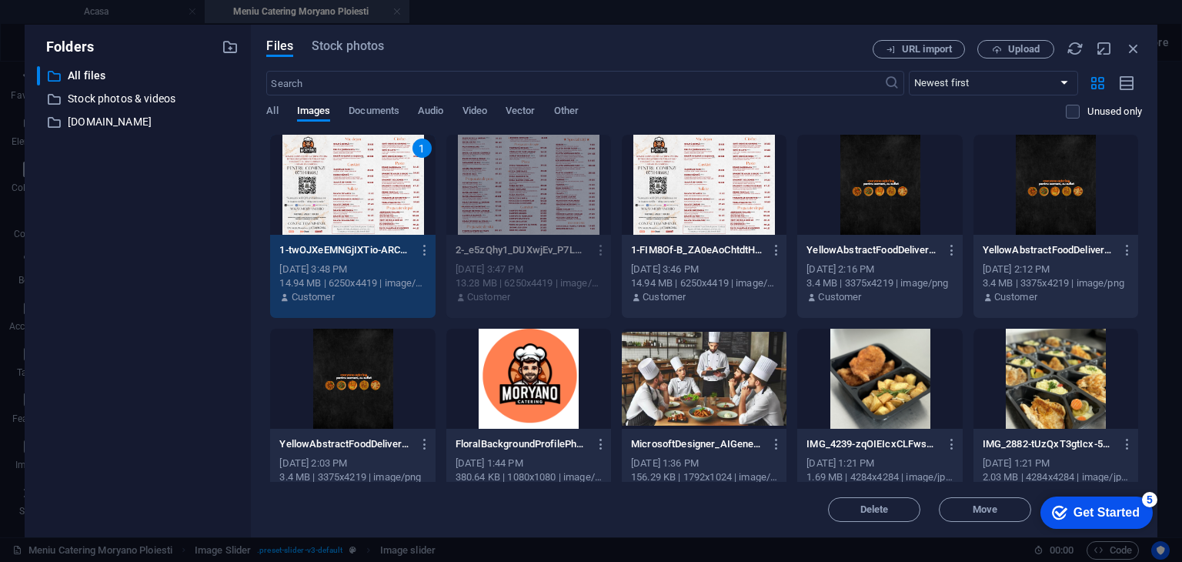
click at [1078, 506] on div "Get Started" at bounding box center [1106, 512] width 66 height 14
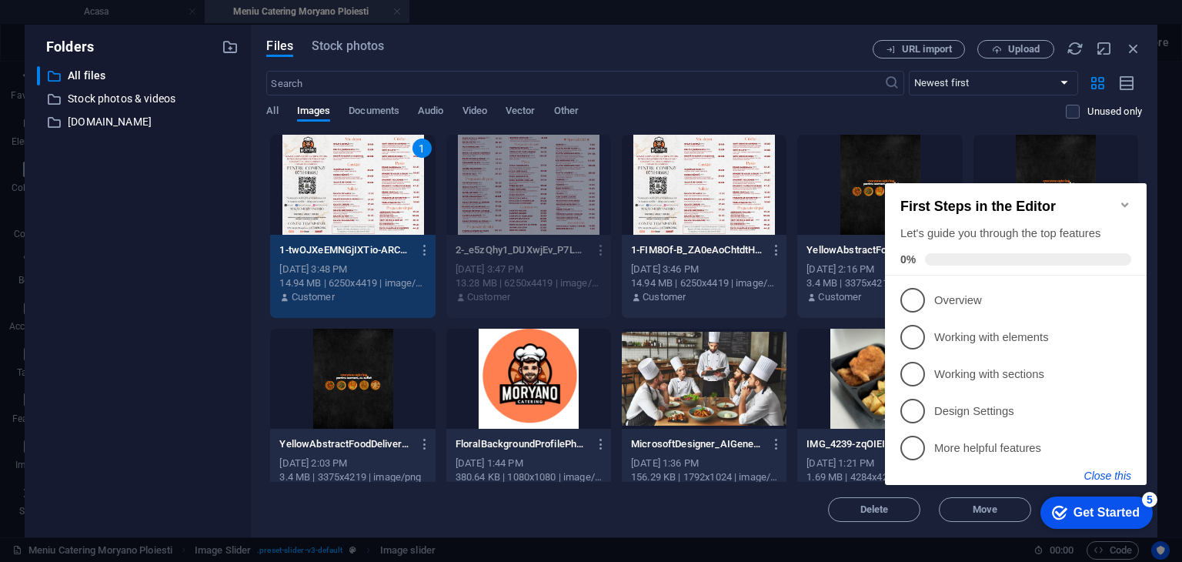
click at [1106, 478] on button "Close this" at bounding box center [1107, 475] width 47 height 12
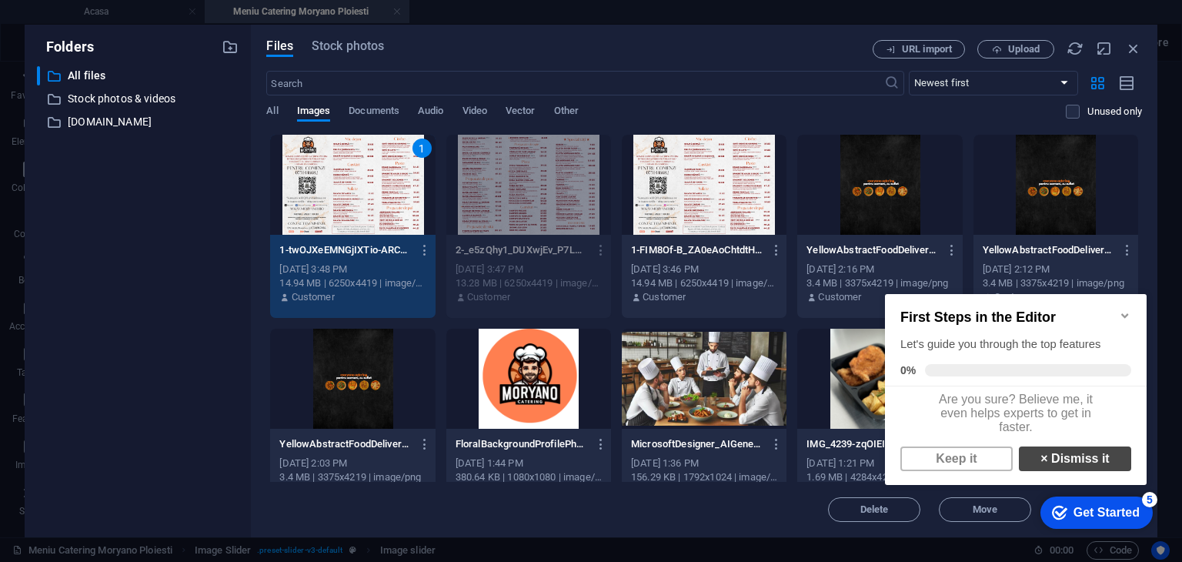
click at [1089, 471] on link "× Dismiss it" at bounding box center [1075, 458] width 112 height 25
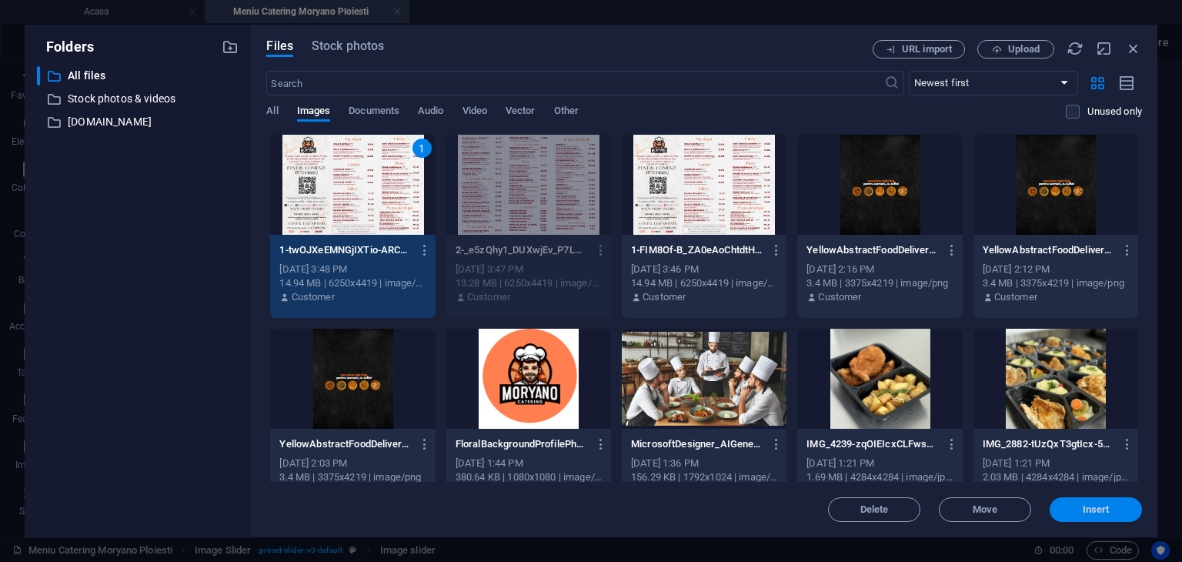
click at [1109, 511] on span "Insert" at bounding box center [1096, 509] width 80 height 9
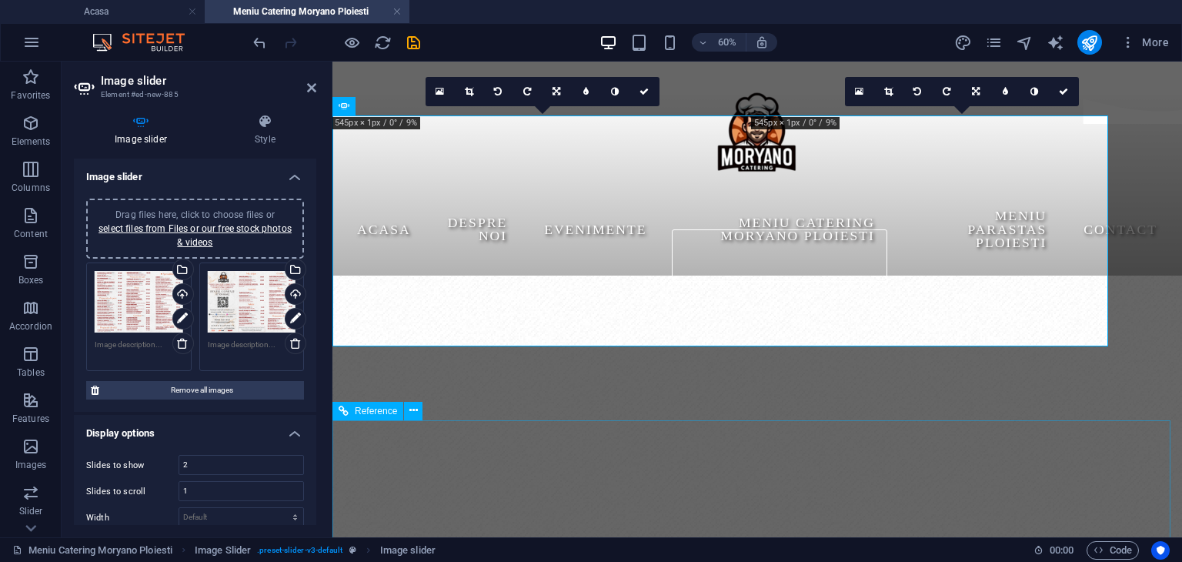
scroll to position [582, 0]
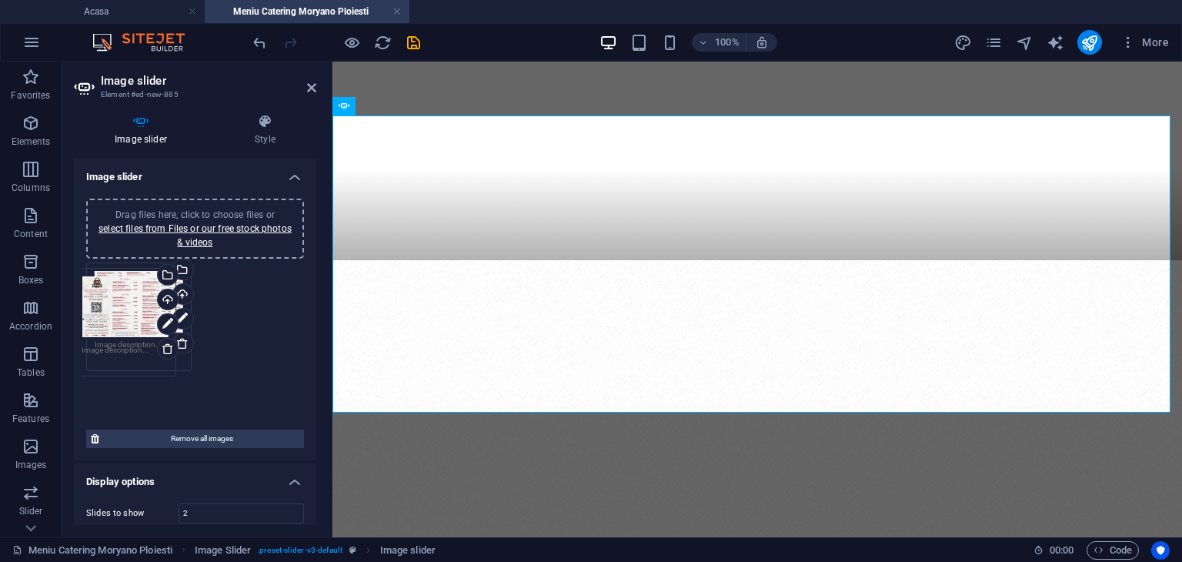
drag, startPoint x: 215, startPoint y: 316, endPoint x: 90, endPoint y: 322, distance: 124.8
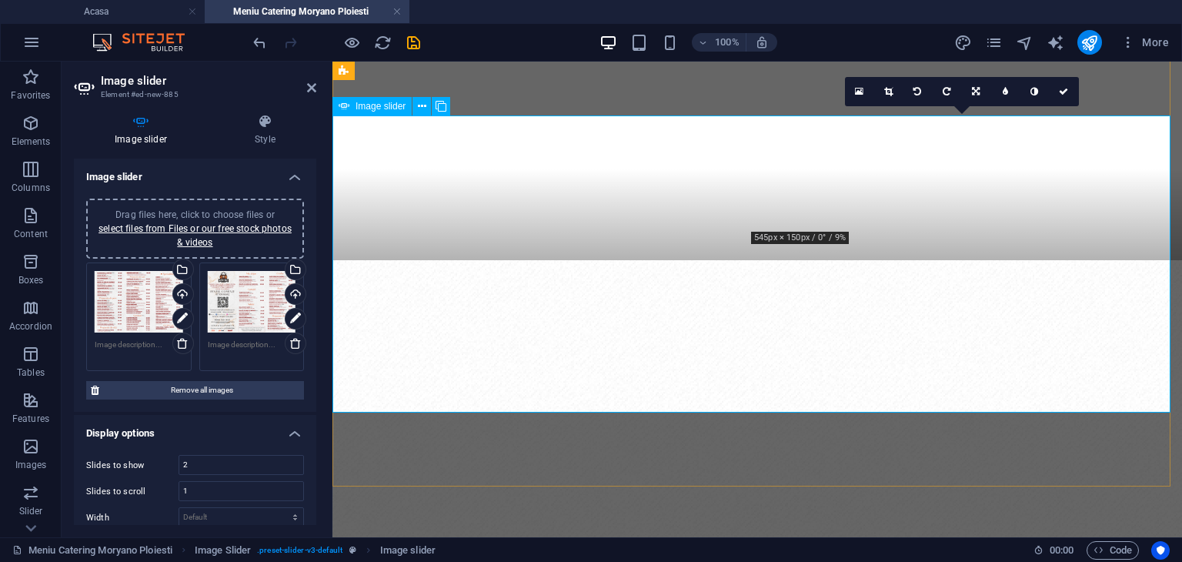
click at [875, 94] on link at bounding box center [888, 91] width 29 height 29
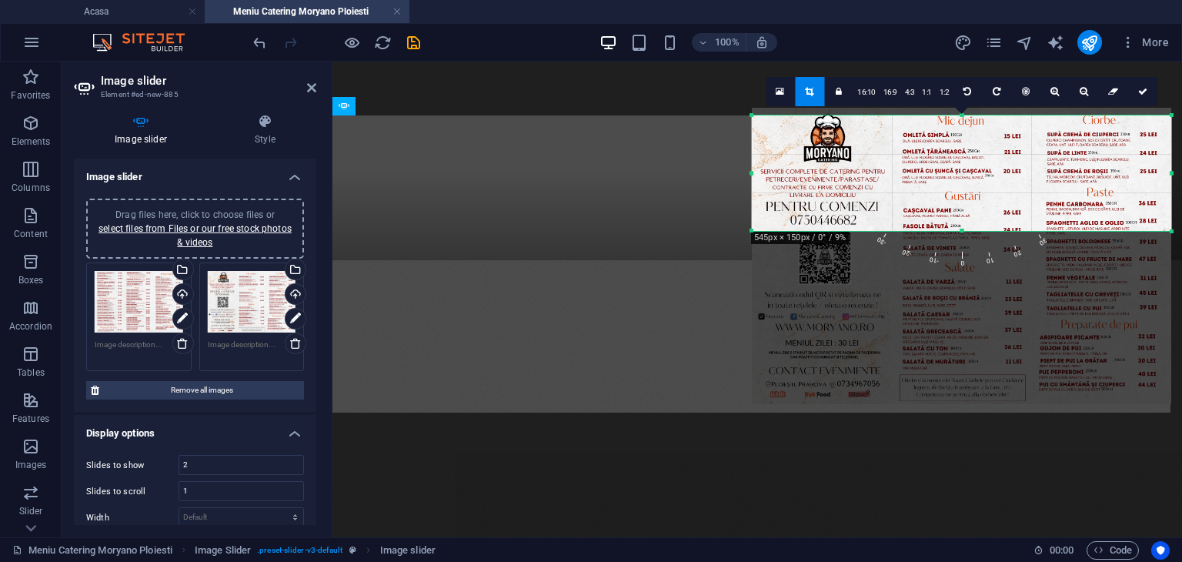
drag, startPoint x: 887, startPoint y: 167, endPoint x: 884, endPoint y: 249, distance: 82.4
click at [884, 231] on div "180 170 160 150 140 130 120 110 100 90 80 70 60 50 40 30 20 10 0 -10 -20 -30 -4…" at bounding box center [961, 172] width 419 height 115
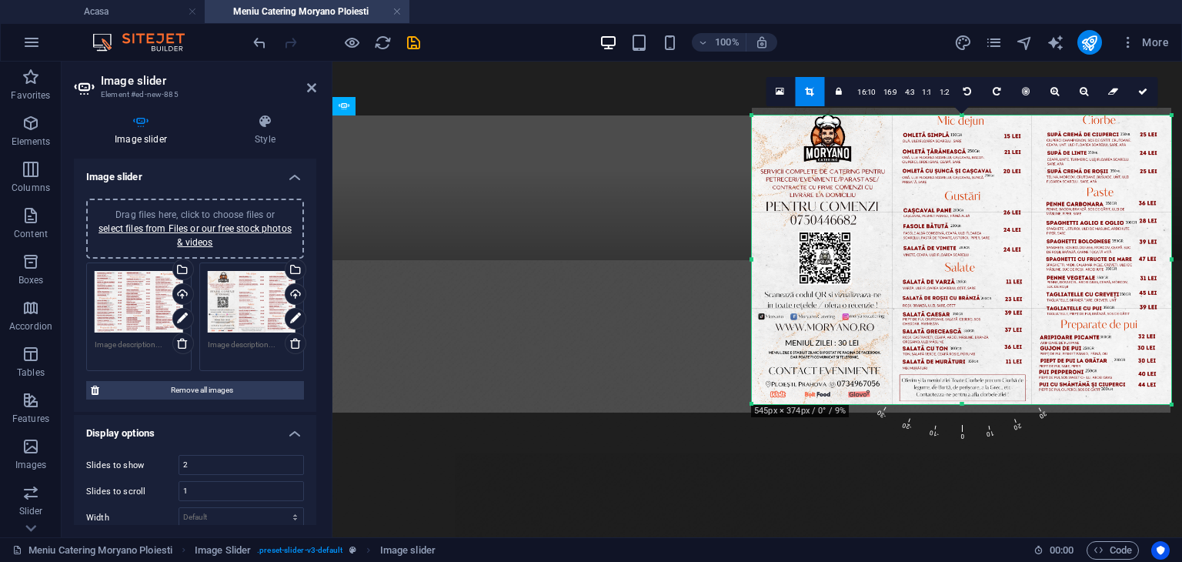
drag, startPoint x: 961, startPoint y: 232, endPoint x: 983, endPoint y: 403, distance: 172.3
click at [983, 403] on div at bounding box center [961, 404] width 419 height 5
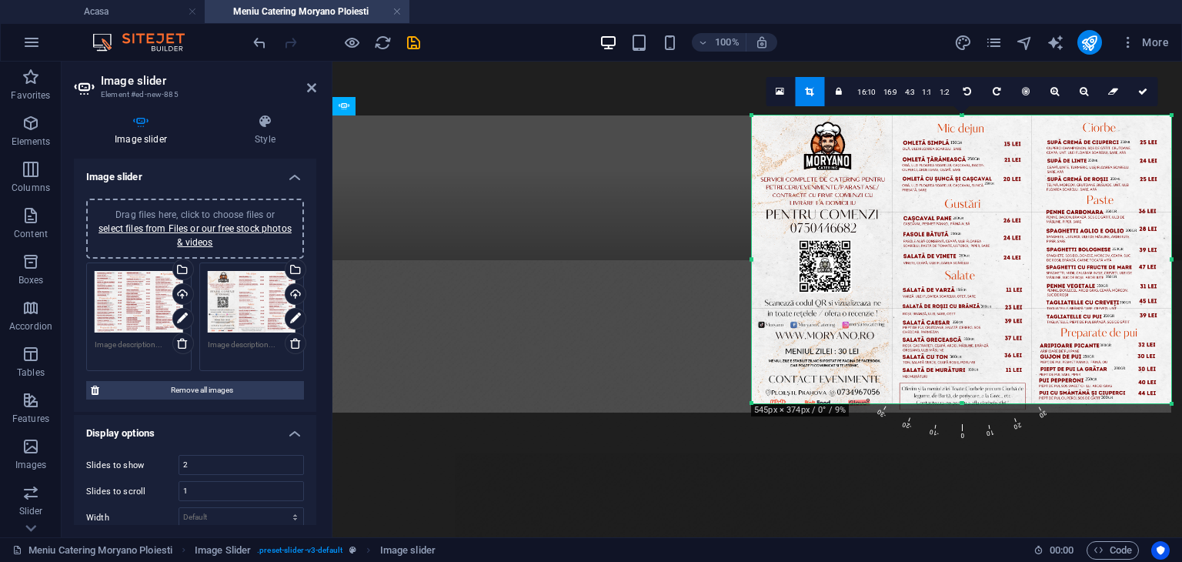
drag, startPoint x: 941, startPoint y: 152, endPoint x: 941, endPoint y: 162, distance: 9.2
click at [941, 162] on div at bounding box center [961, 263] width 419 height 296
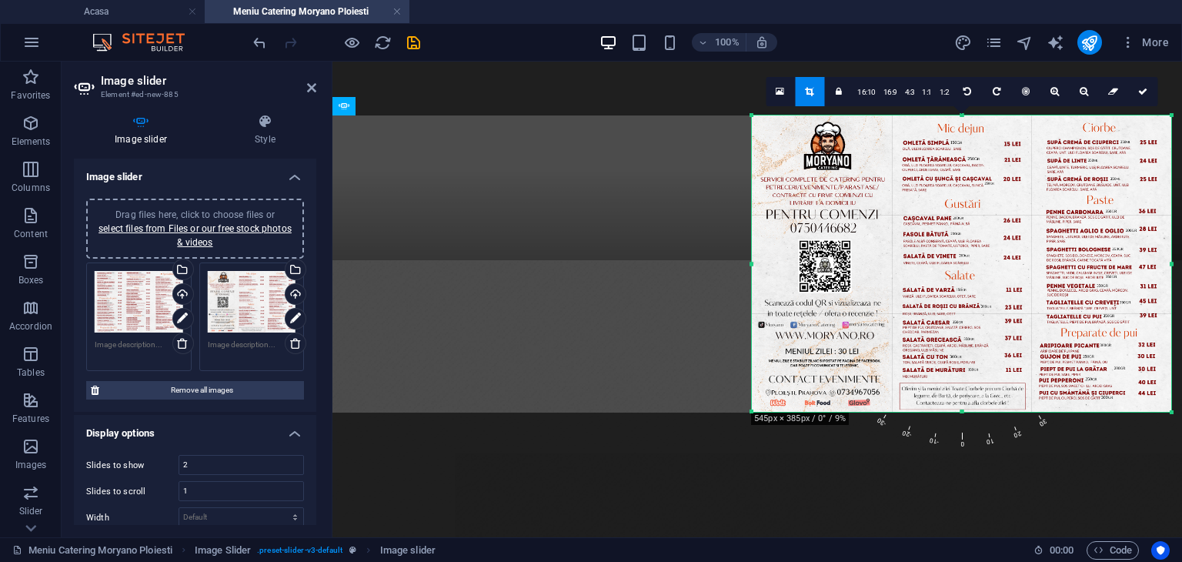
click at [963, 411] on div at bounding box center [961, 411] width 419 height 5
click at [1136, 96] on link at bounding box center [1142, 91] width 29 height 29
type input "385"
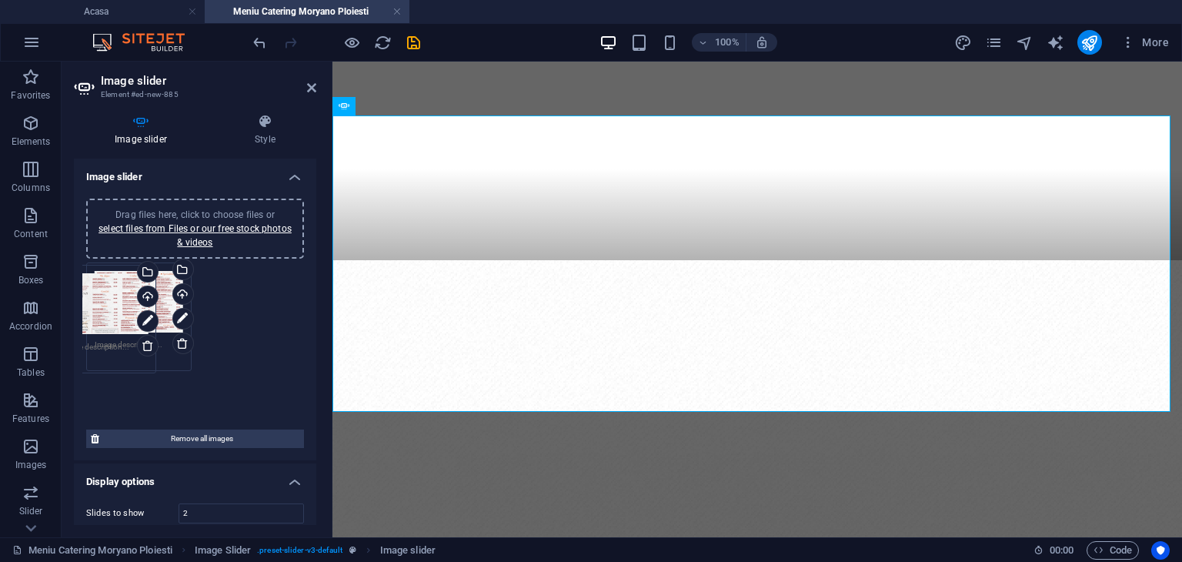
drag, startPoint x: 245, startPoint y: 309, endPoint x: 100, endPoint y: 311, distance: 144.7
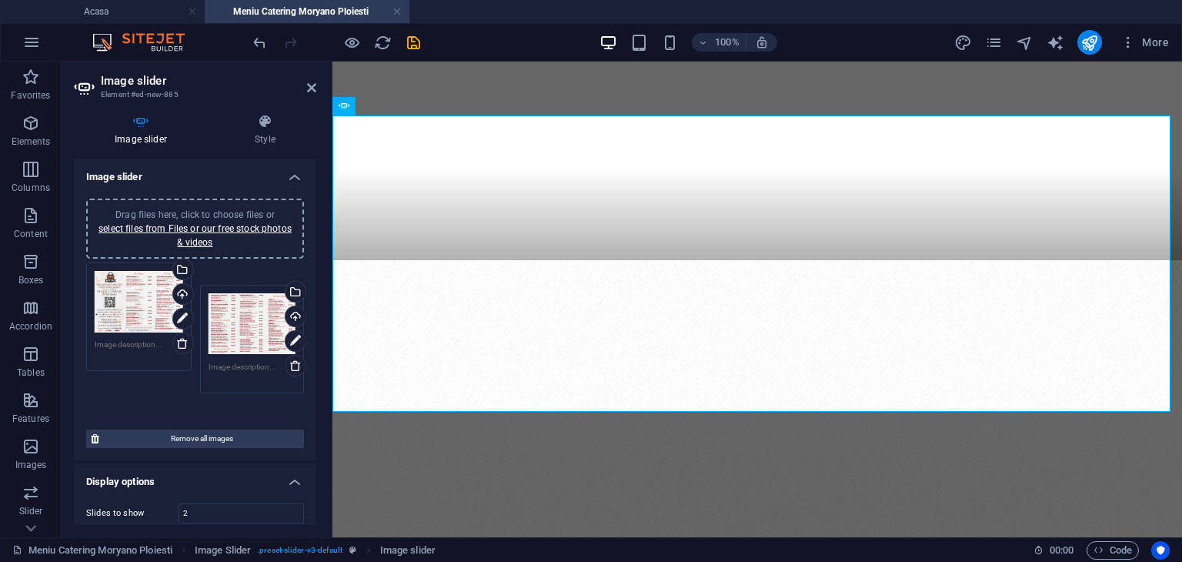
drag, startPoint x: 126, startPoint y: 315, endPoint x: 242, endPoint y: 332, distance: 116.8
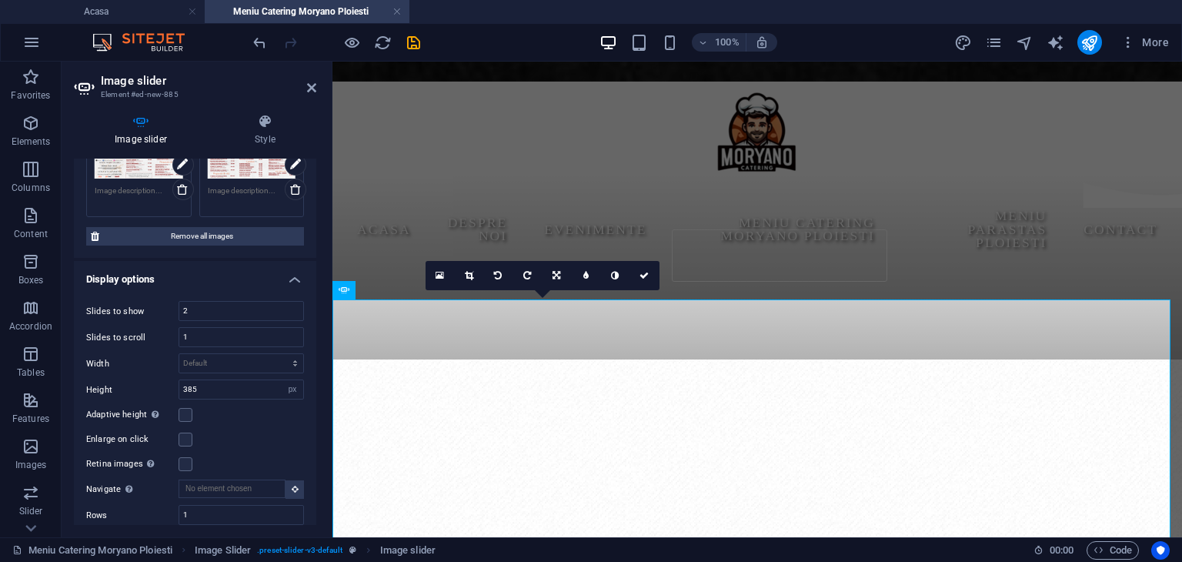
scroll to position [398, 0]
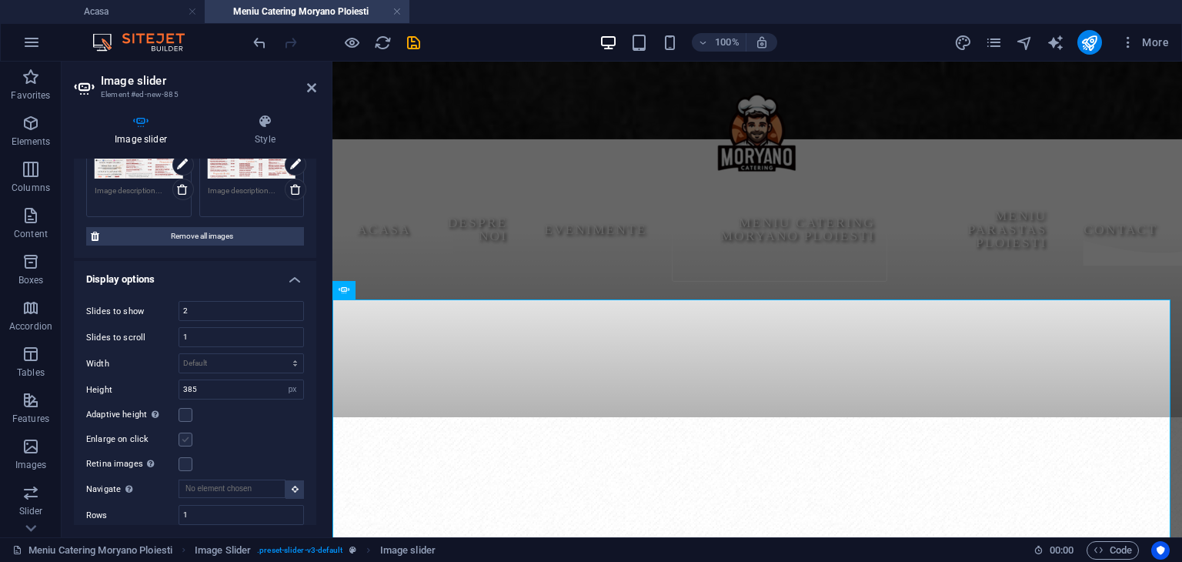
click at [185, 444] on label at bounding box center [185, 439] width 14 height 14
click at [0, 0] on input "Enlarge on click" at bounding box center [0, 0] width 0 height 0
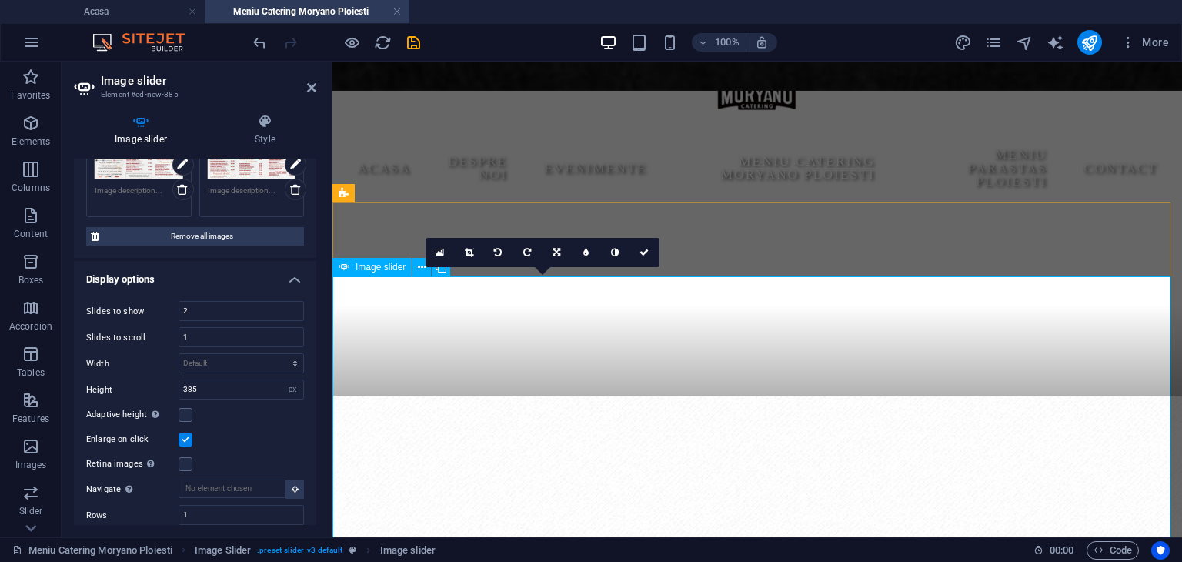
scroll to position [475, 0]
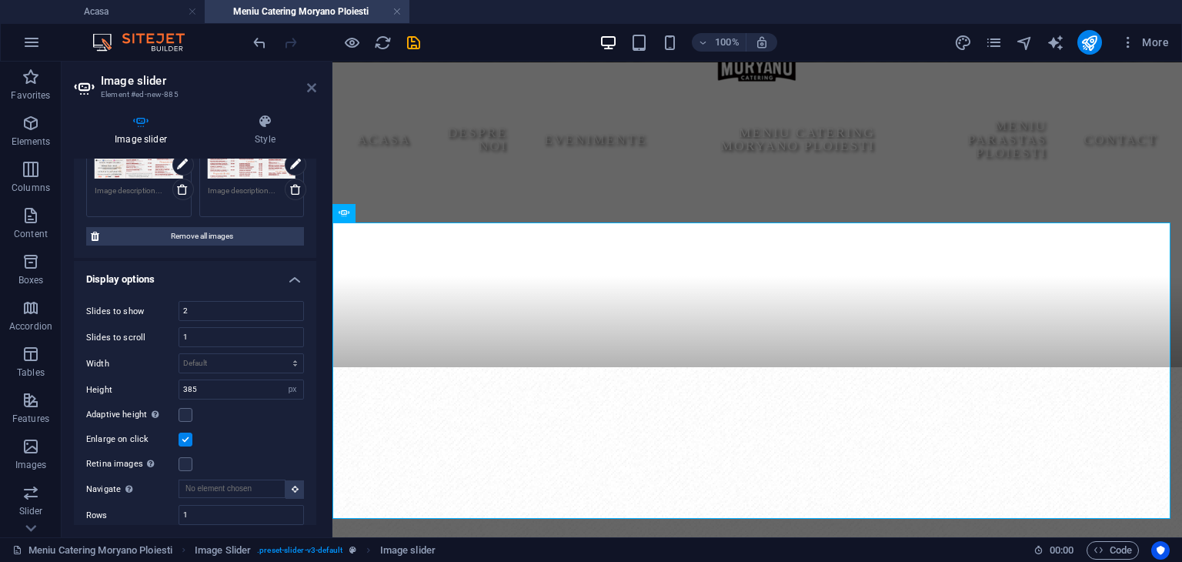
click at [310, 85] on icon at bounding box center [311, 88] width 9 height 12
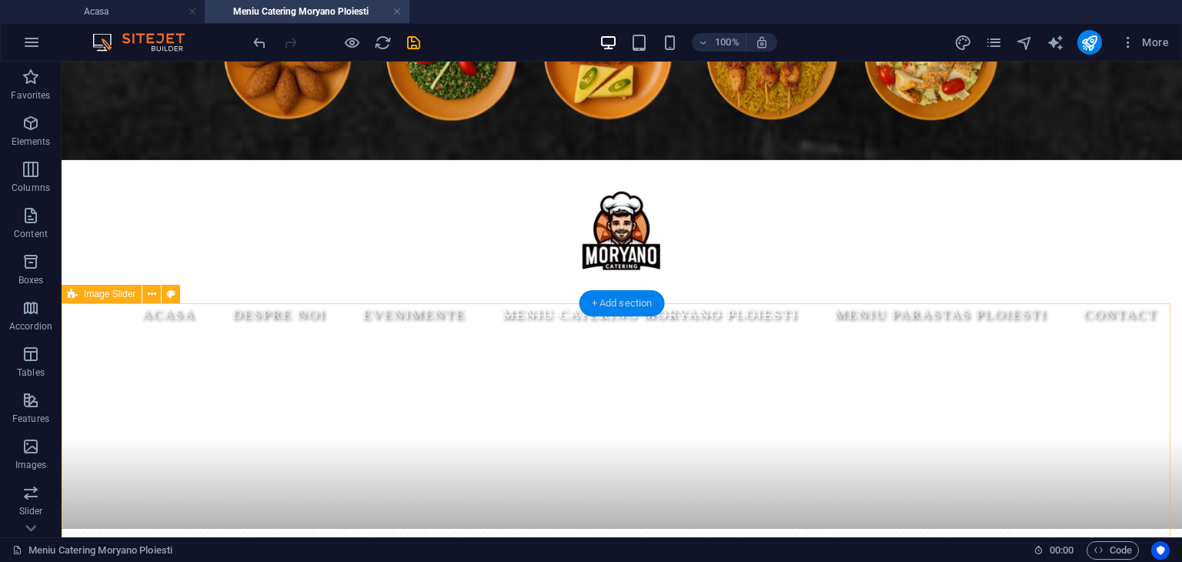
scroll to position [321, 0]
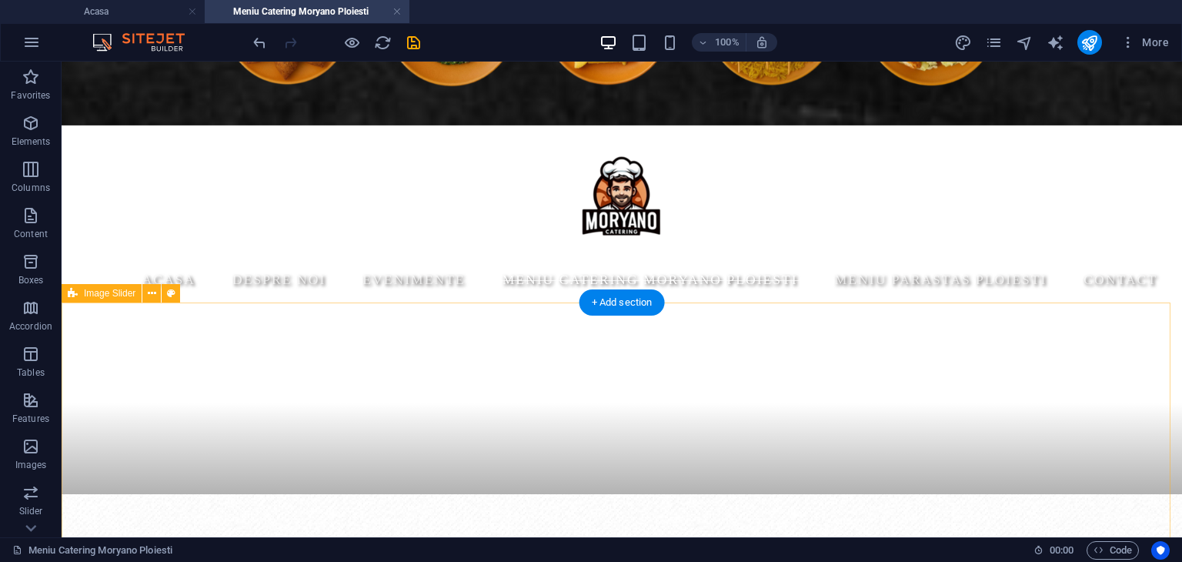
select select "rem"
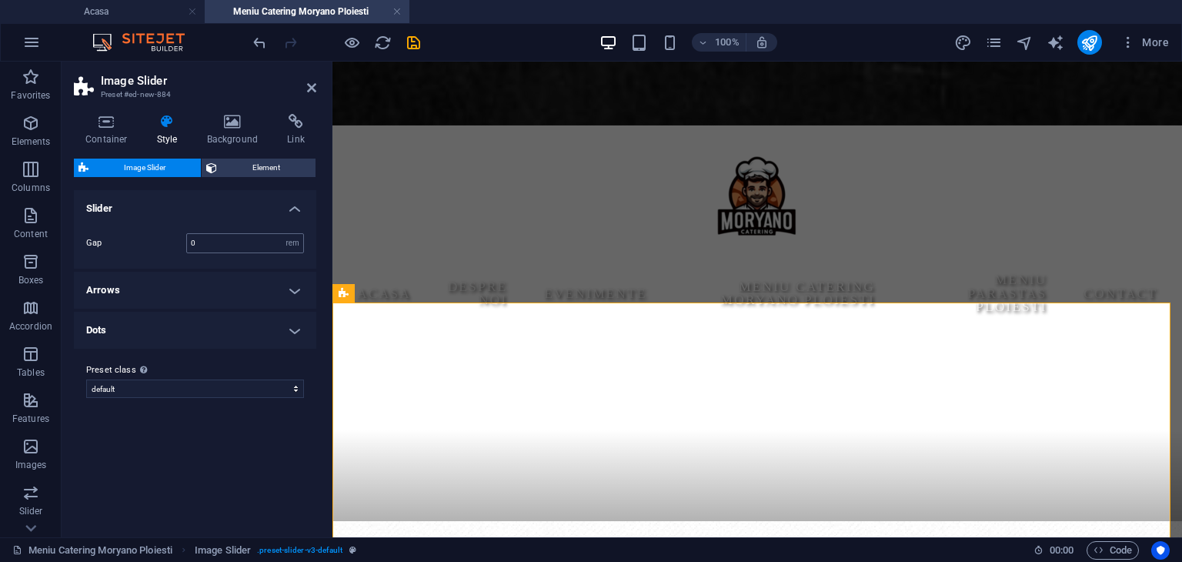
click at [238, 252] on div "0 rem px % vh vw" at bounding box center [245, 243] width 118 height 20
click at [234, 243] on input "0" at bounding box center [245, 243] width 116 height 18
drag, startPoint x: 206, startPoint y: 258, endPoint x: 173, endPoint y: 268, distance: 34.6
click at [173, 268] on ul "Slider Gap 0 rem px % vh vw Arrows These settings are effective when arrows are…" at bounding box center [195, 269] width 242 height 158
type input "1"
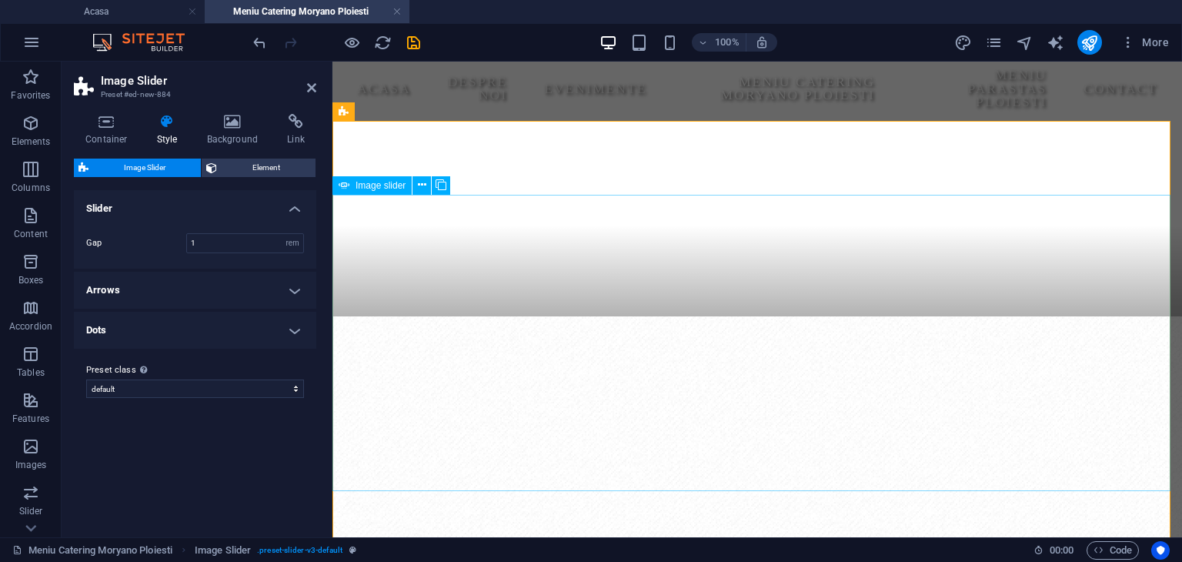
scroll to position [552, 0]
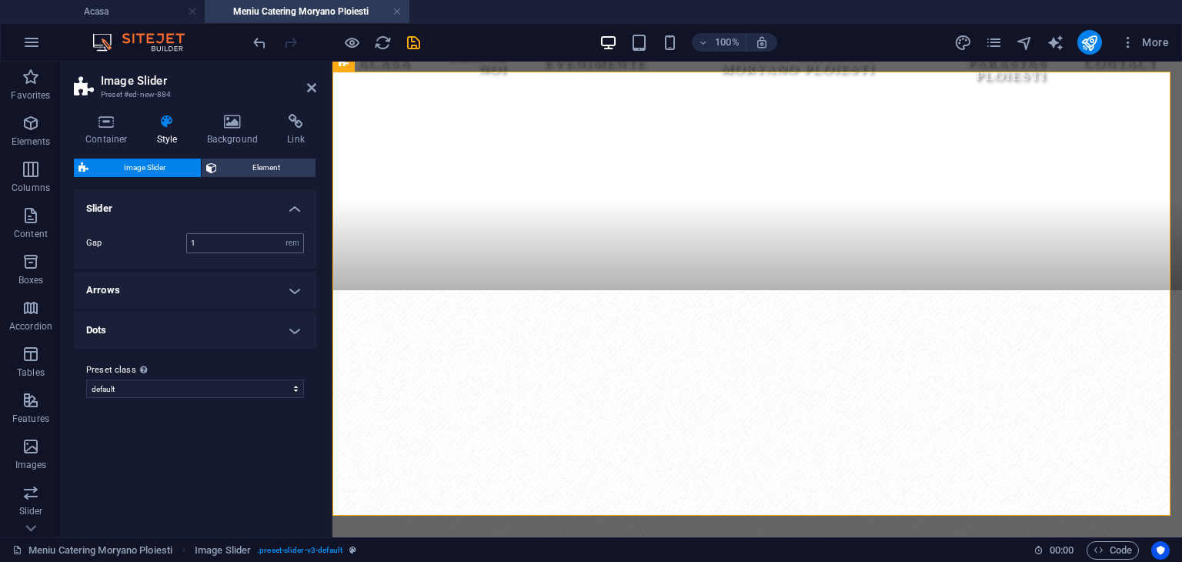
drag, startPoint x: 200, startPoint y: 267, endPoint x: 212, endPoint y: 247, distance: 23.5
click at [200, 268] on ul "Slider Gap 1 rem px % vh vw Arrows These settings are effective when arrows are…" at bounding box center [195, 269] width 242 height 158
click at [213, 246] on input "1" at bounding box center [245, 243] width 116 height 18
type input "0"
click at [246, 168] on span "Element" at bounding box center [266, 167] width 89 height 18
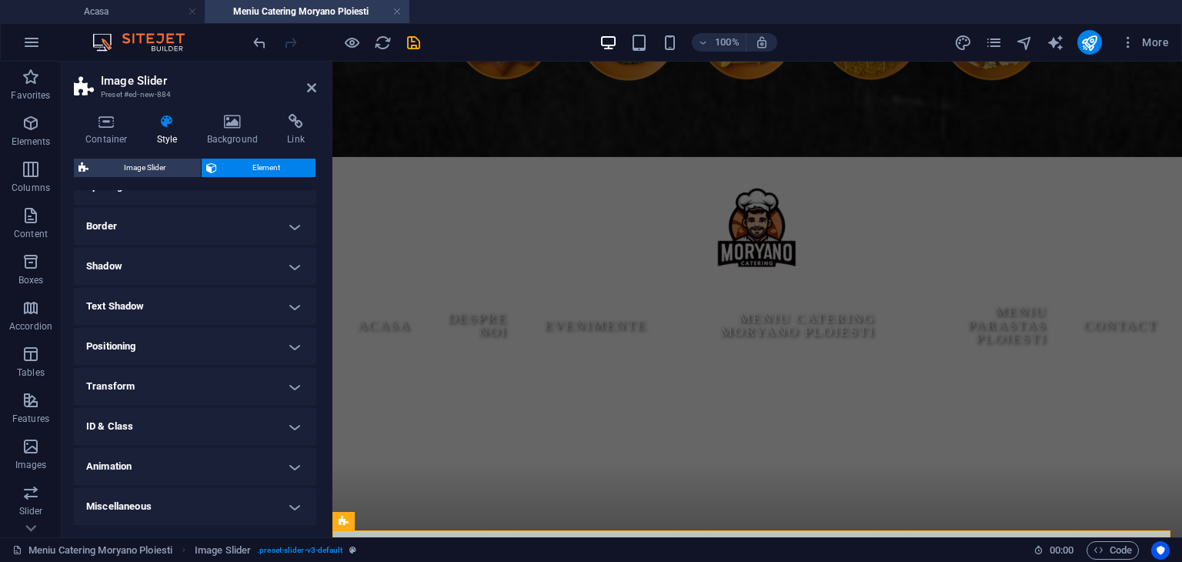
scroll to position [398, 0]
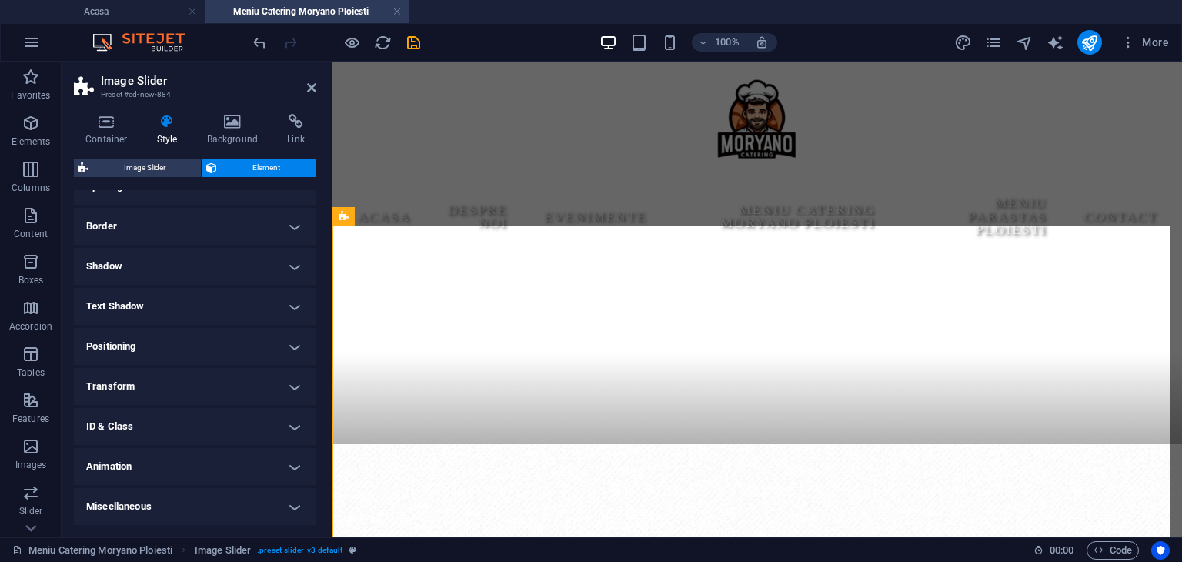
click at [305, 88] on header "Image Slider Preset #ed-new-884" at bounding box center [195, 82] width 242 height 40
click at [306, 85] on header "Image Slider Preset #ed-new-884" at bounding box center [195, 82] width 242 height 40
click at [309, 84] on icon at bounding box center [311, 88] width 9 height 12
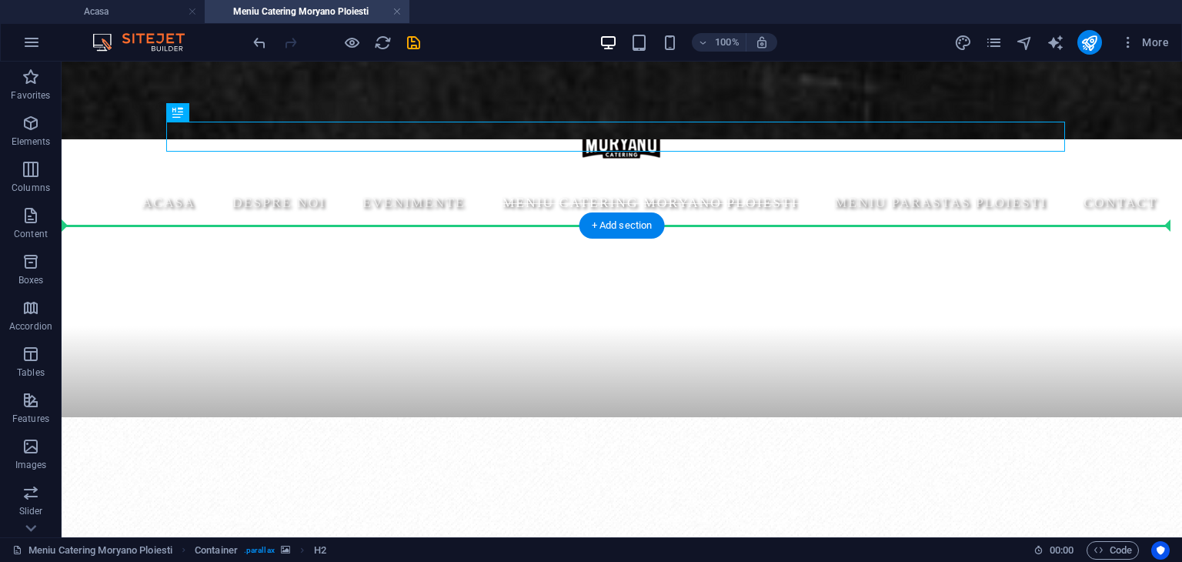
drag, startPoint x: 632, startPoint y: 132, endPoint x: 612, endPoint y: 280, distance: 149.1
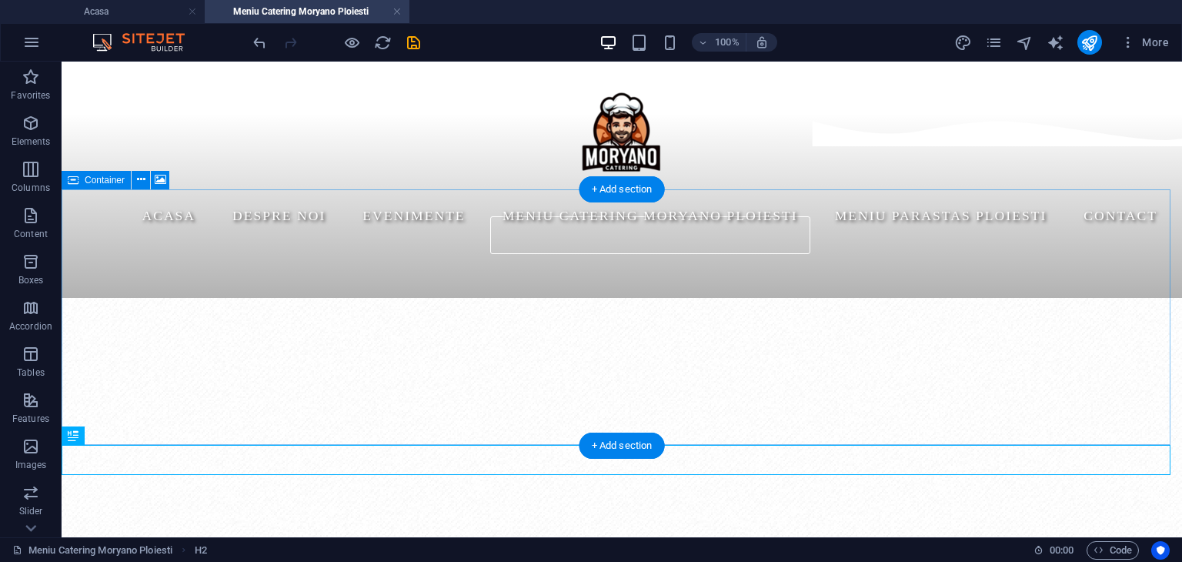
scroll to position [244, 0]
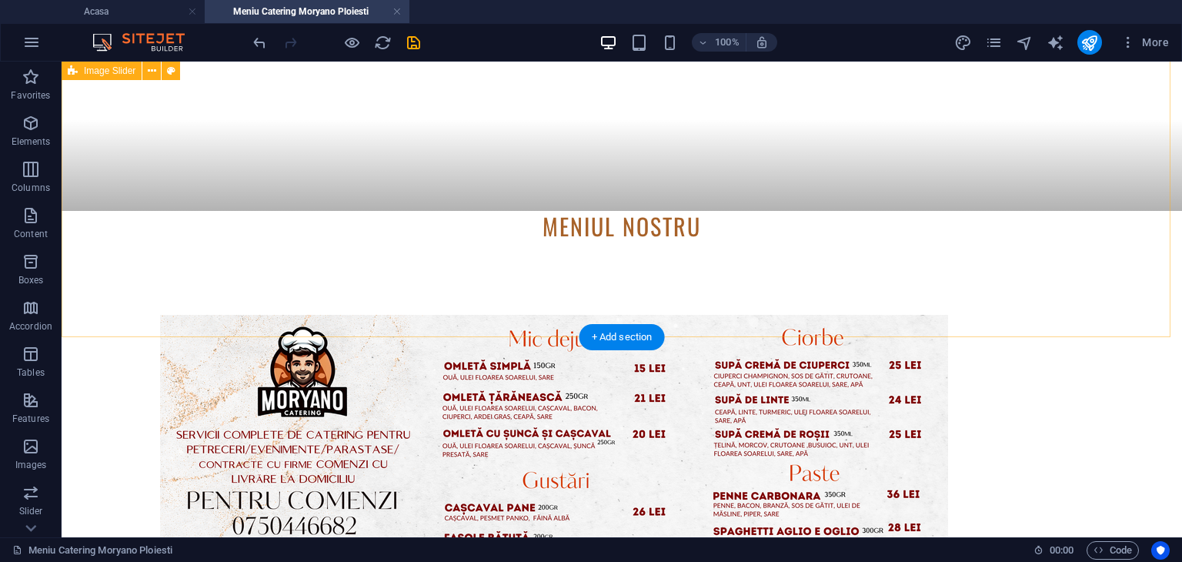
scroll to position [629, 0]
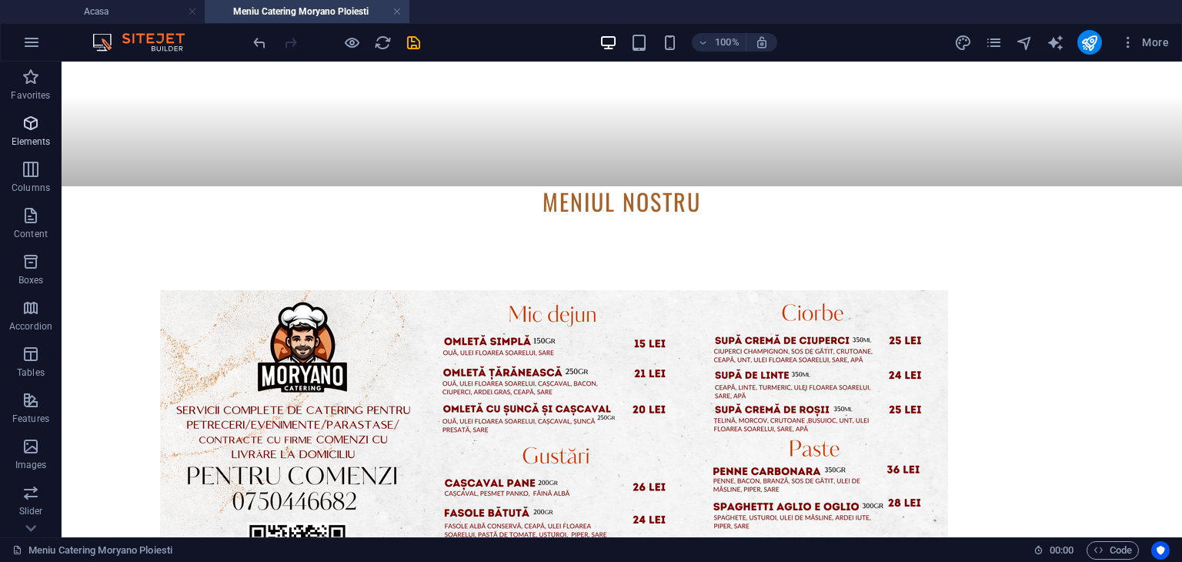
click at [22, 123] on icon "button" at bounding box center [31, 123] width 18 height 18
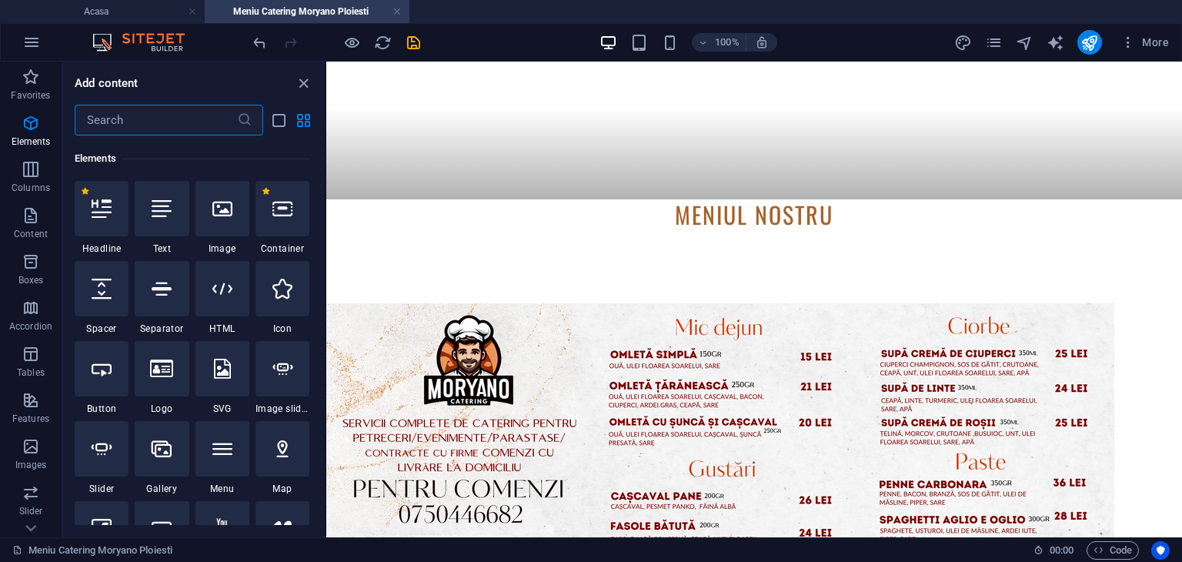
scroll to position [163, 0]
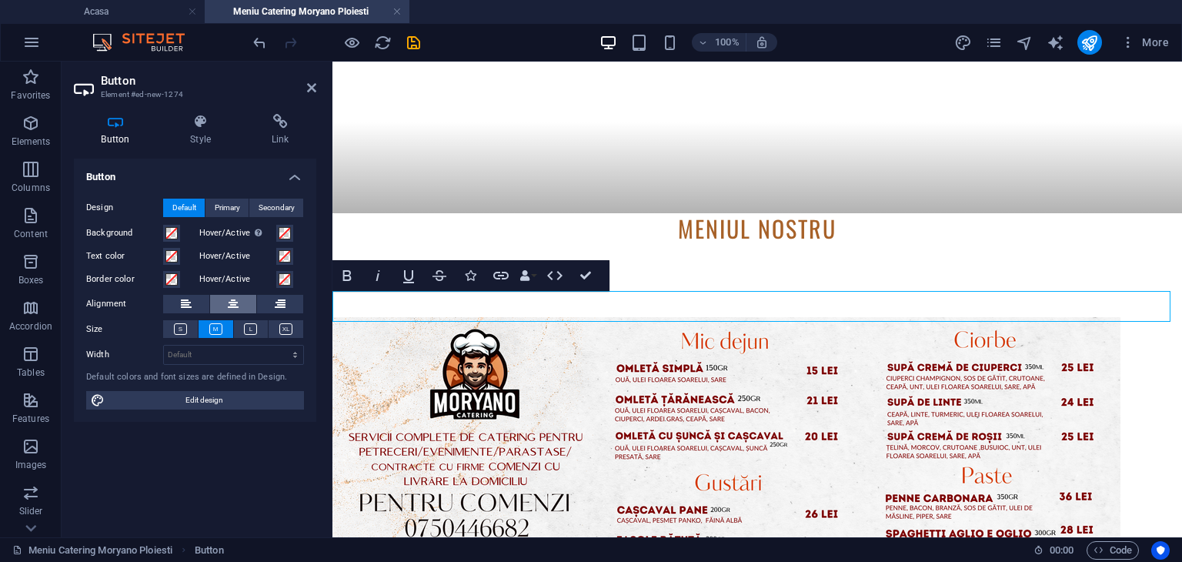
click at [236, 302] on icon at bounding box center [233, 304] width 11 height 18
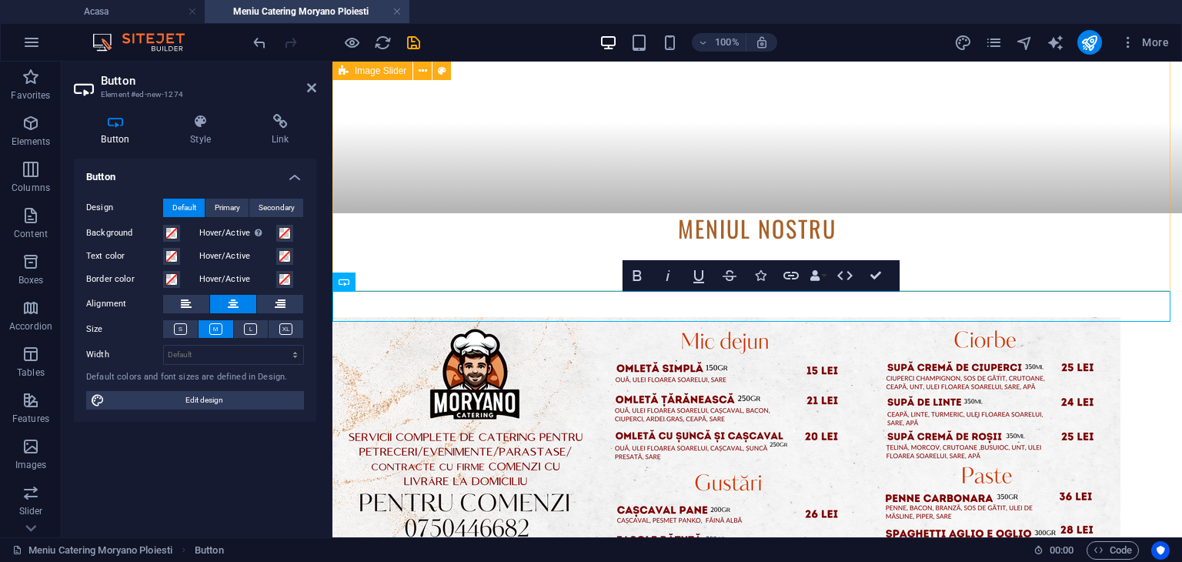
click at [532, 243] on div at bounding box center [756, 465] width 849 height 444
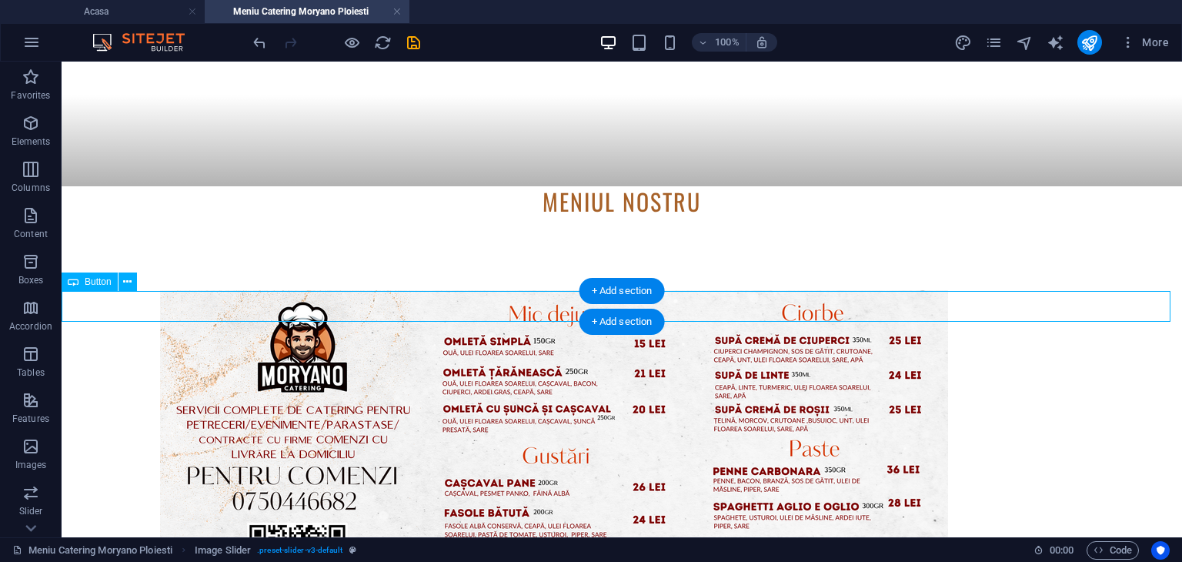
select select
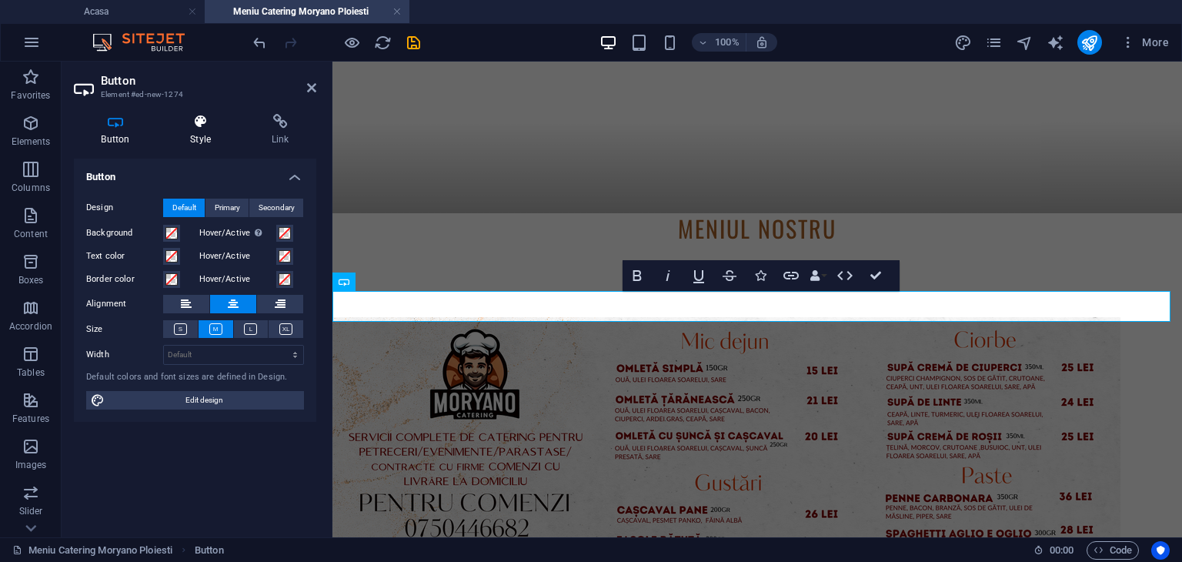
click at [197, 118] on icon at bounding box center [200, 121] width 75 height 15
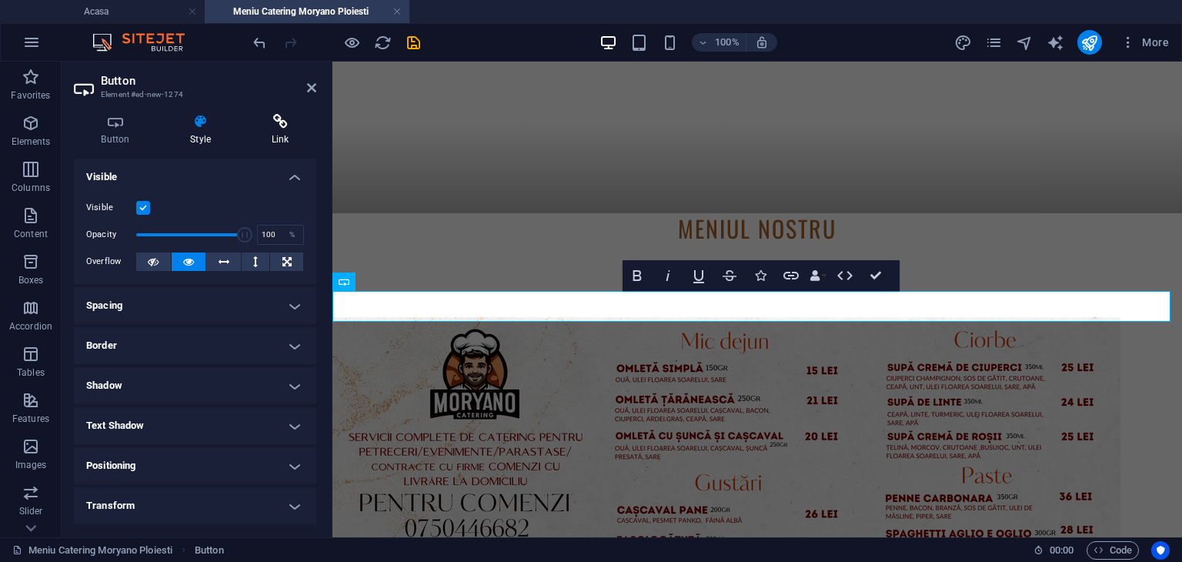
click at [266, 128] on icon at bounding box center [280, 121] width 72 height 15
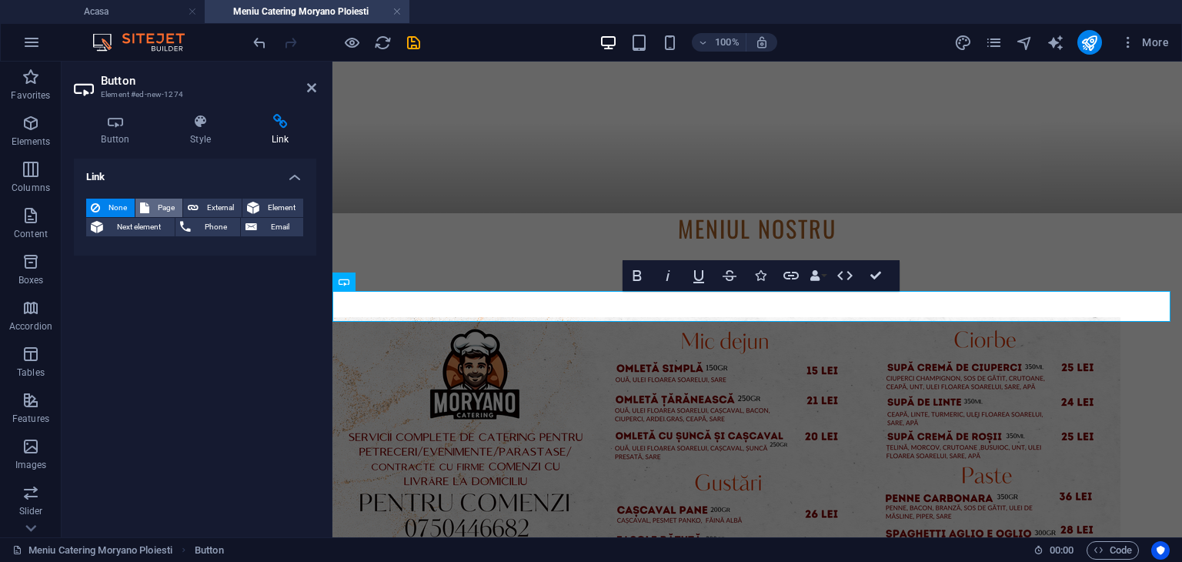
click at [169, 202] on span "Page" at bounding box center [166, 207] width 24 height 18
select select
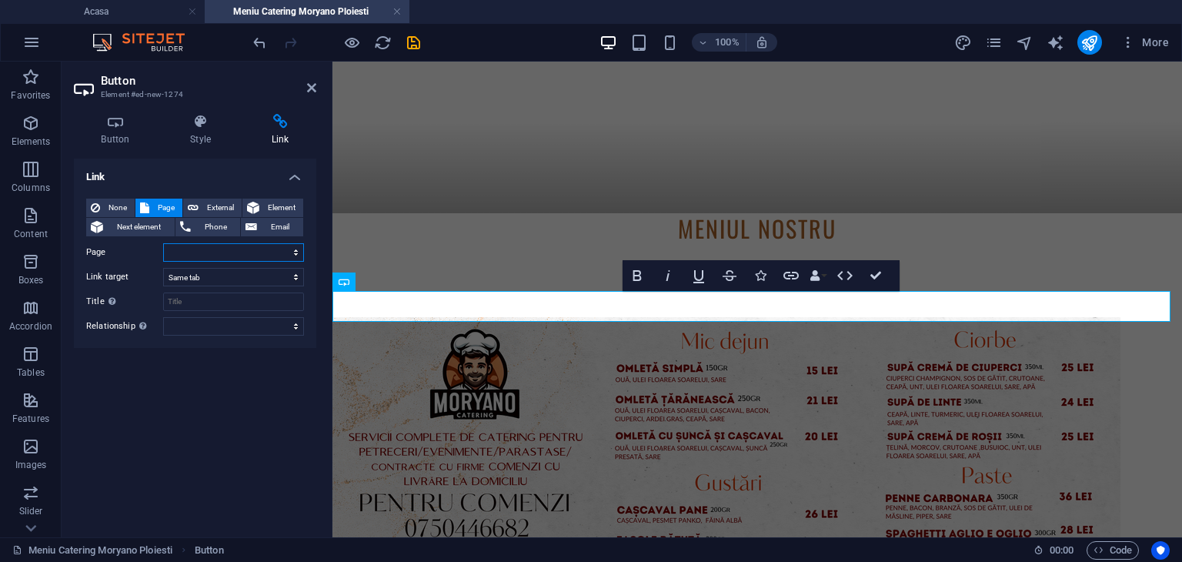
click at [233, 248] on select "Acasa Despre noi Evenimente Meniu Catering Moryano Ploiesti Meniu parastas Ploi…" at bounding box center [233, 252] width 141 height 18
click at [242, 248] on select "Acasa Despre noi Evenimente Meniu Catering Moryano Ploiesti Meniu parastas Ploi…" at bounding box center [233, 252] width 141 height 18
click at [222, 205] on span "External" at bounding box center [220, 207] width 34 height 18
select select "blank"
click at [214, 245] on input "URL" at bounding box center [233, 252] width 141 height 18
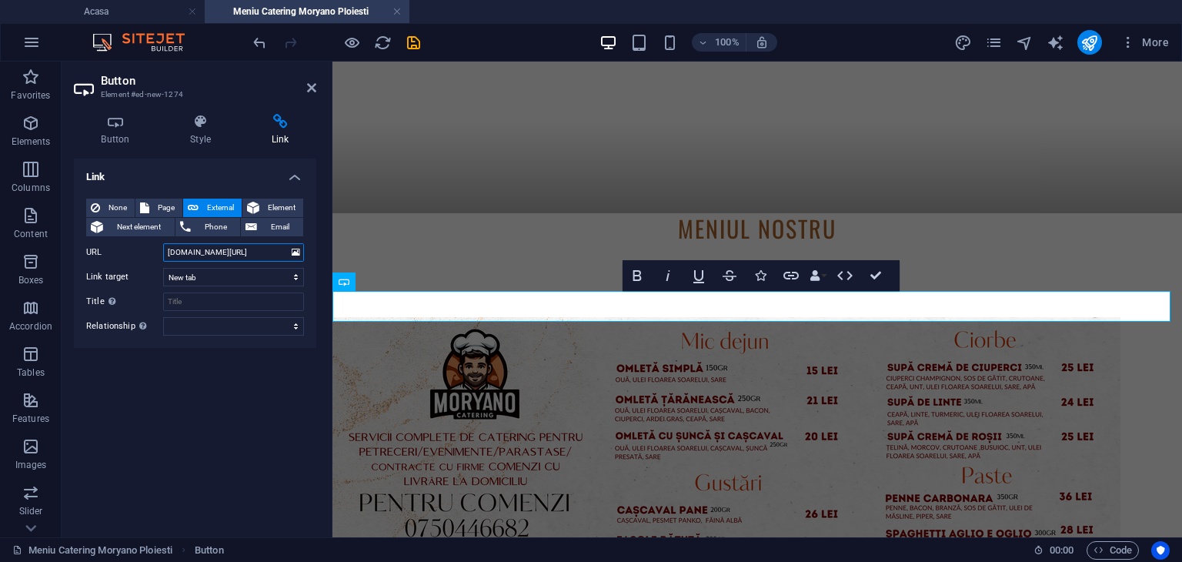
type input "[DOMAIN_NAME][URL]"
click at [238, 389] on div "Link None Page External Element Next element Phone Email Page Acasa Despre noi …" at bounding box center [195, 341] width 242 height 366
click at [314, 79] on h2 "Button" at bounding box center [208, 81] width 215 height 14
click at [312, 85] on icon at bounding box center [311, 88] width 9 height 12
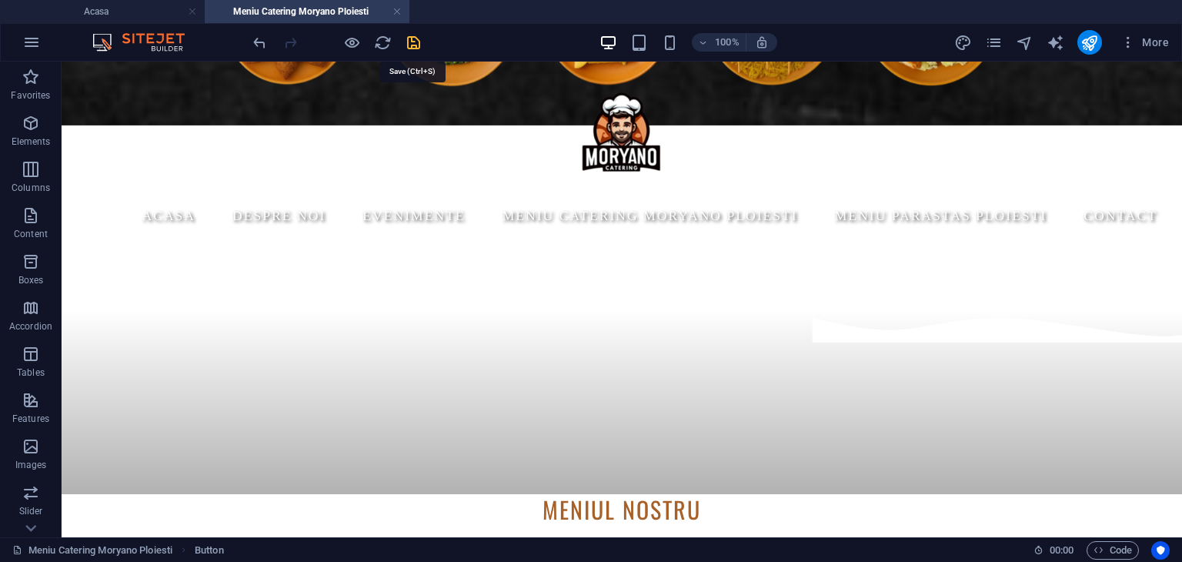
click at [412, 45] on icon "save" at bounding box center [414, 43] width 18 height 18
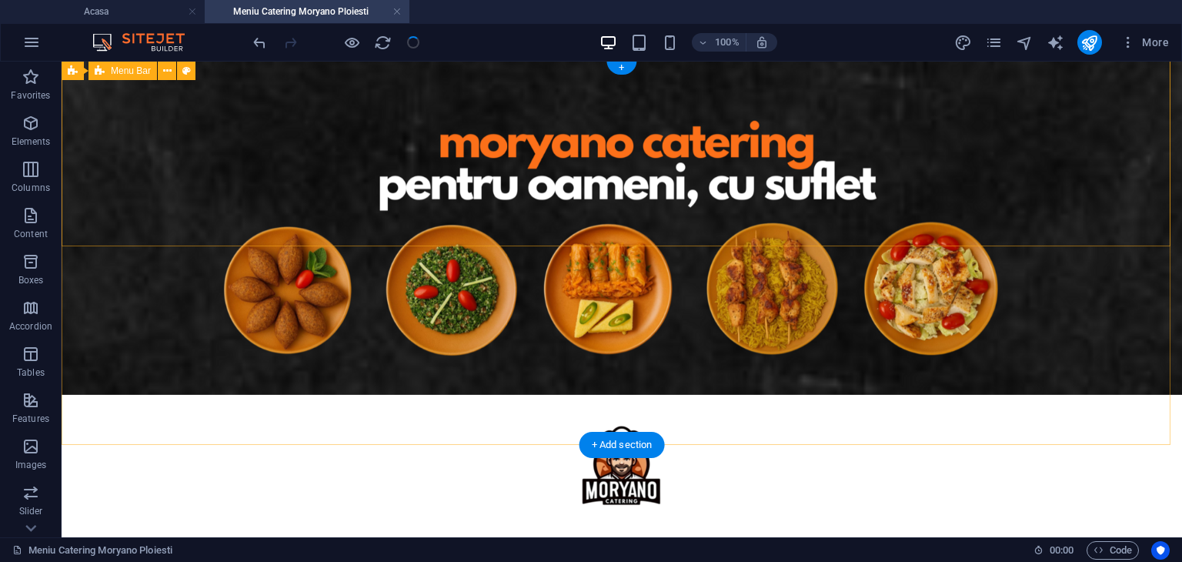
scroll to position [0, 0]
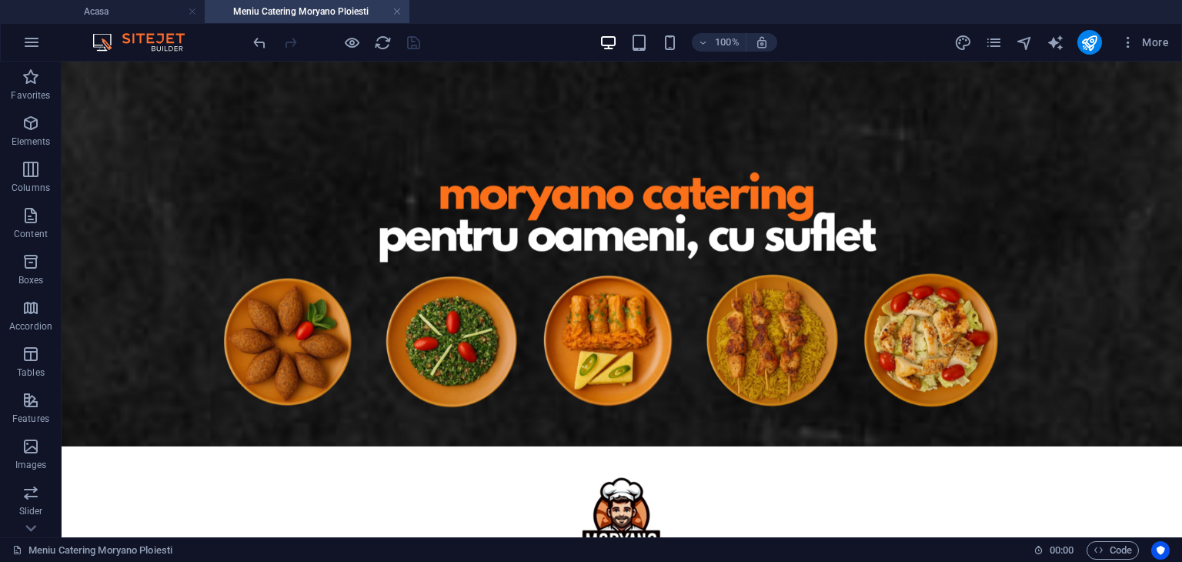
click at [1079, 53] on div at bounding box center [1089, 42] width 25 height 25
click at [1099, 35] on button "publish" at bounding box center [1089, 42] width 25 height 25
